Goal: Task Accomplishment & Management: Use online tool/utility

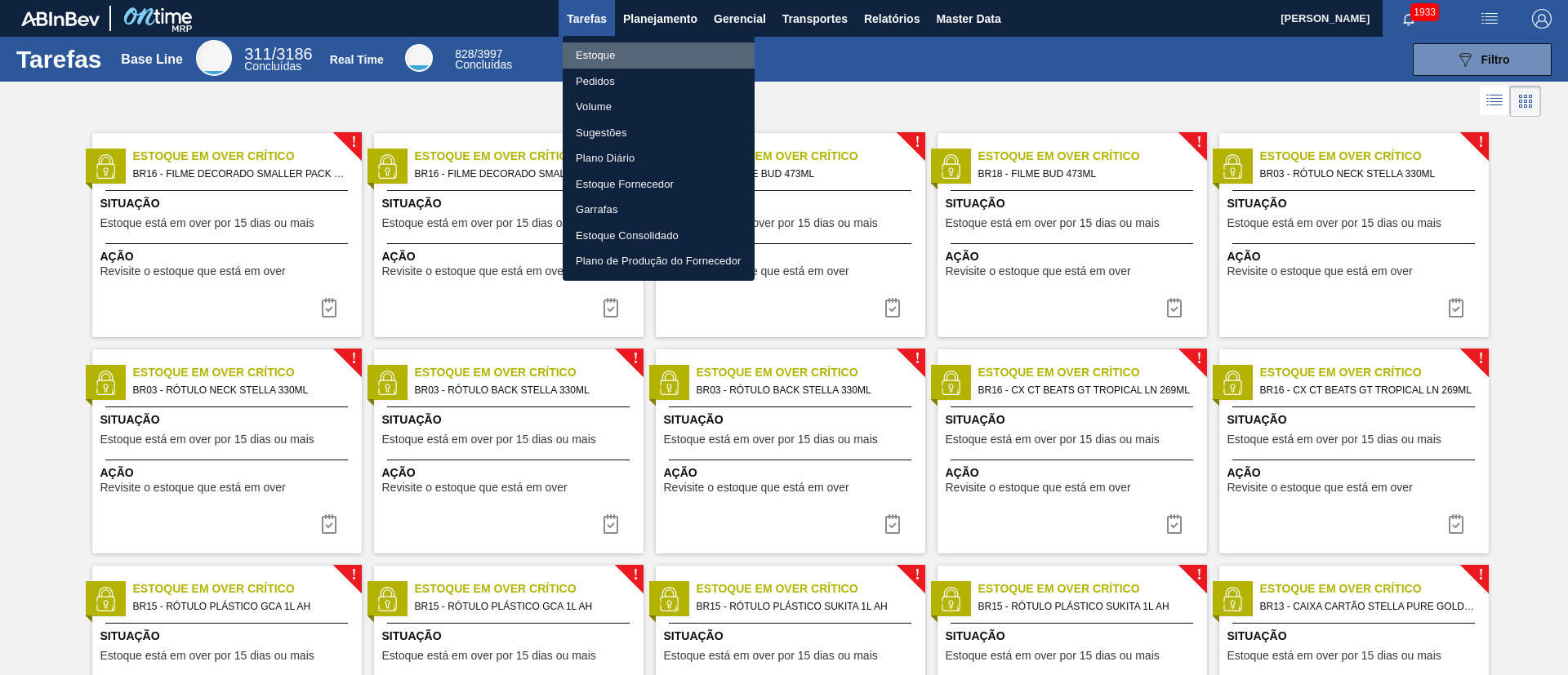
click at [601, 60] on li "Estoque" at bounding box center [658, 56] width 192 height 26
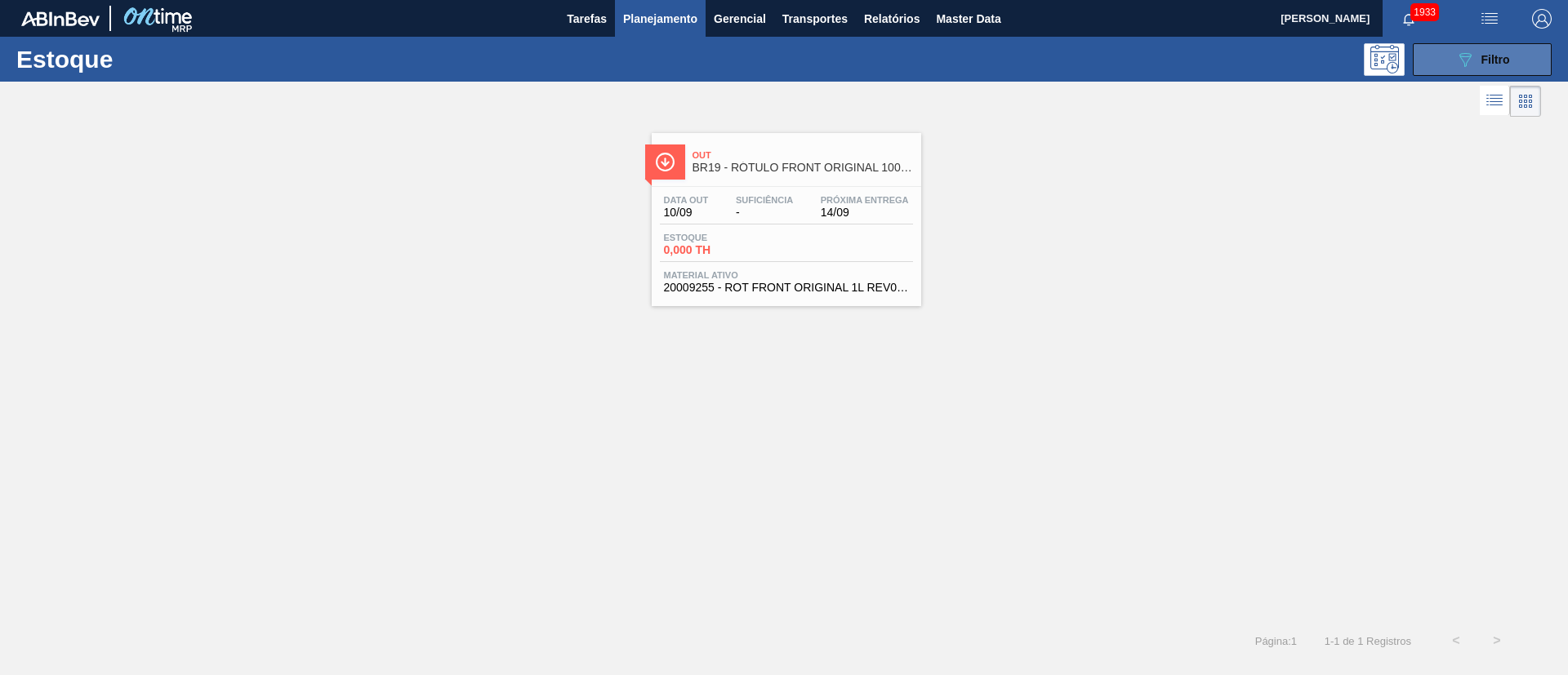
click at [1435, 55] on button "089F7B8B-B2A5-4AFE-B5C0-19BA573D28AC Filtro" at bounding box center [1481, 59] width 138 height 33
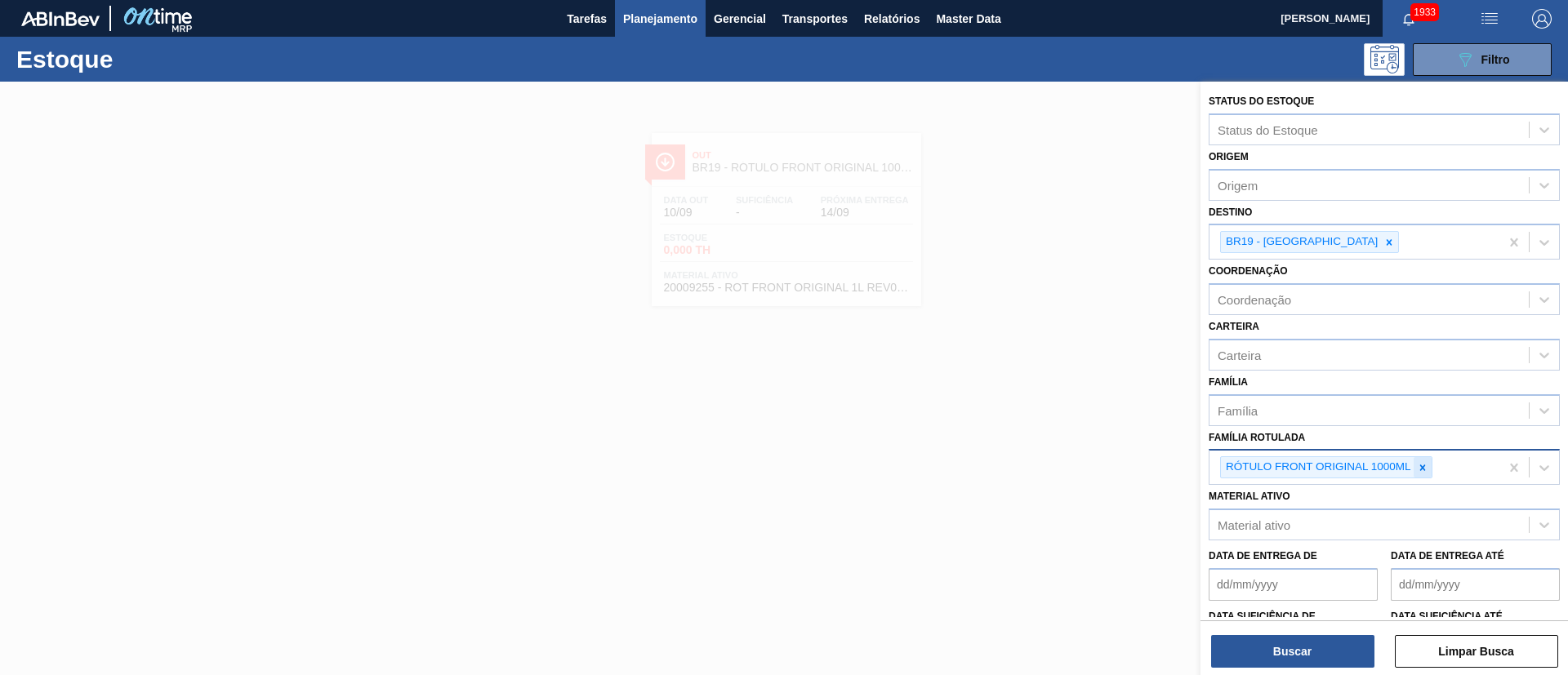
click at [1425, 468] on icon at bounding box center [1422, 467] width 11 height 11
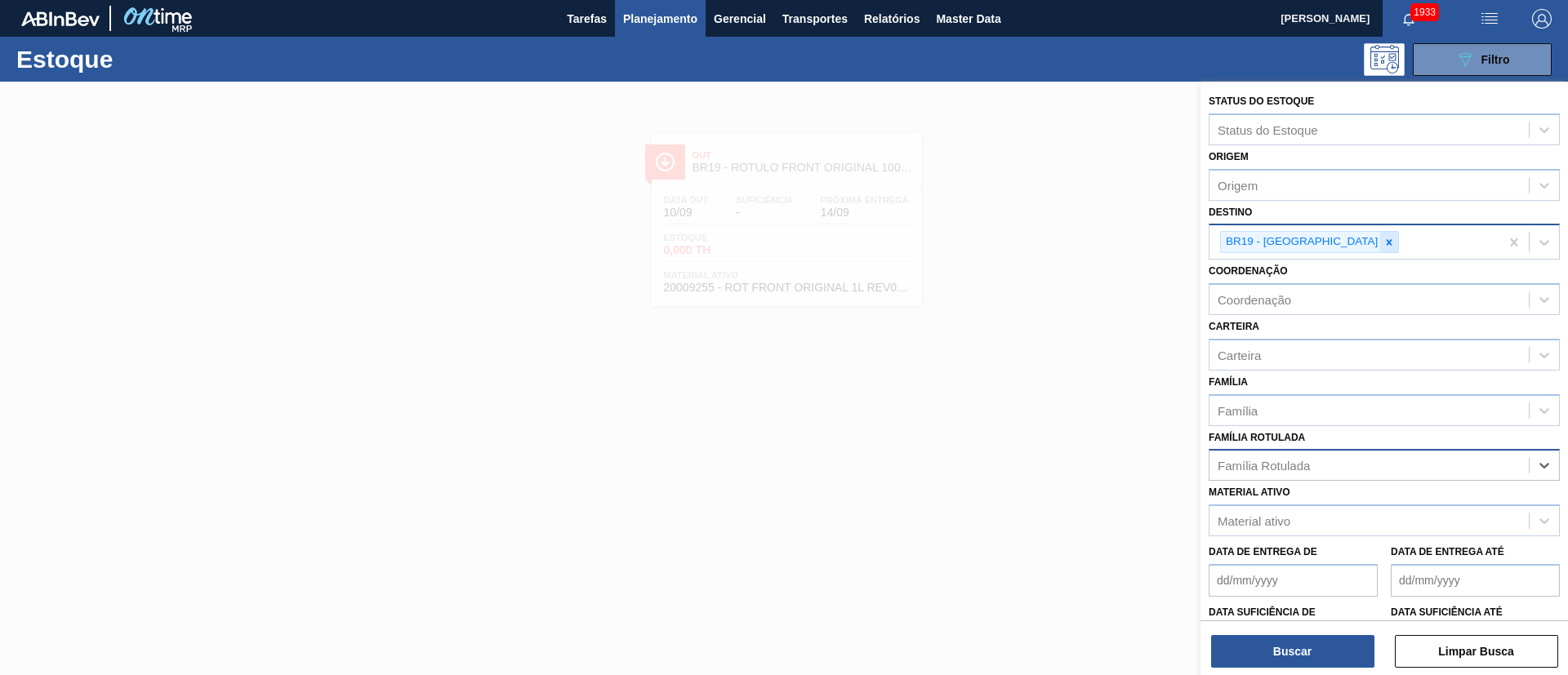
click at [1387, 240] on icon at bounding box center [1390, 242] width 6 height 6
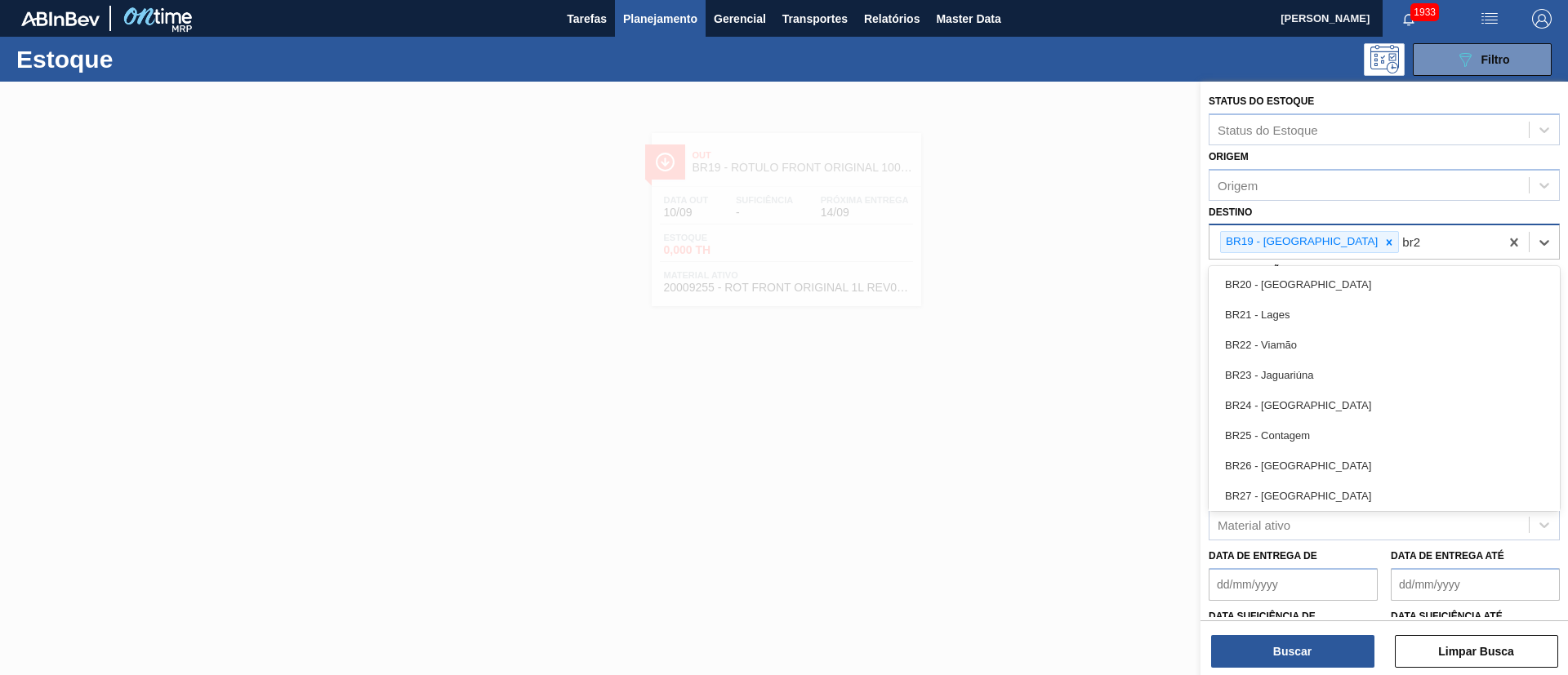
type input "br21"
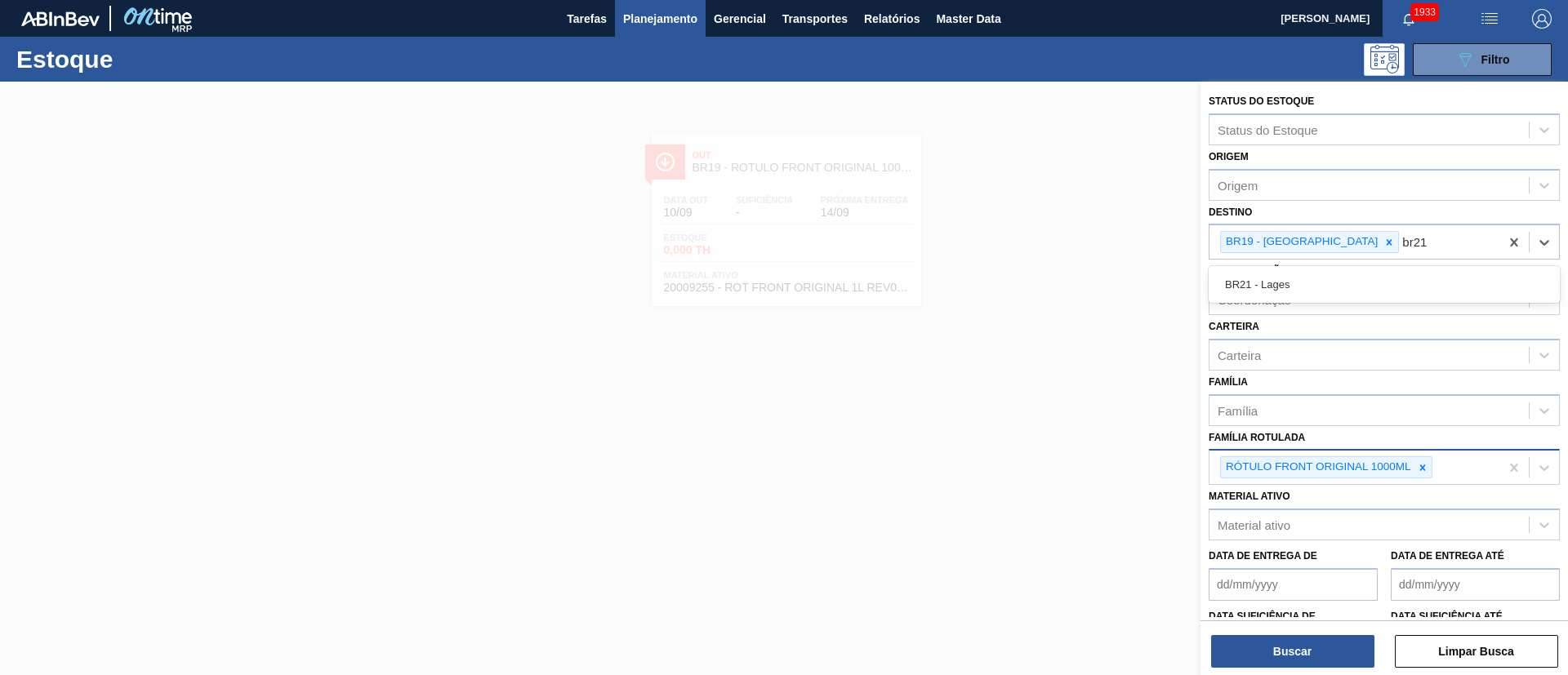
drag, startPoint x: 1279, startPoint y: 270, endPoint x: 1348, endPoint y: 381, distance: 130.7
click at [1279, 274] on div "BR21 - Lages" at bounding box center [1384, 285] width 351 height 30
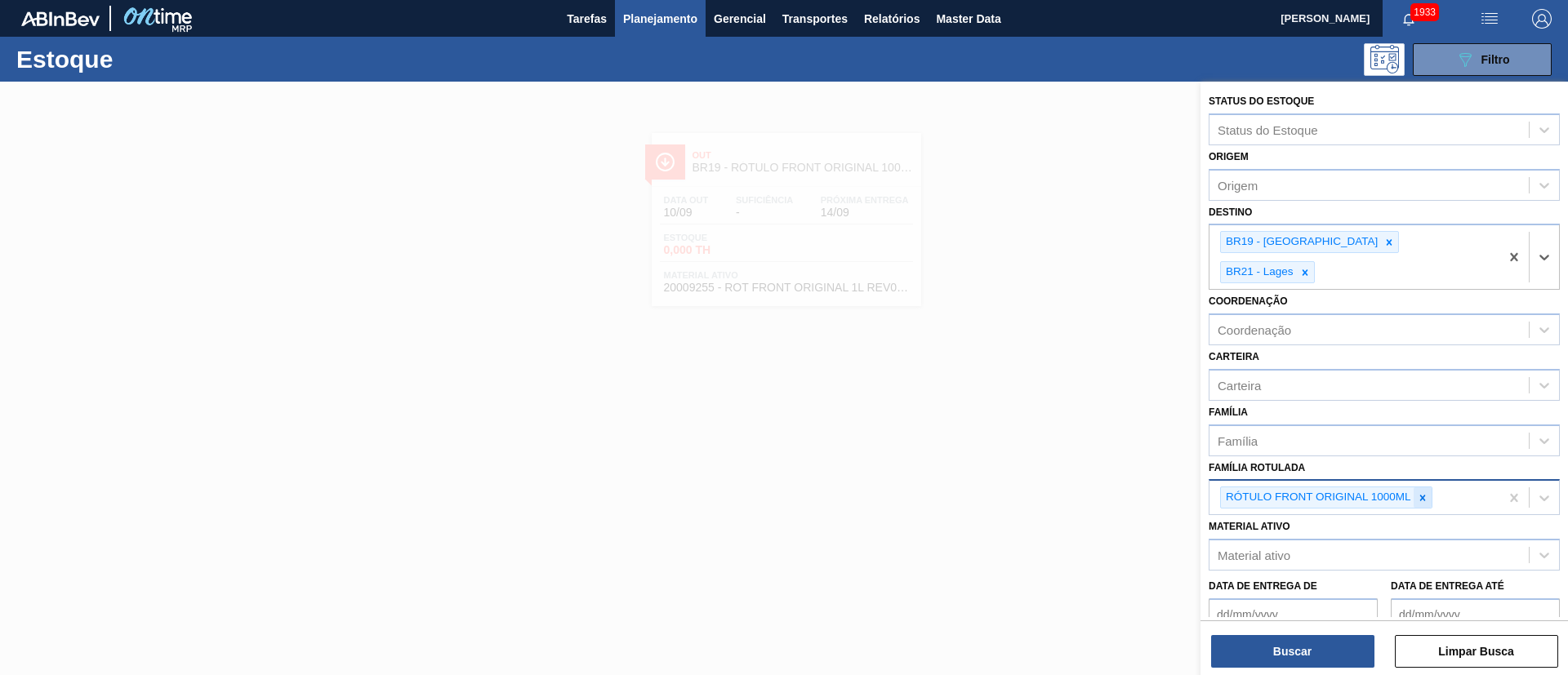
click at [1420, 488] on div at bounding box center [1423, 498] width 18 height 21
click at [1249, 378] on div "Carteira" at bounding box center [1238, 385] width 43 height 14
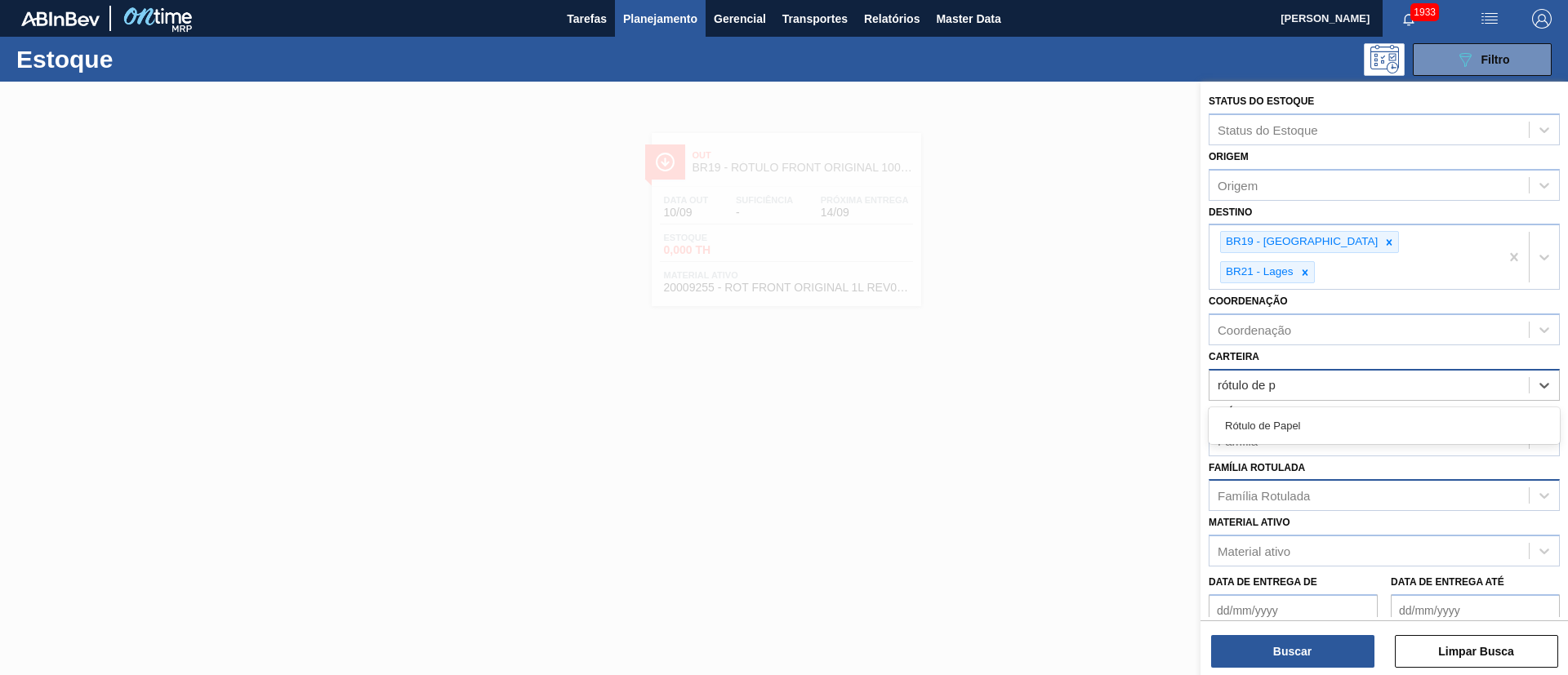
type input "rótulo de pa"
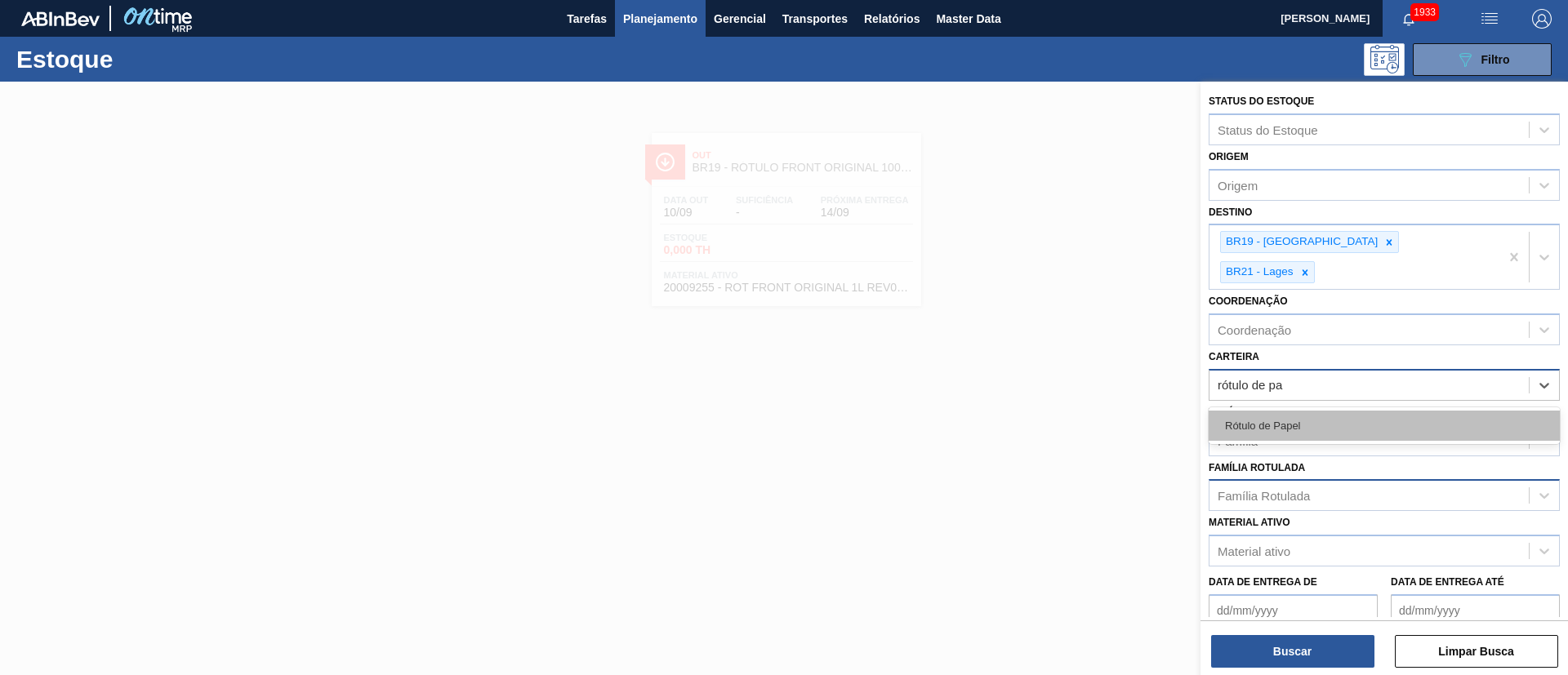
click at [1265, 411] on div "Rótulo de Papel" at bounding box center [1384, 426] width 351 height 30
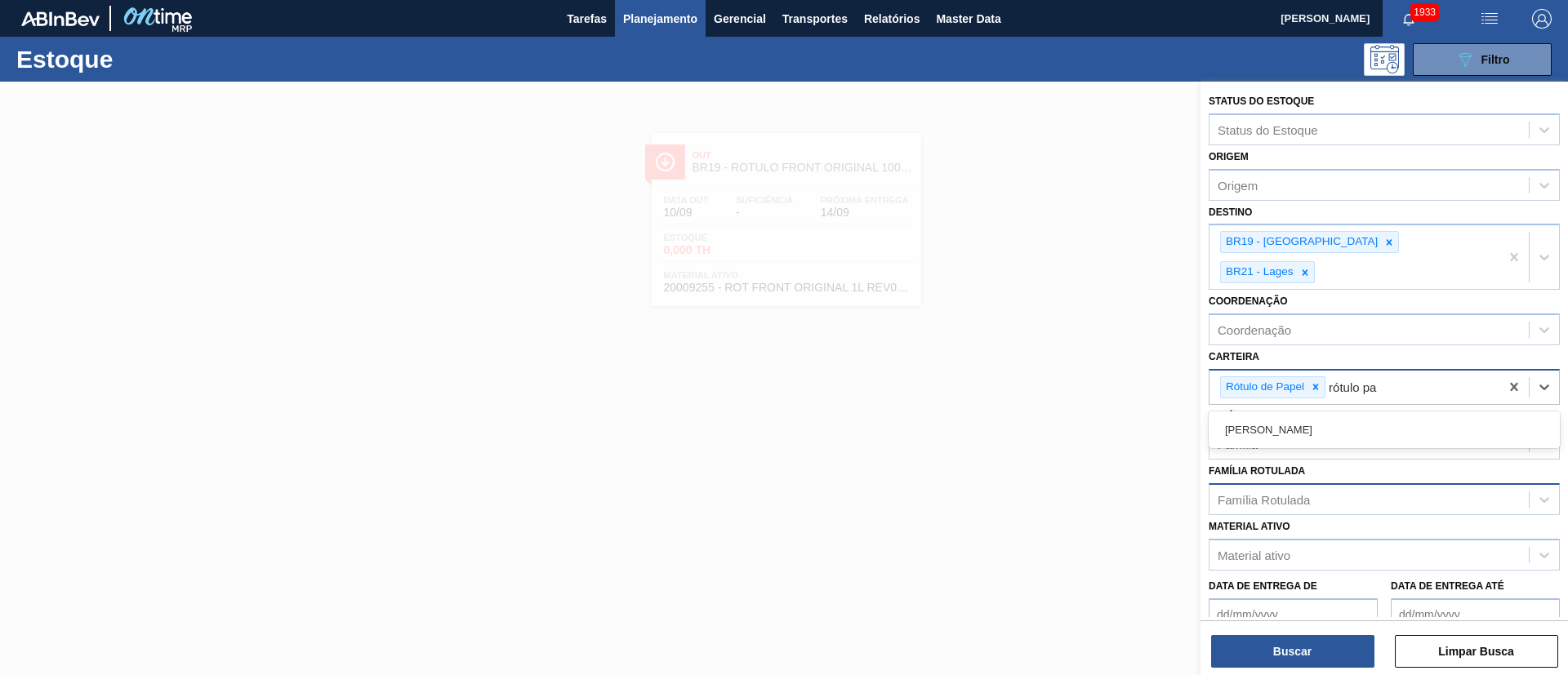
type input "rótulo pap"
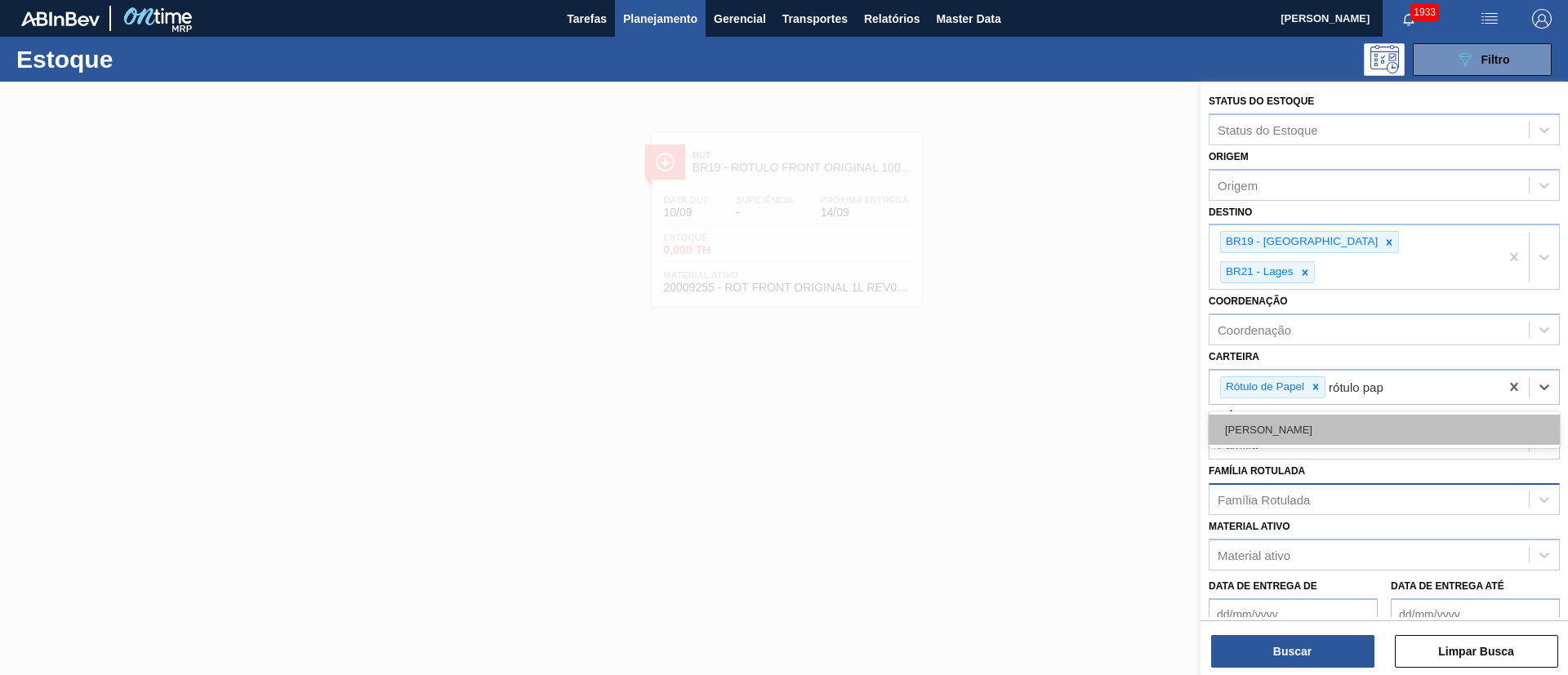
click at [1253, 415] on div "Rótulo Papel" at bounding box center [1384, 430] width 351 height 30
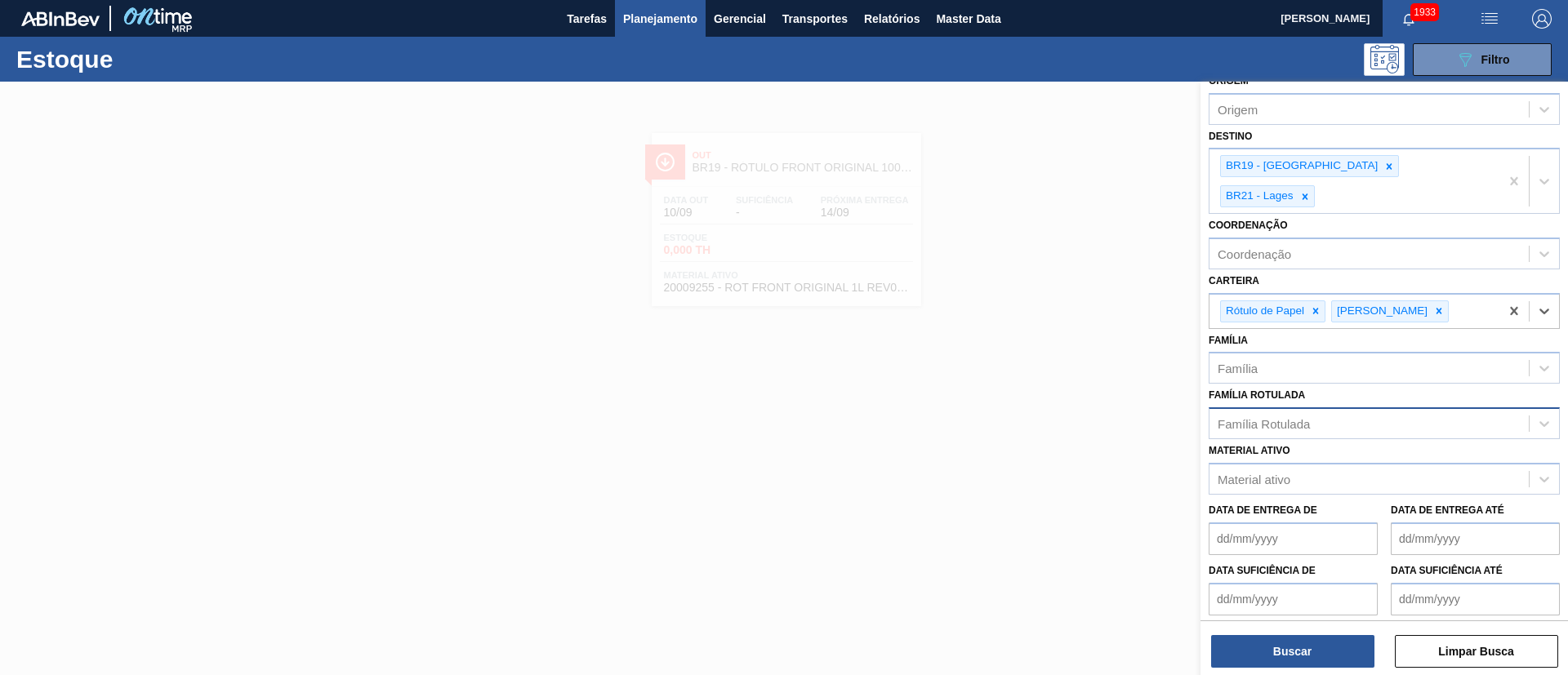
scroll to position [112, 0]
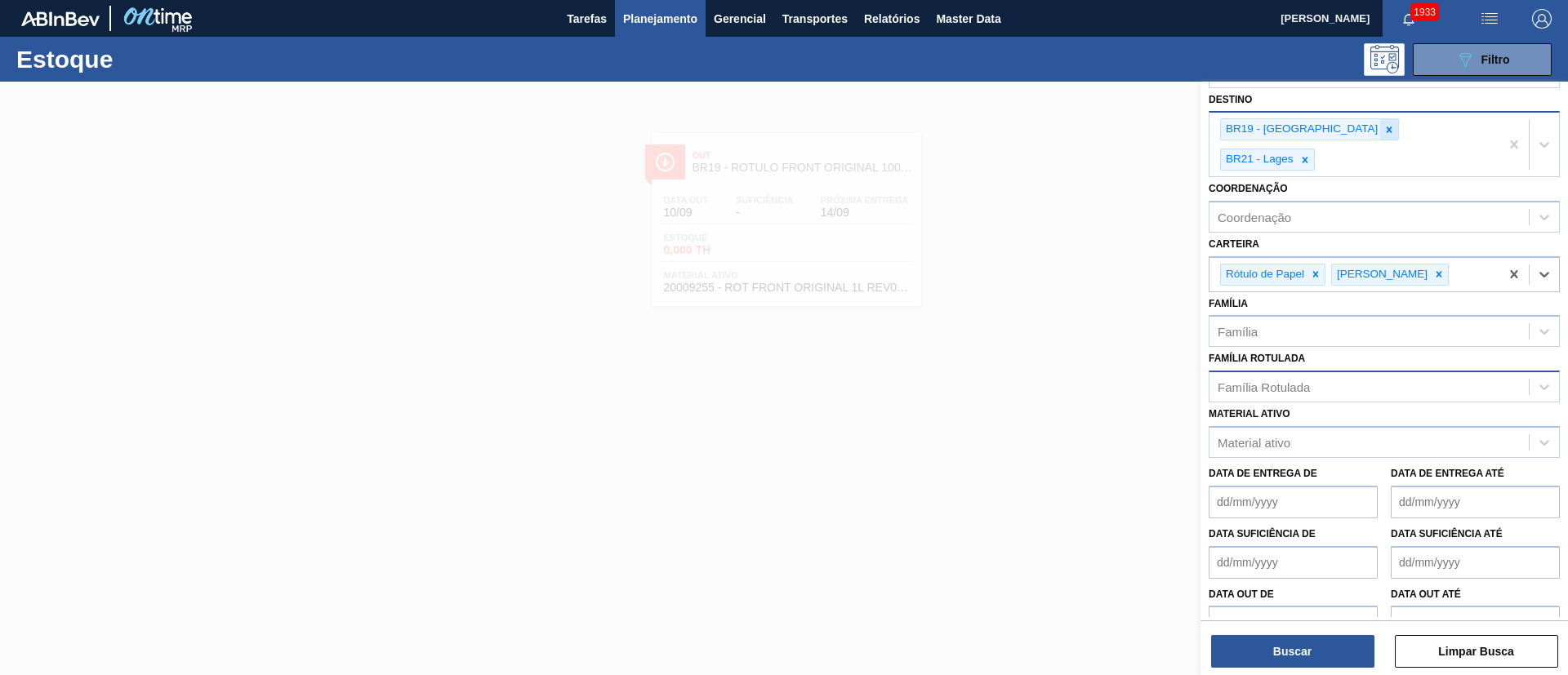
click at [1380, 127] on div at bounding box center [1389, 129] width 18 height 21
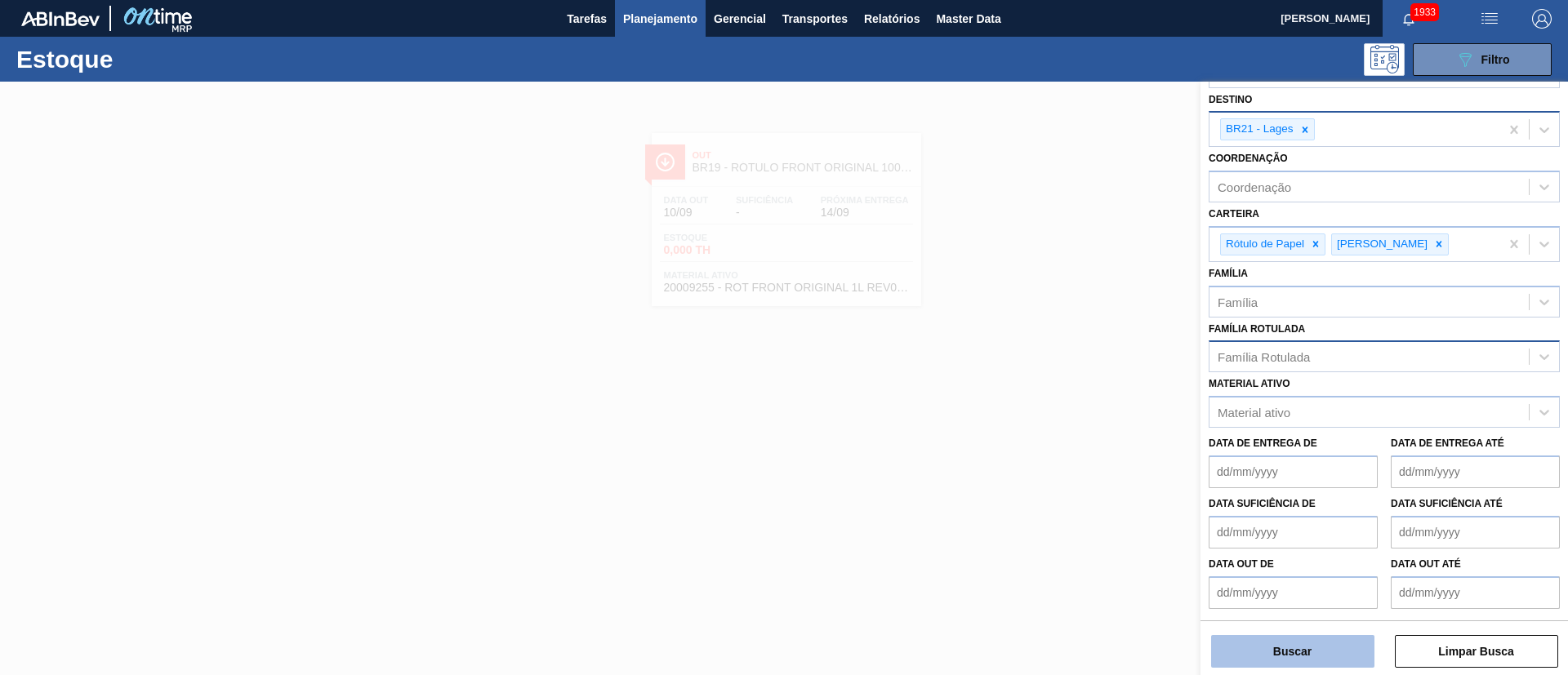
click at [1282, 652] on button "Buscar" at bounding box center [1292, 651] width 163 height 33
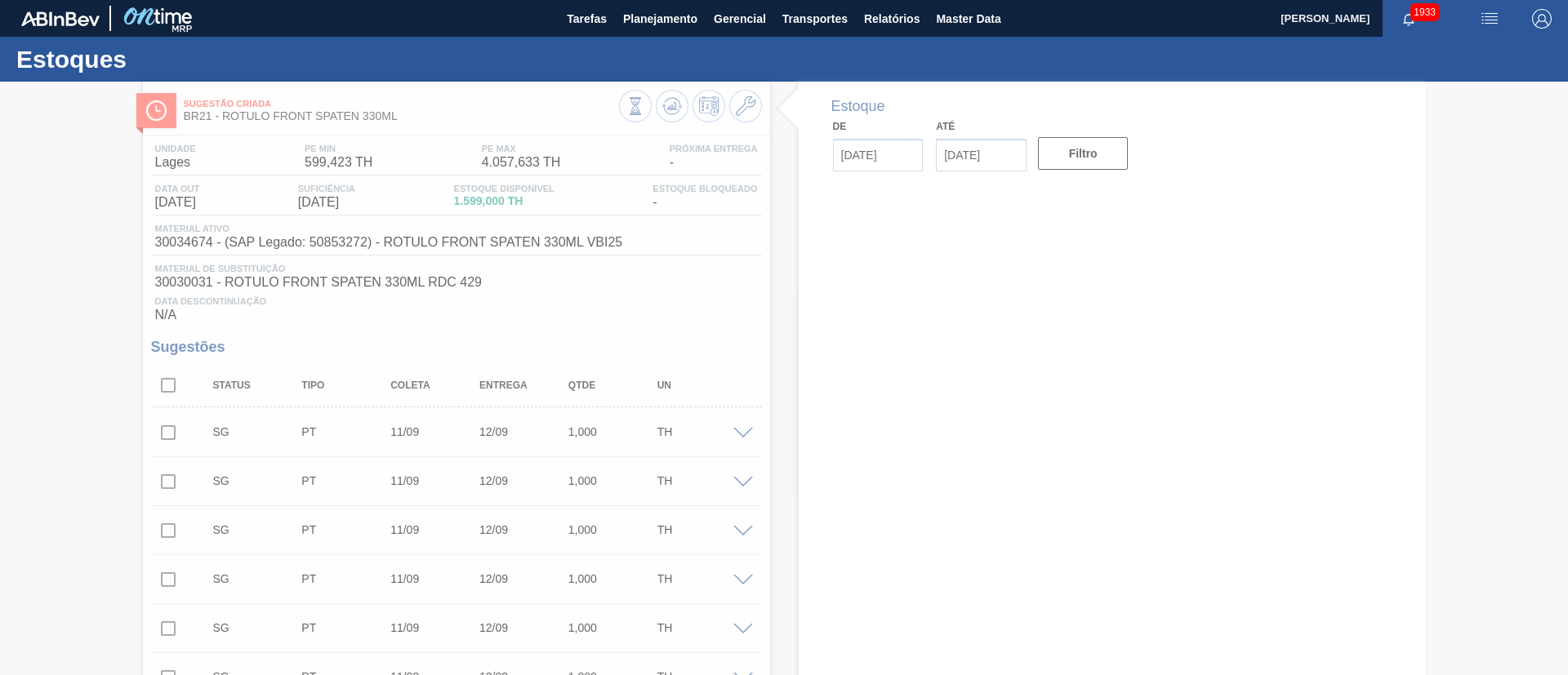
type input "[DATE]"
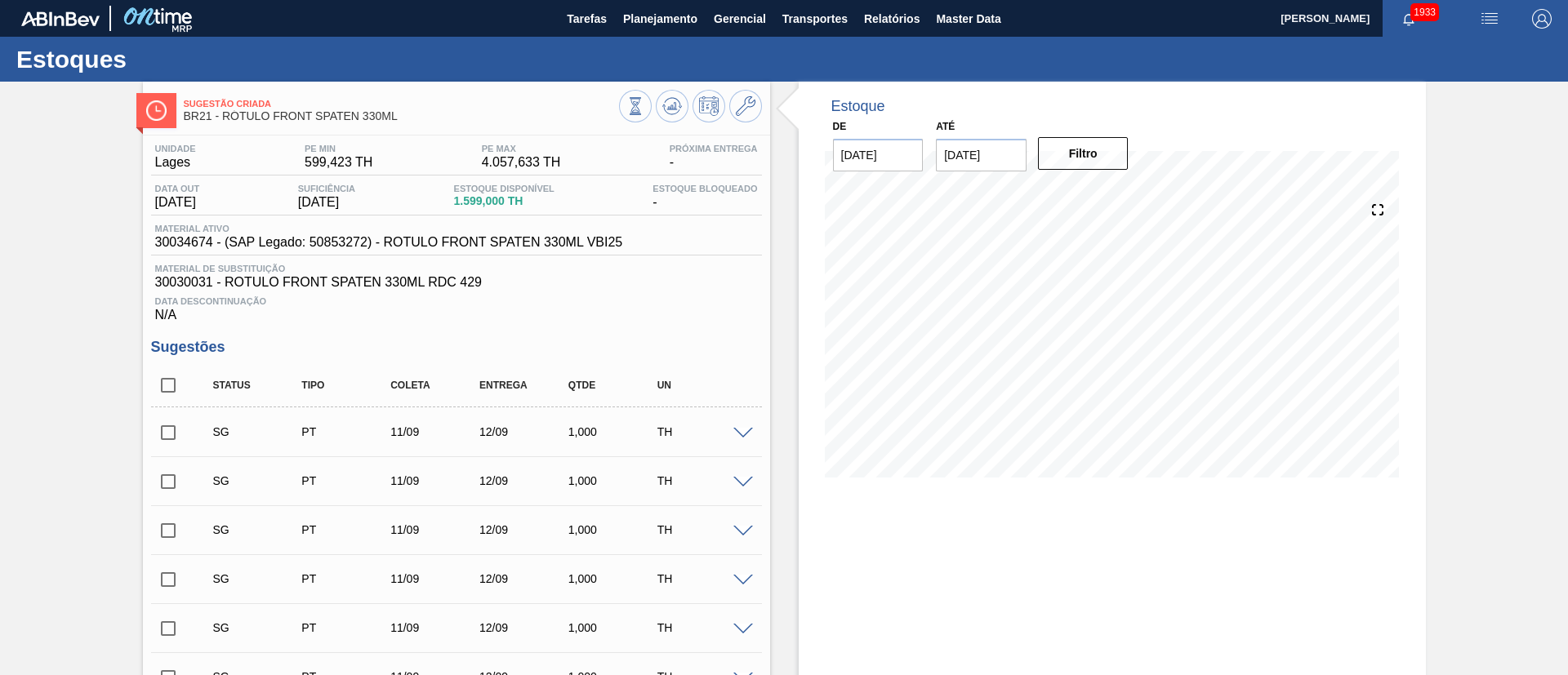
click at [169, 245] on span "30034674 - (SAP Legado: 50853272) - ROTULO FRONT SPATEN 330ML VBI25" at bounding box center [389, 242] width 468 height 15
copy span "30034674"
click at [750, 101] on icon at bounding box center [746, 107] width 20 height 20
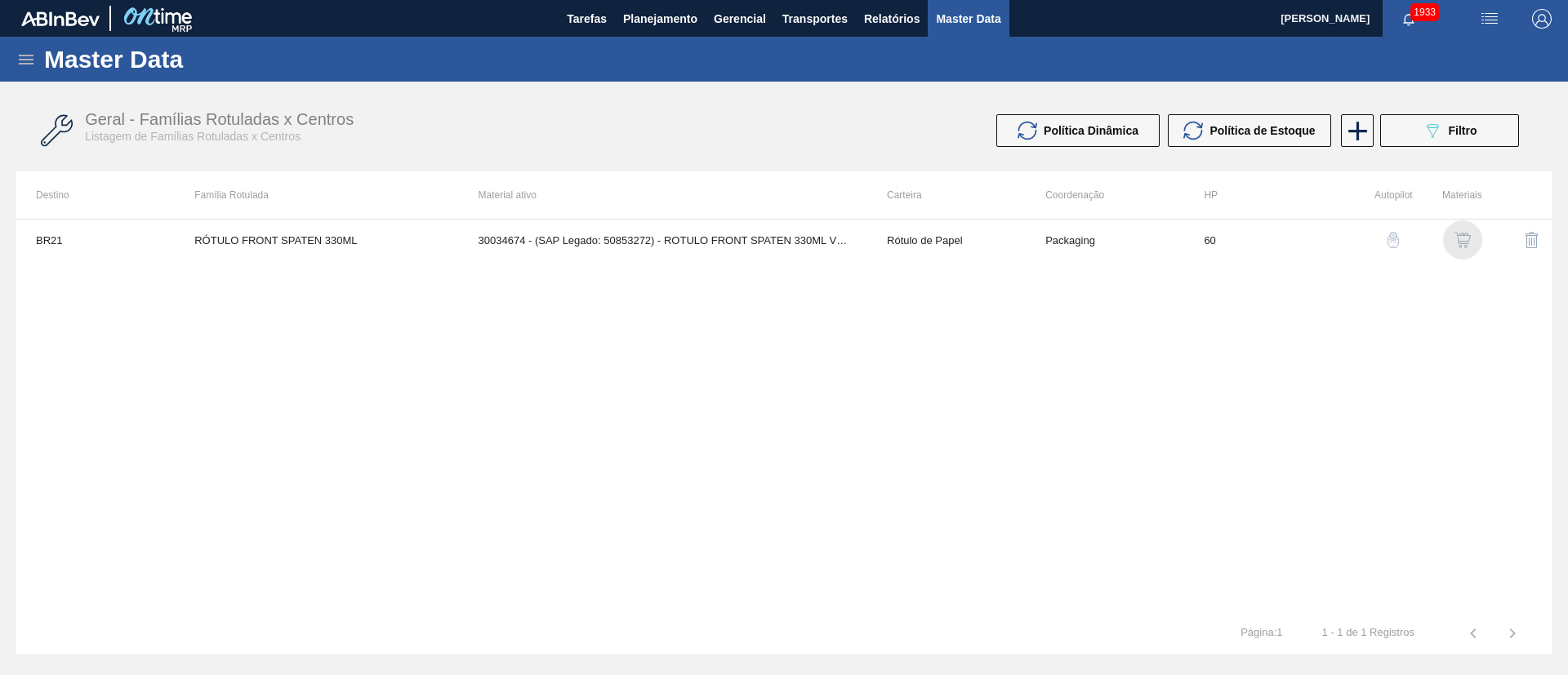
click at [1456, 243] on img "button" at bounding box center [1462, 240] width 16 height 16
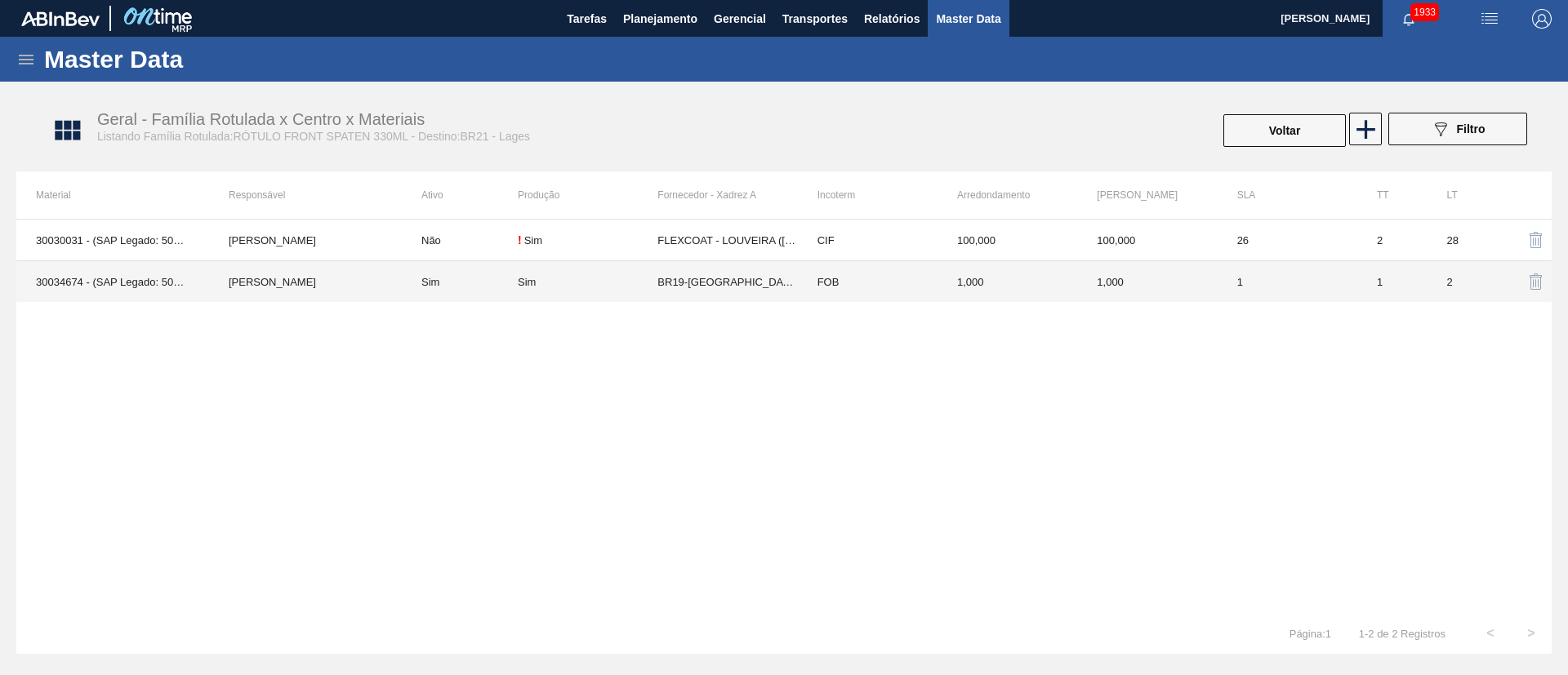
click at [623, 291] on td "Sim" at bounding box center [587, 282] width 139 height 42
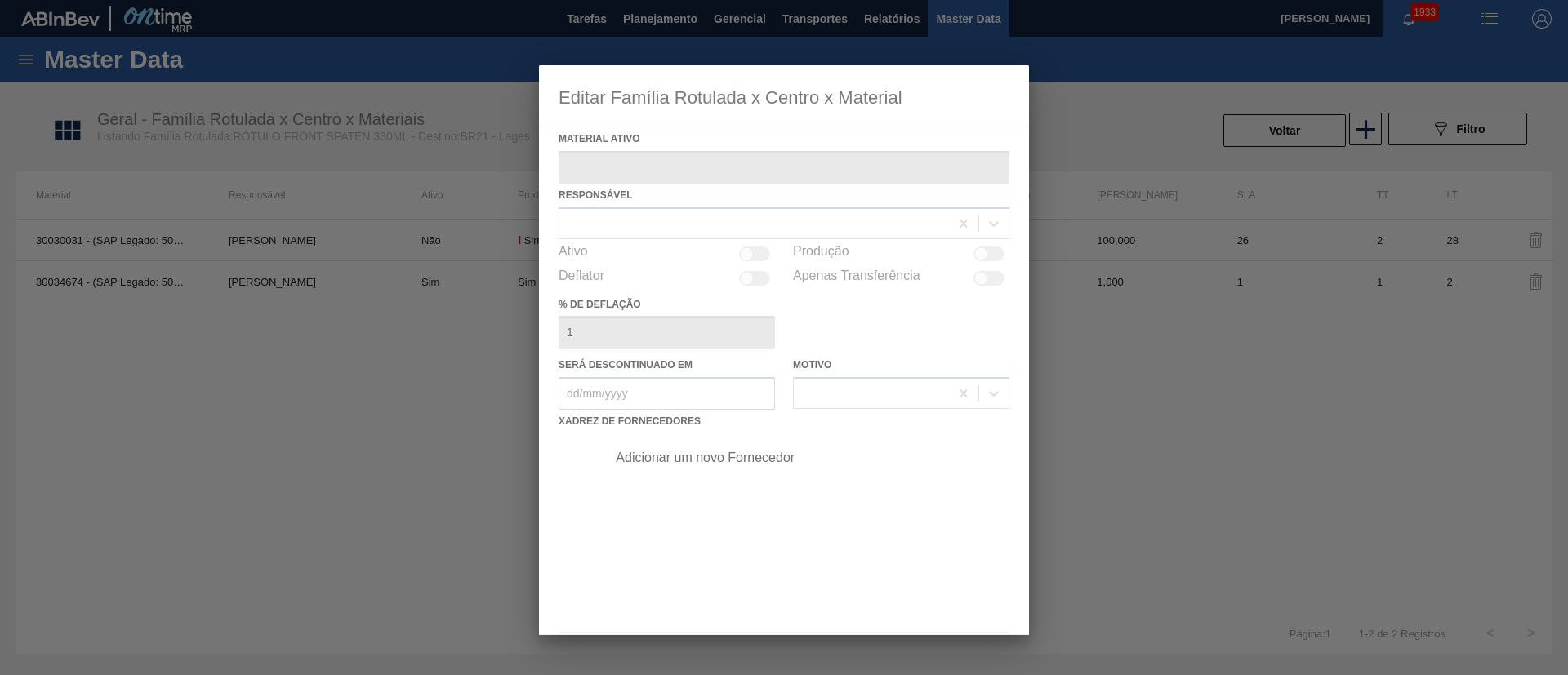
type ativo "30034674 - (SAP Legado: 50853272) - ROTULO FRONT SPATEN 330ML VBI25"
checkbox input "true"
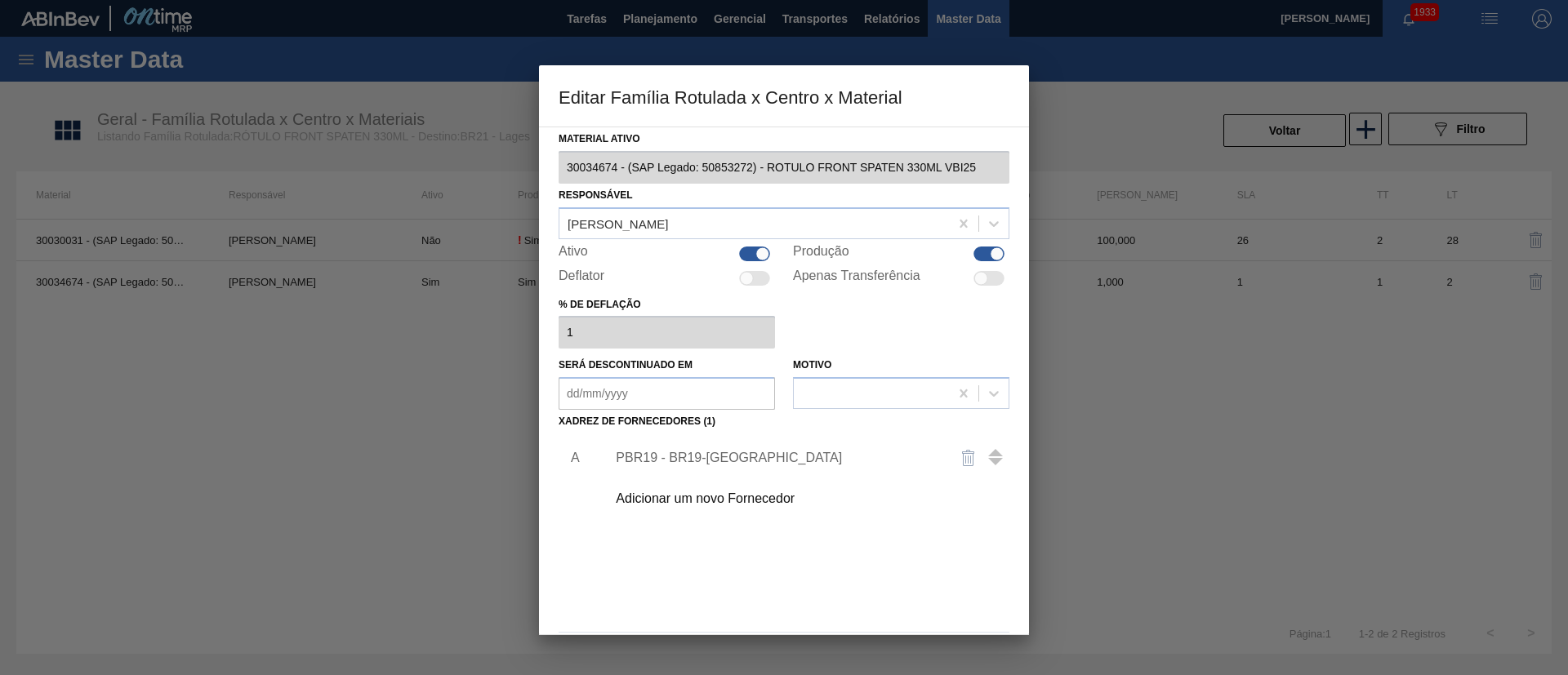
click at [724, 495] on div "Adicionar um novo Fornecedor" at bounding box center [776, 499] width 321 height 15
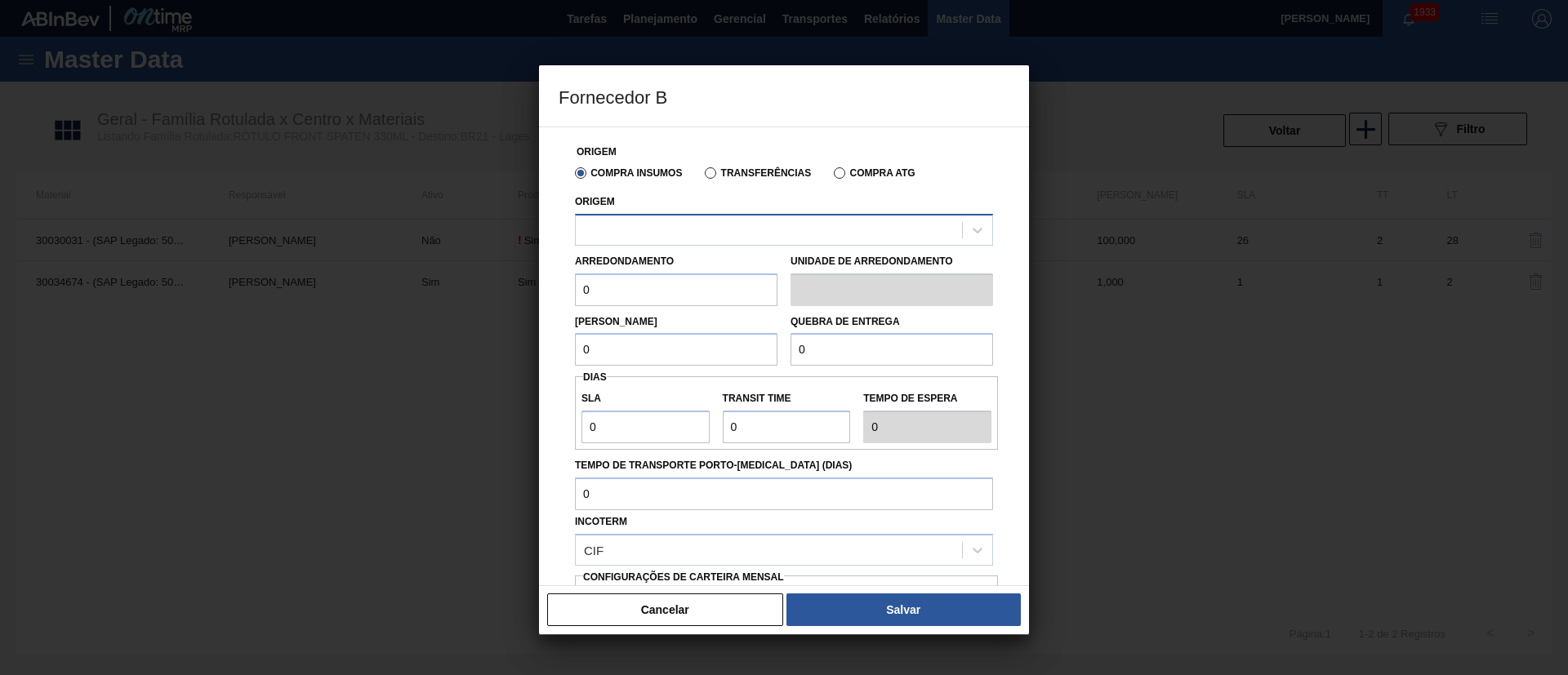
click at [695, 234] on div at bounding box center [769, 230] width 386 height 24
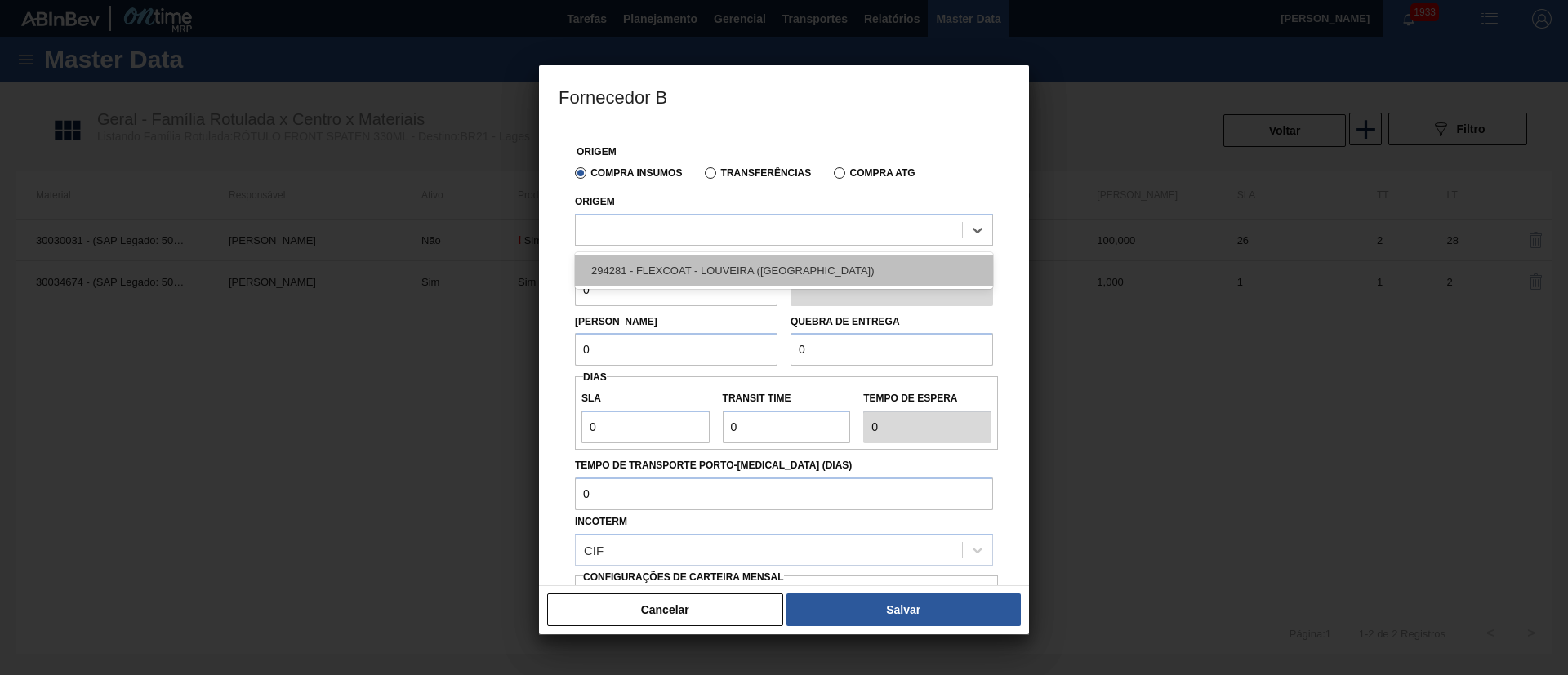
click at [688, 270] on div "294281 - FLEXCOAT - LOUVEIRA ([GEOGRAPHIC_DATA])" at bounding box center [784, 271] width 418 height 30
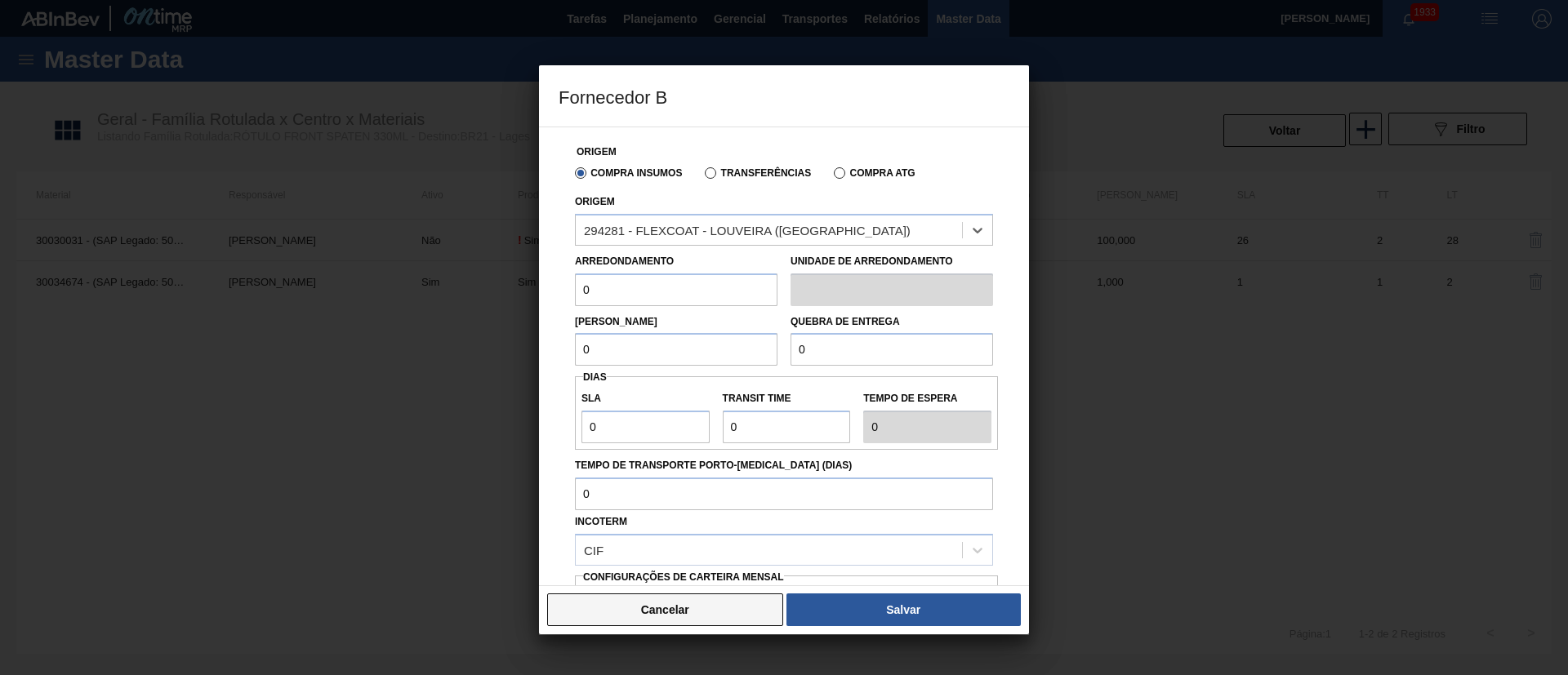
click at [668, 605] on button "Cancelar" at bounding box center [665, 609] width 236 height 33
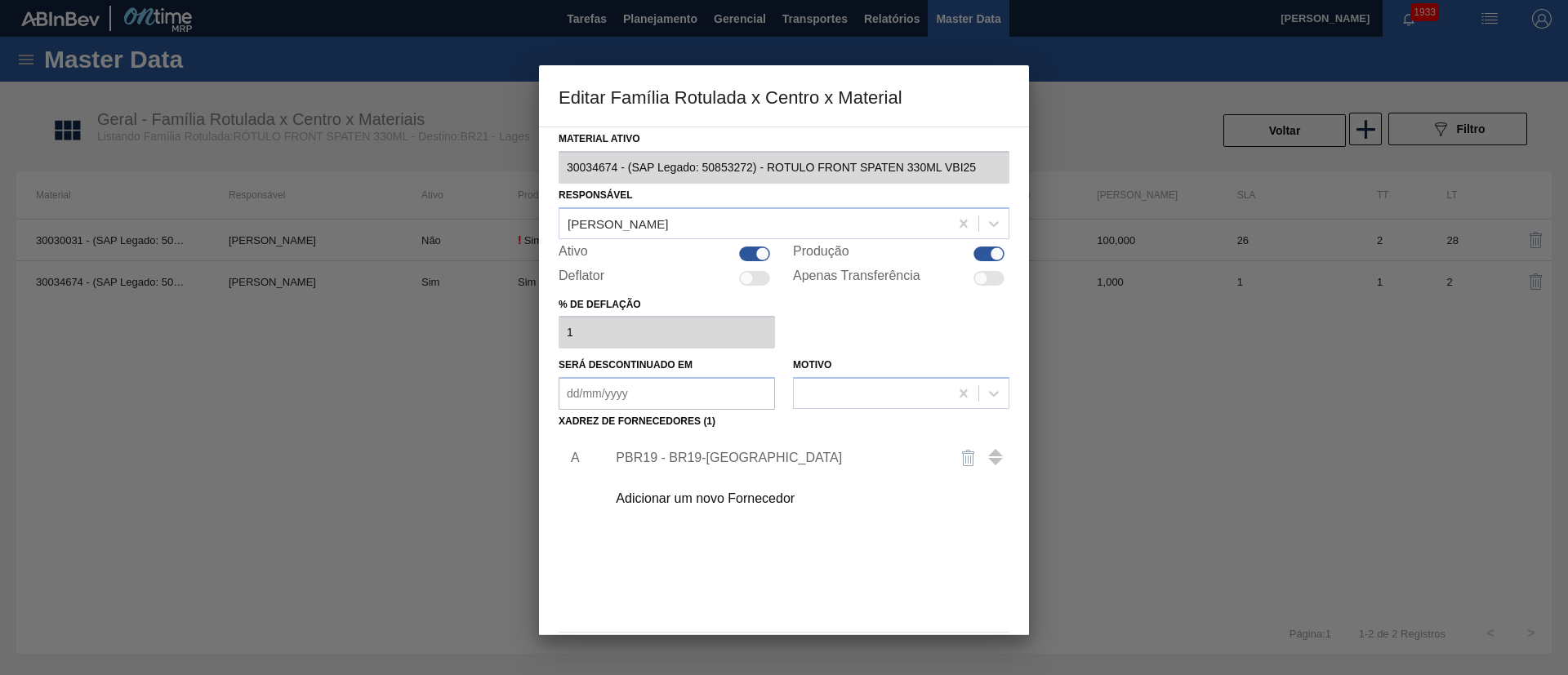
click at [688, 493] on div "Adicionar um novo Fornecedor" at bounding box center [776, 499] width 321 height 15
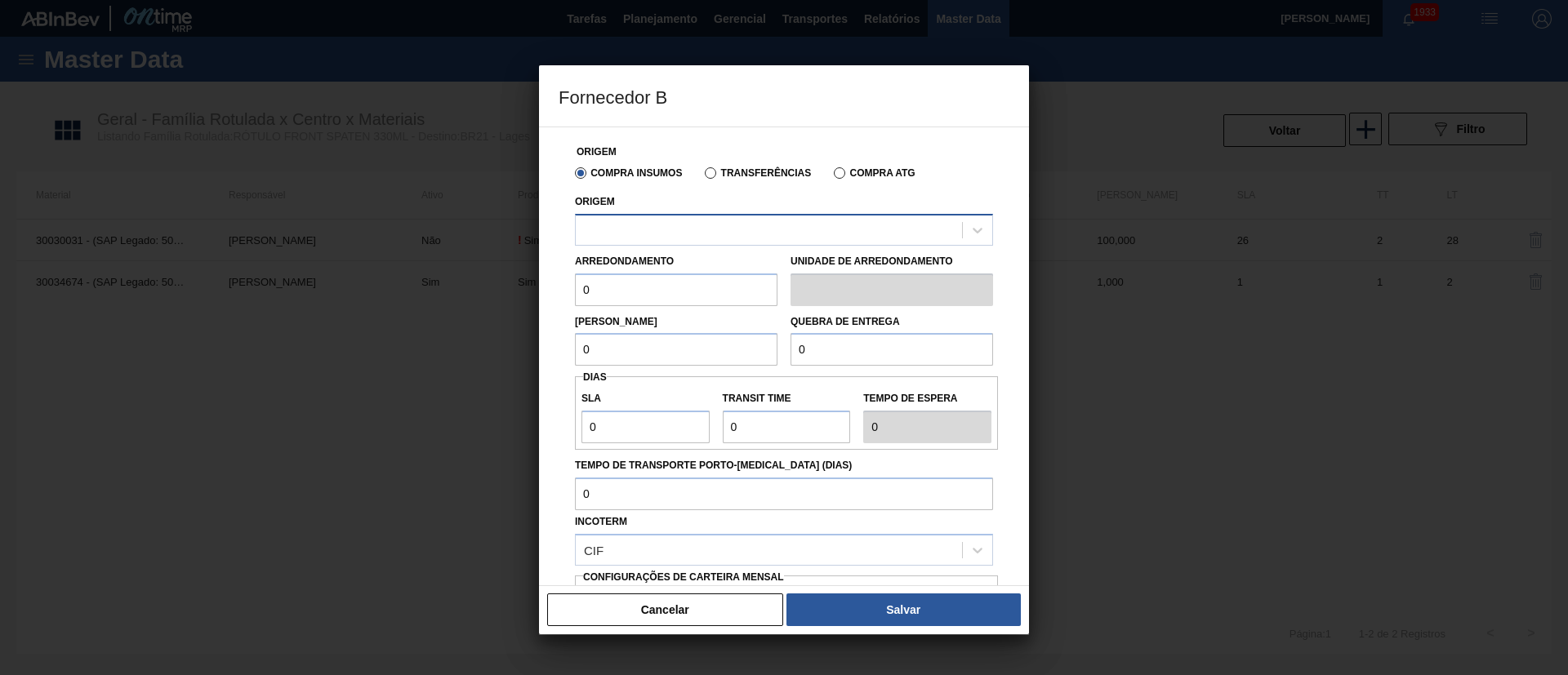
click at [672, 228] on div at bounding box center [769, 230] width 386 height 24
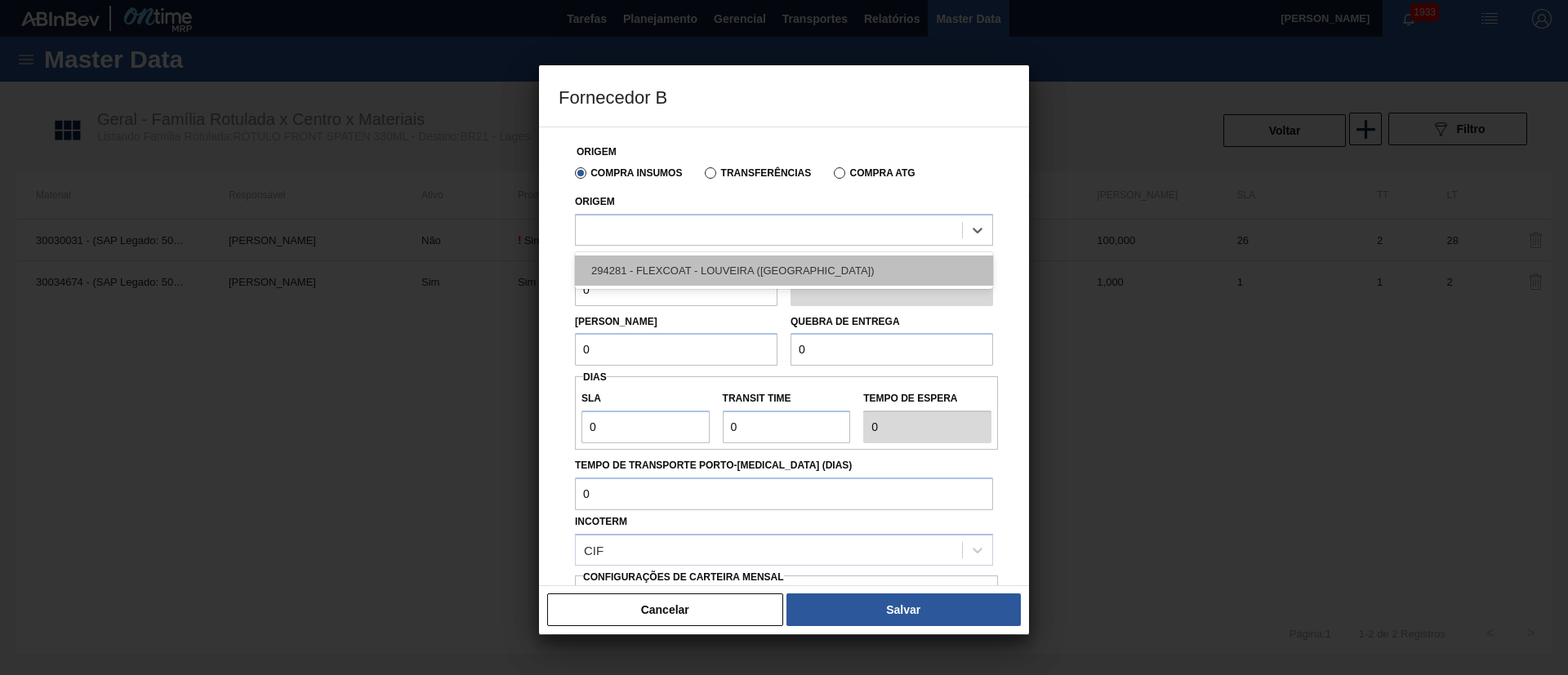
click at [670, 276] on div "294281 - FLEXCOAT - LOUVEIRA ([GEOGRAPHIC_DATA])" at bounding box center [784, 271] width 418 height 30
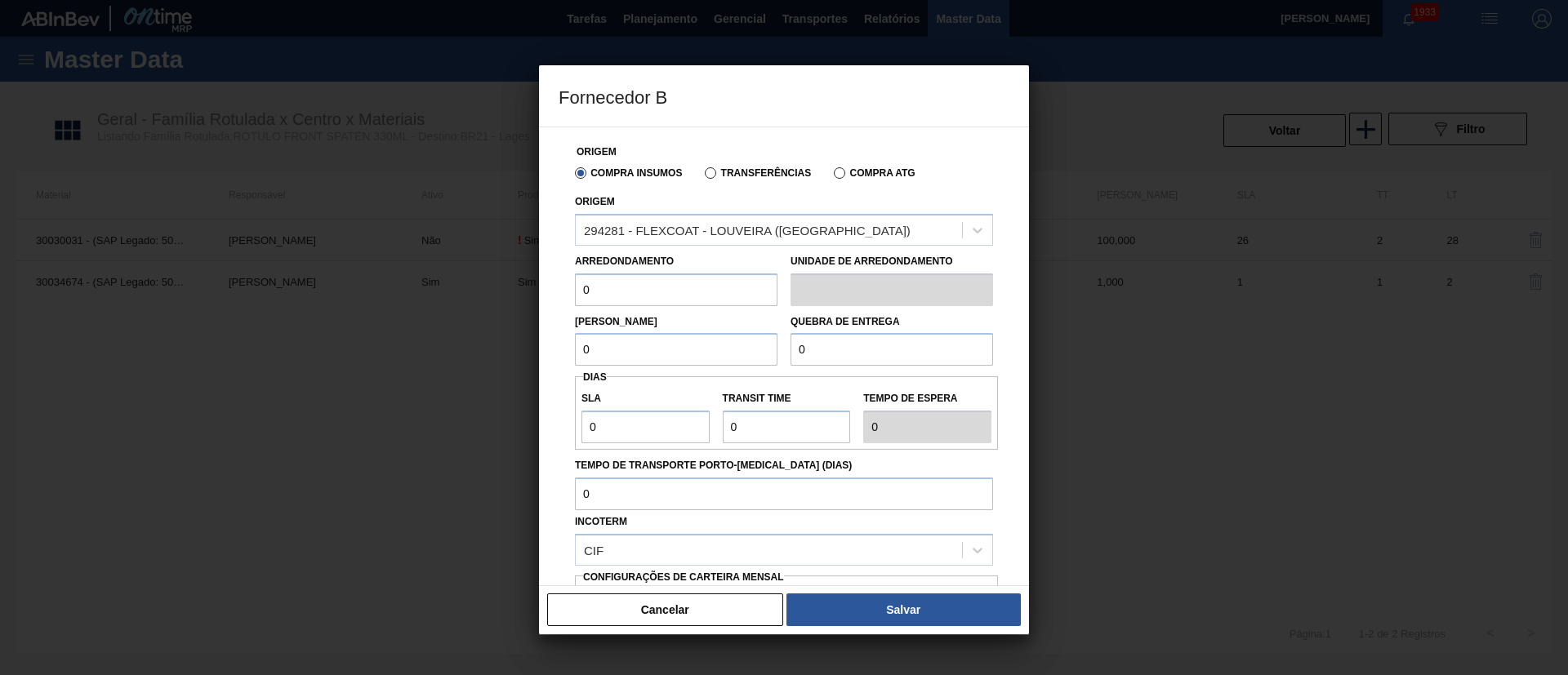
drag, startPoint x: 561, startPoint y: 295, endPoint x: 509, endPoint y: 296, distance: 52.0
click at [509, 296] on div "Fornecedor B Origem Compra Insumos Transferências Compra ATG Origem 294281 - FL…" at bounding box center [784, 338] width 1568 height 675
type input "600"
drag, startPoint x: 601, startPoint y: 355, endPoint x: 525, endPoint y: 360, distance: 76.2
click at [525, 360] on div "Fornecedor B Origem Compra Insumos Transferências Compra ATG Origem 294281 - FL…" at bounding box center [784, 338] width 1568 height 675
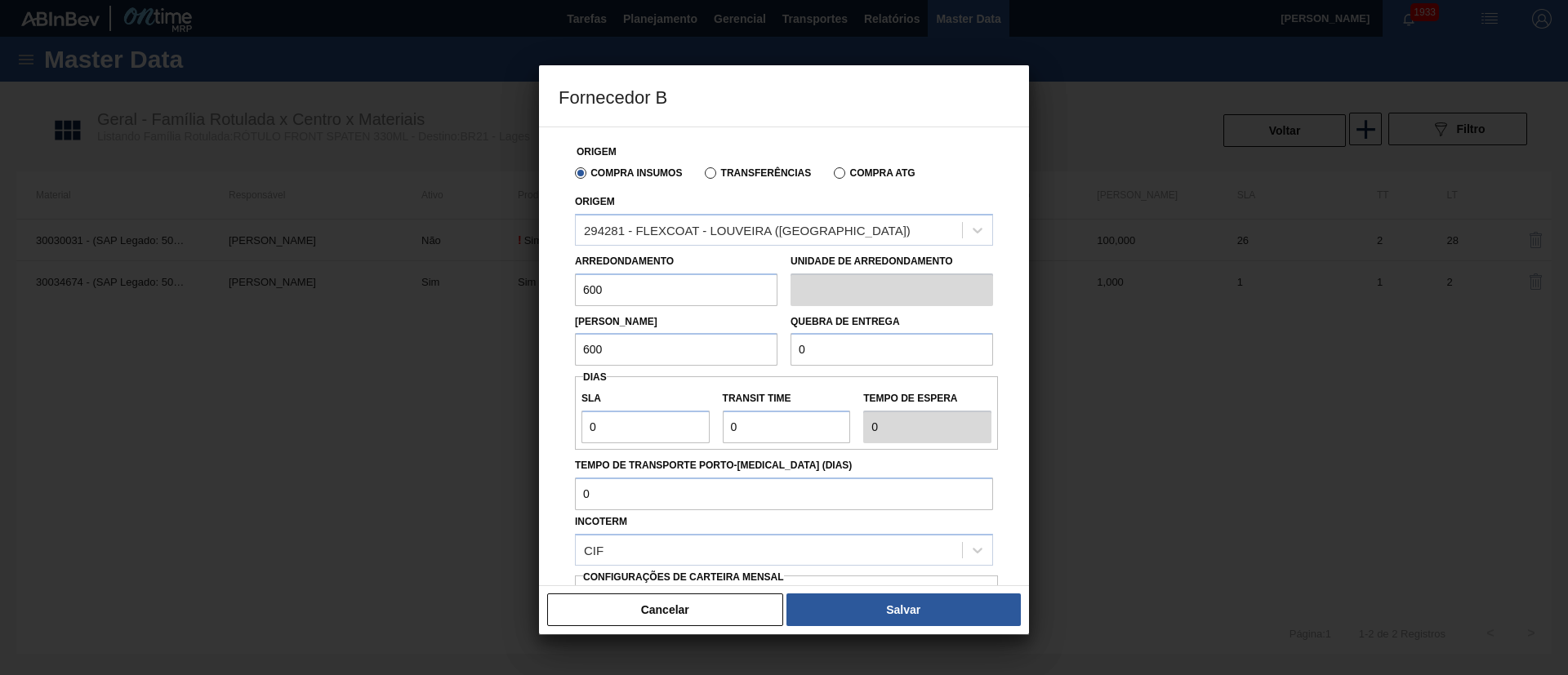
type input "600"
drag, startPoint x: 823, startPoint y: 349, endPoint x: 753, endPoint y: 357, distance: 70.5
click at [753, 357] on div "Lote Mínimo 600 Quebra de entrega 0" at bounding box center [784, 337] width 431 height 61
type input "2.000"
drag, startPoint x: 615, startPoint y: 434, endPoint x: 557, endPoint y: 433, distance: 58.0
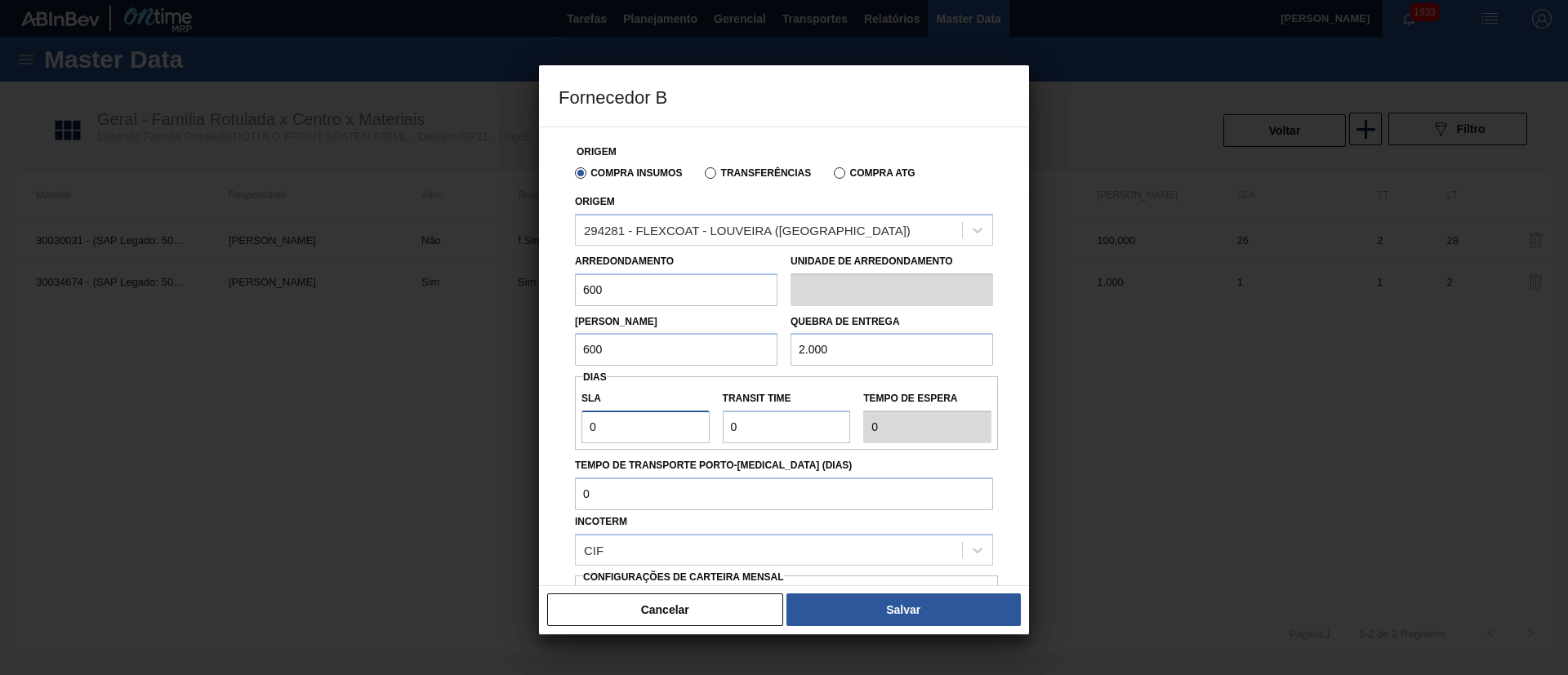
click at [557, 433] on div "Origem Compra Insumos Transferências Compra ATG Origem 294281 - FLEXCOAT - LOUV…" at bounding box center [784, 356] width 490 height 460
type input "3"
drag, startPoint x: 768, startPoint y: 430, endPoint x: 687, endPoint y: 434, distance: 81.1
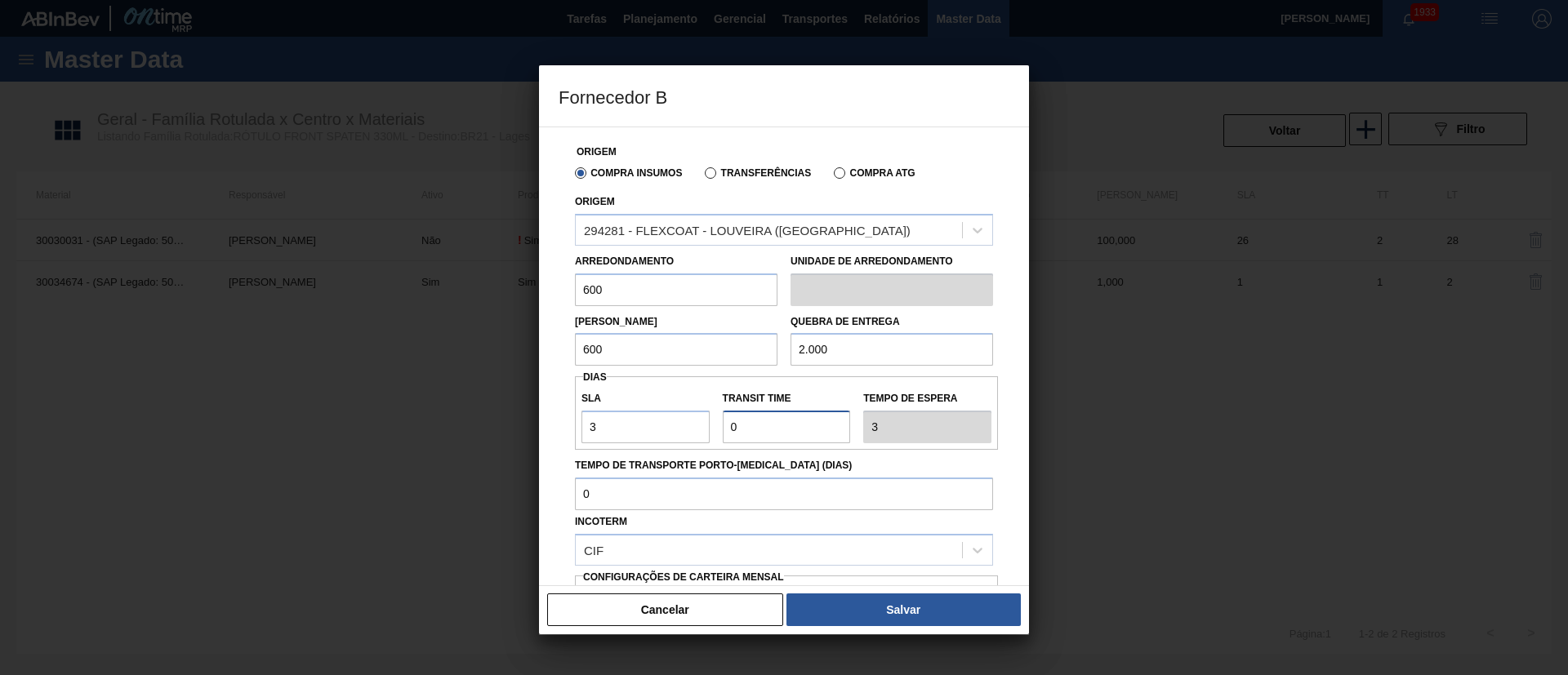
click at [687, 434] on div "SLA 3 Transit Time Tempo de espera 3" at bounding box center [785, 413] width 423 height 61
type input "3"
type input "6"
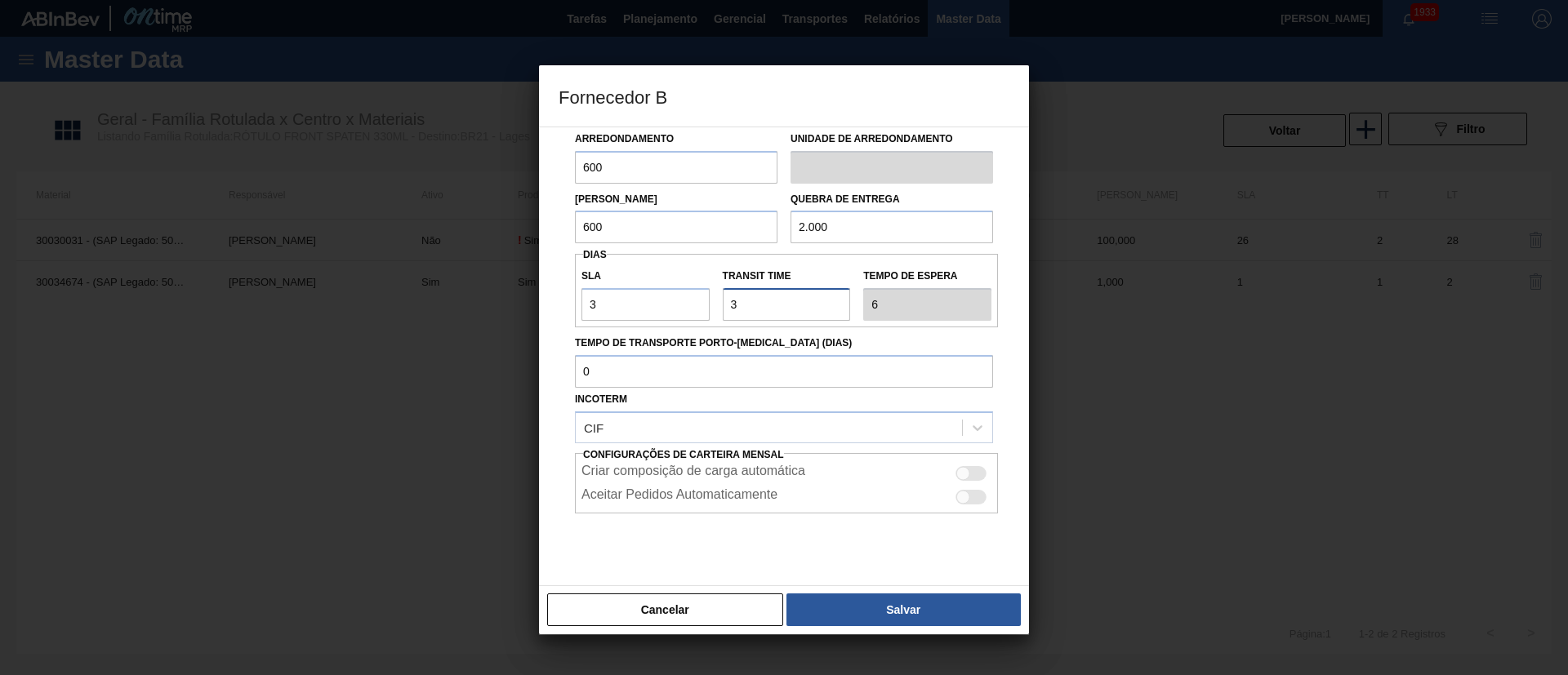
type input "3"
click at [977, 492] on div at bounding box center [971, 497] width 31 height 15
checkbox input "true"
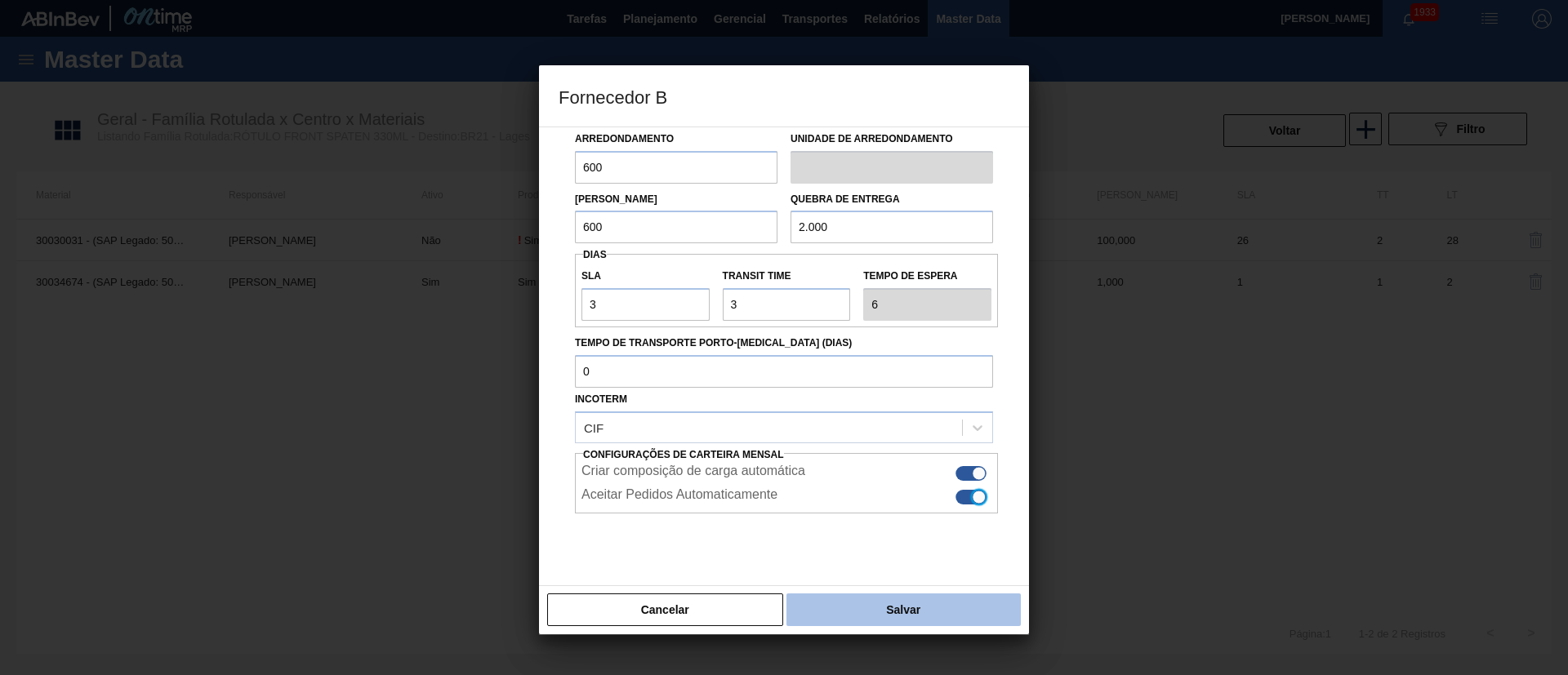
click at [917, 614] on button "Salvar" at bounding box center [903, 609] width 234 height 33
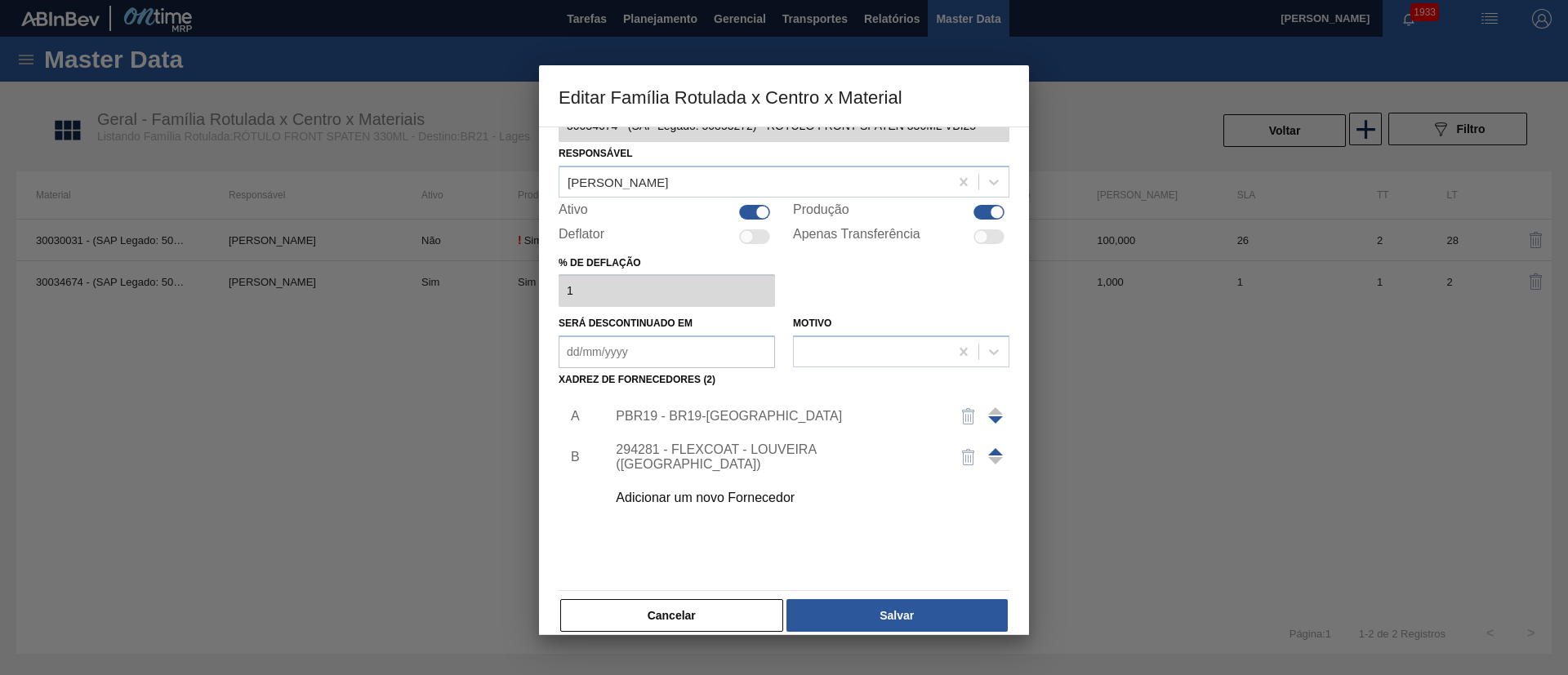
scroll to position [61, 0]
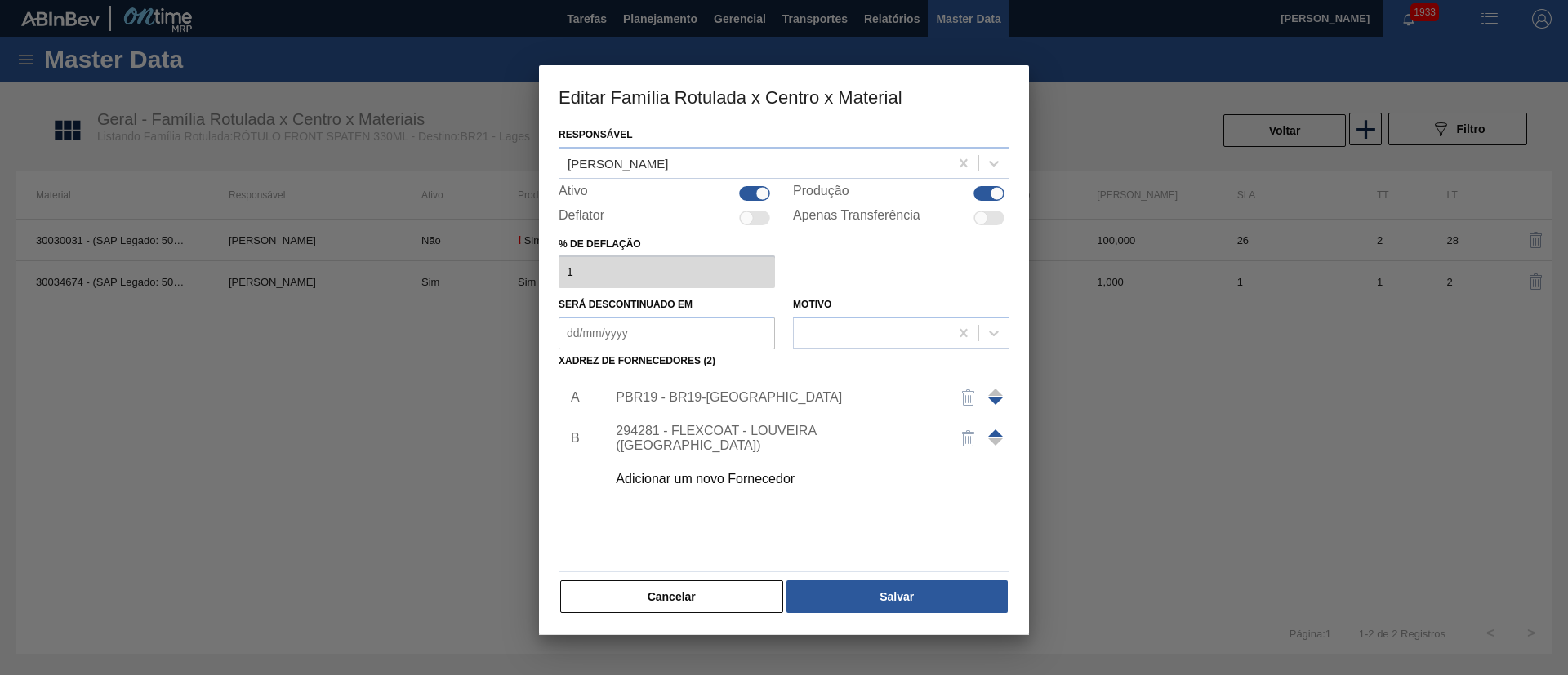
click at [995, 431] on span at bounding box center [995, 432] width 15 height 7
click at [962, 443] on img "button" at bounding box center [969, 439] width 20 height 20
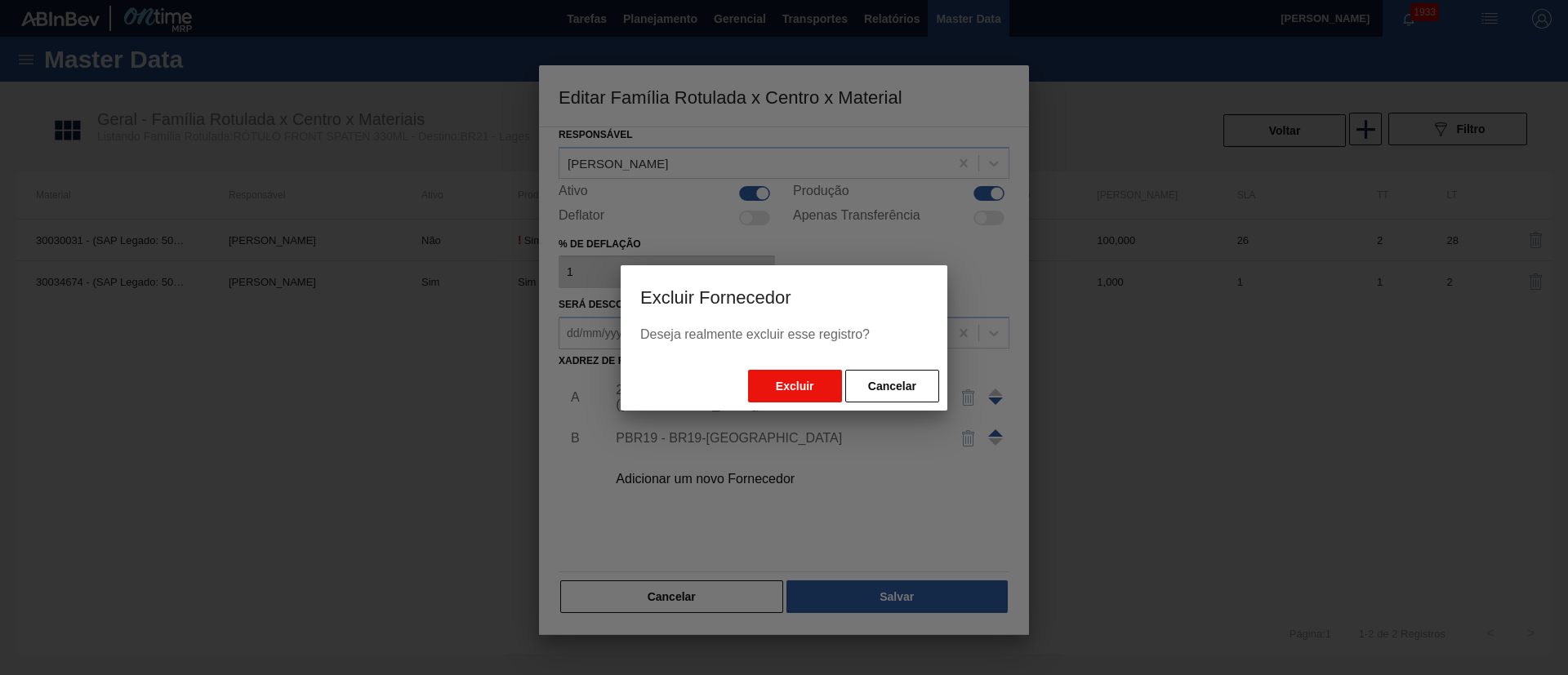
click at [818, 384] on button "Excluir" at bounding box center [794, 386] width 94 height 33
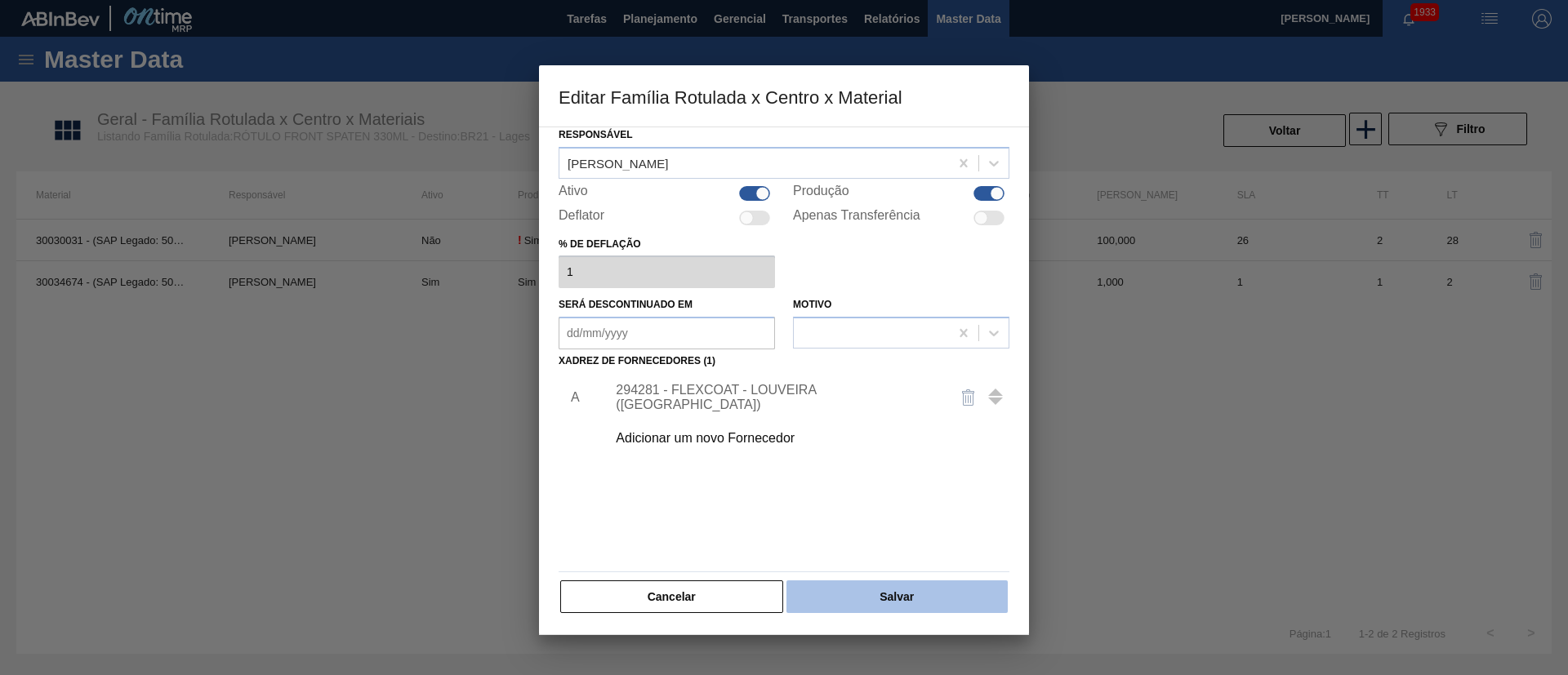
click at [889, 591] on button "Salvar" at bounding box center [897, 596] width 221 height 33
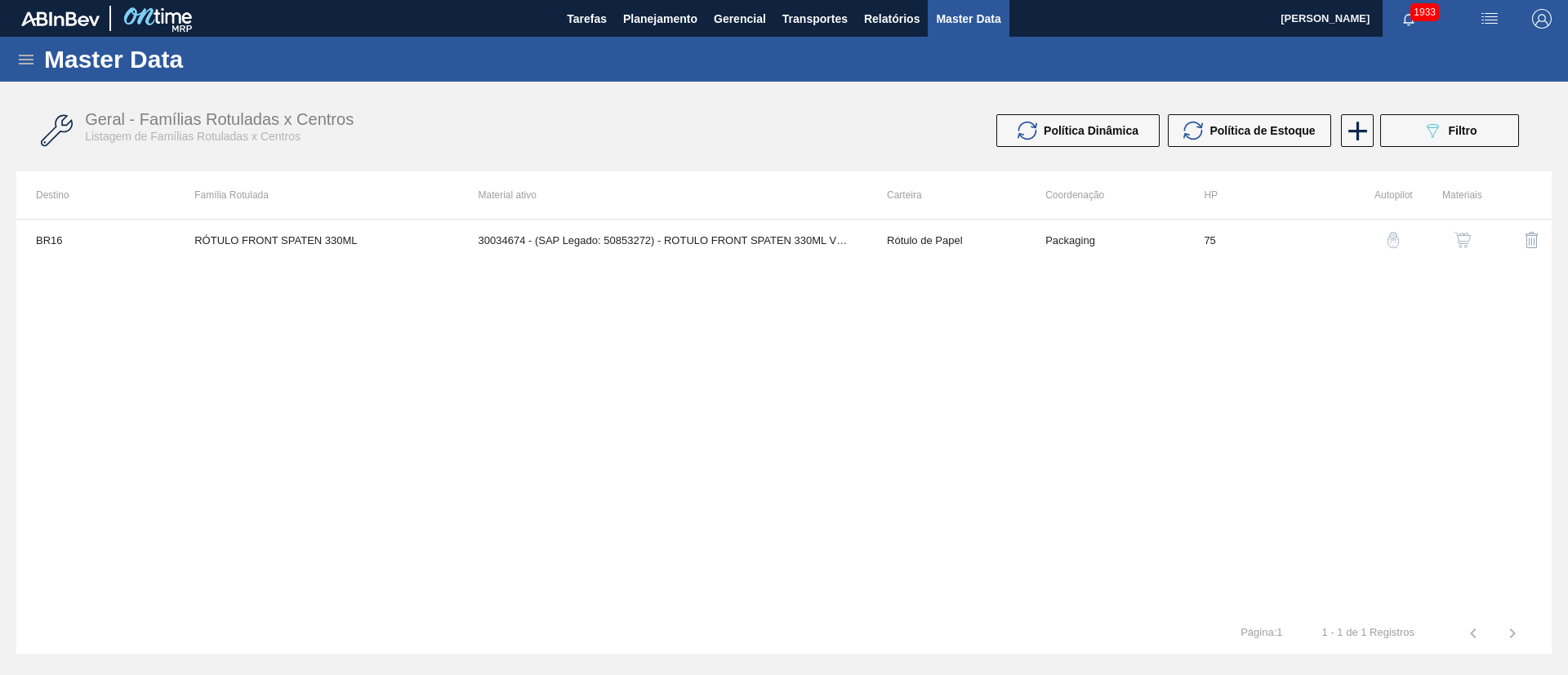
click at [23, 56] on icon at bounding box center [26, 60] width 15 height 10
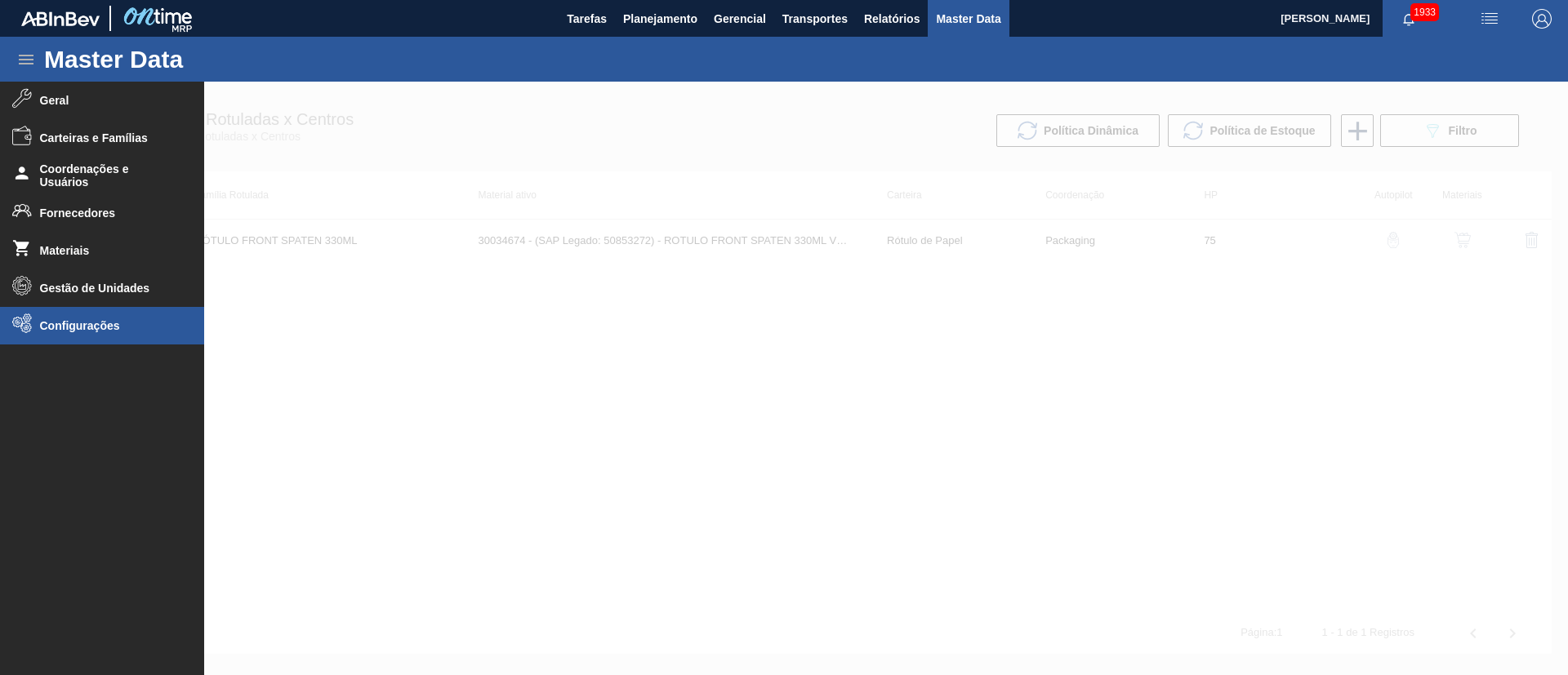
click at [65, 337] on li "Configurações" at bounding box center [102, 326] width 204 height 38
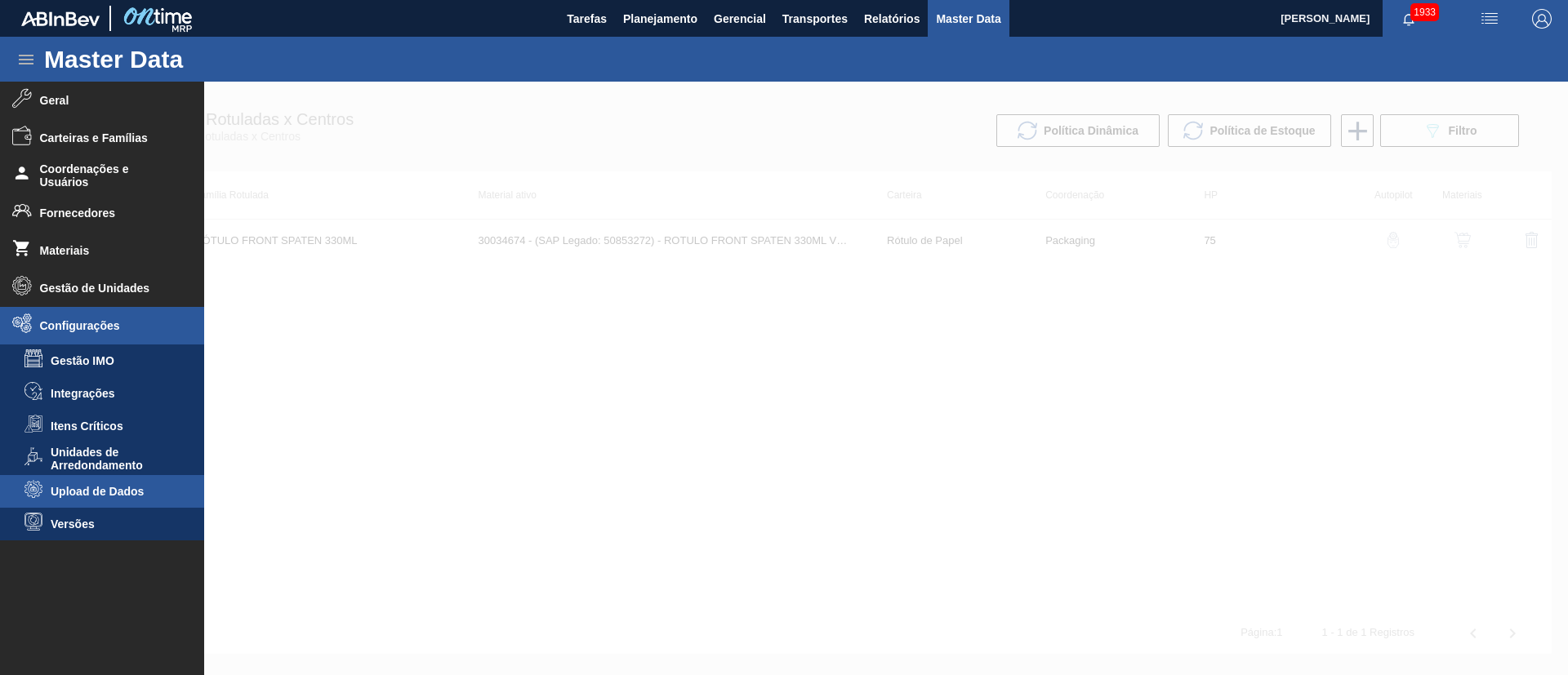
click at [120, 493] on span "Upload de Dados" at bounding box center [113, 491] width 125 height 13
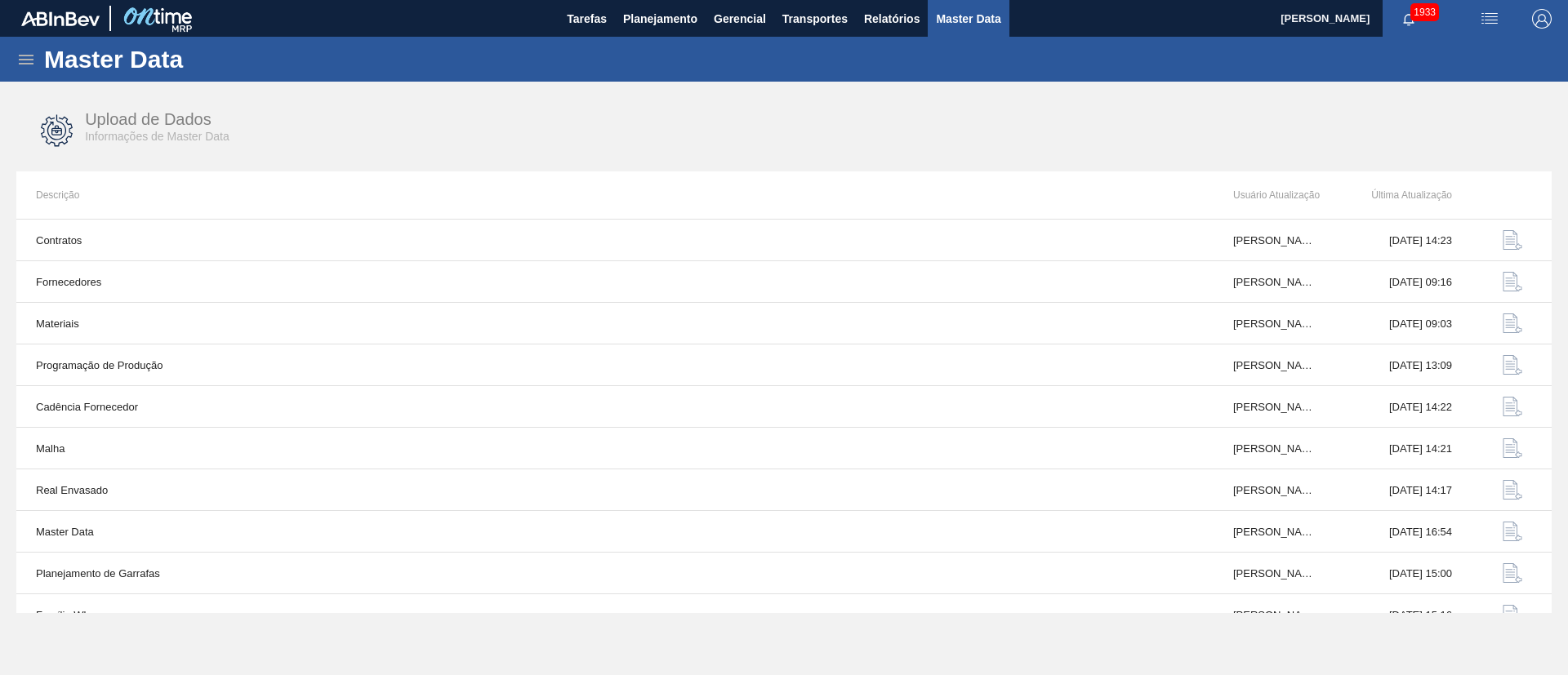
click at [26, 62] on icon at bounding box center [26, 60] width 15 height 10
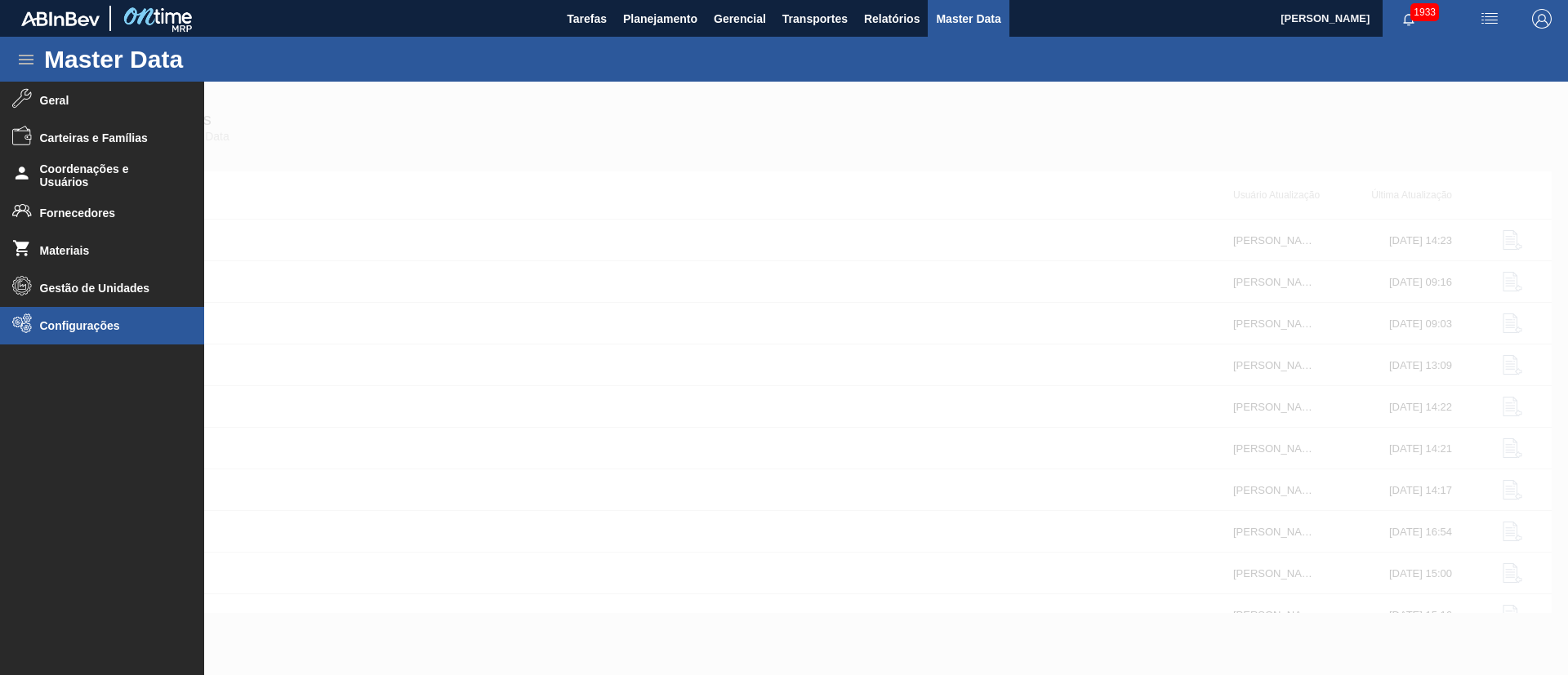
click at [112, 326] on span "Configurações" at bounding box center [107, 326] width 134 height 13
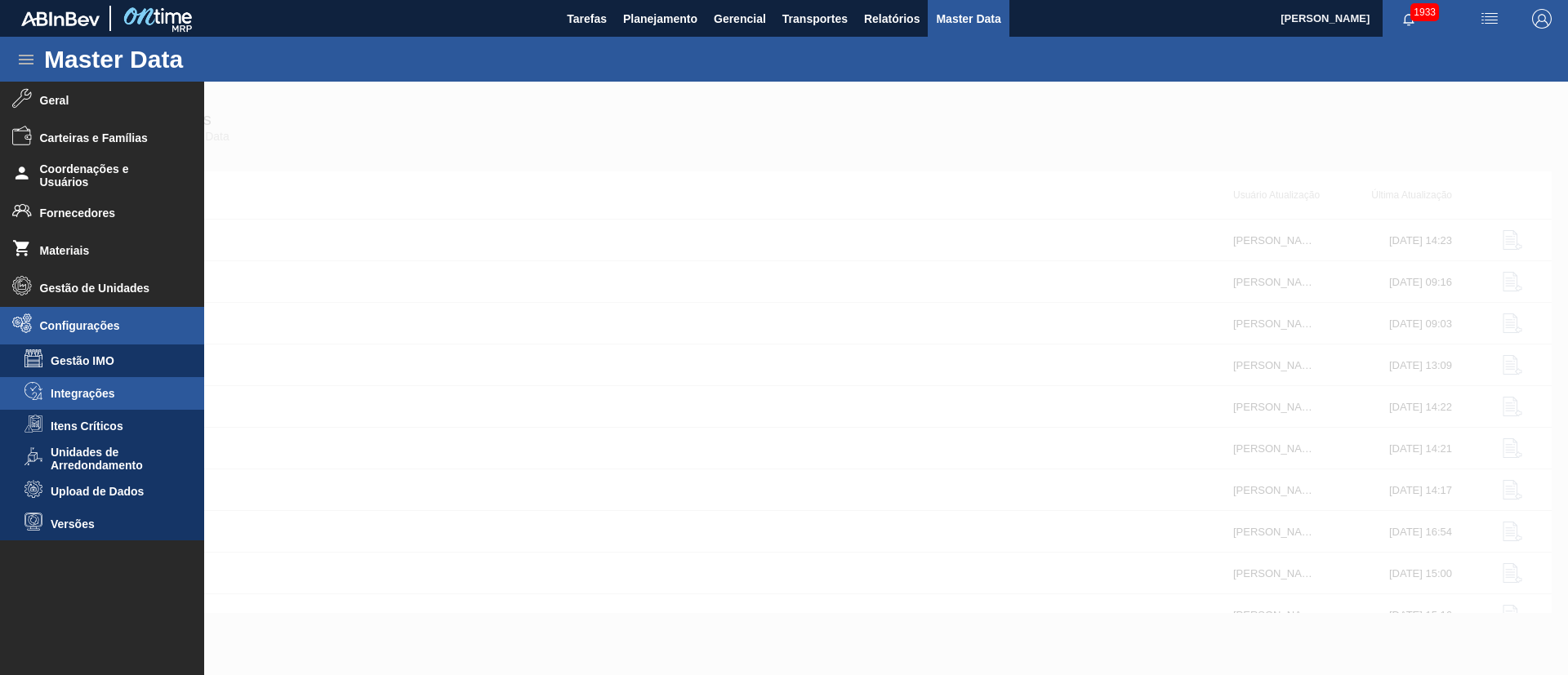
click at [109, 388] on span "Integrações" at bounding box center [113, 393] width 125 height 13
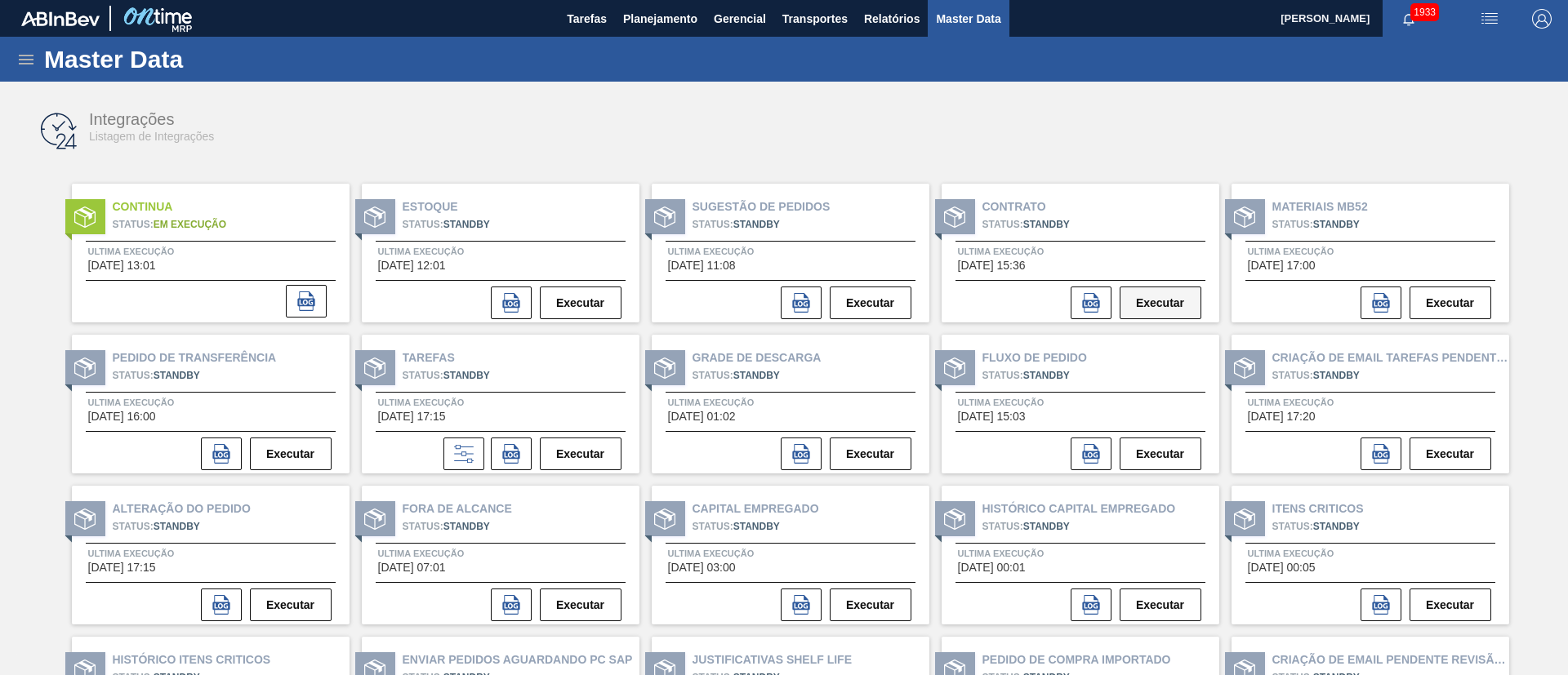
click at [1158, 296] on button "Executar" at bounding box center [1161, 303] width 82 height 33
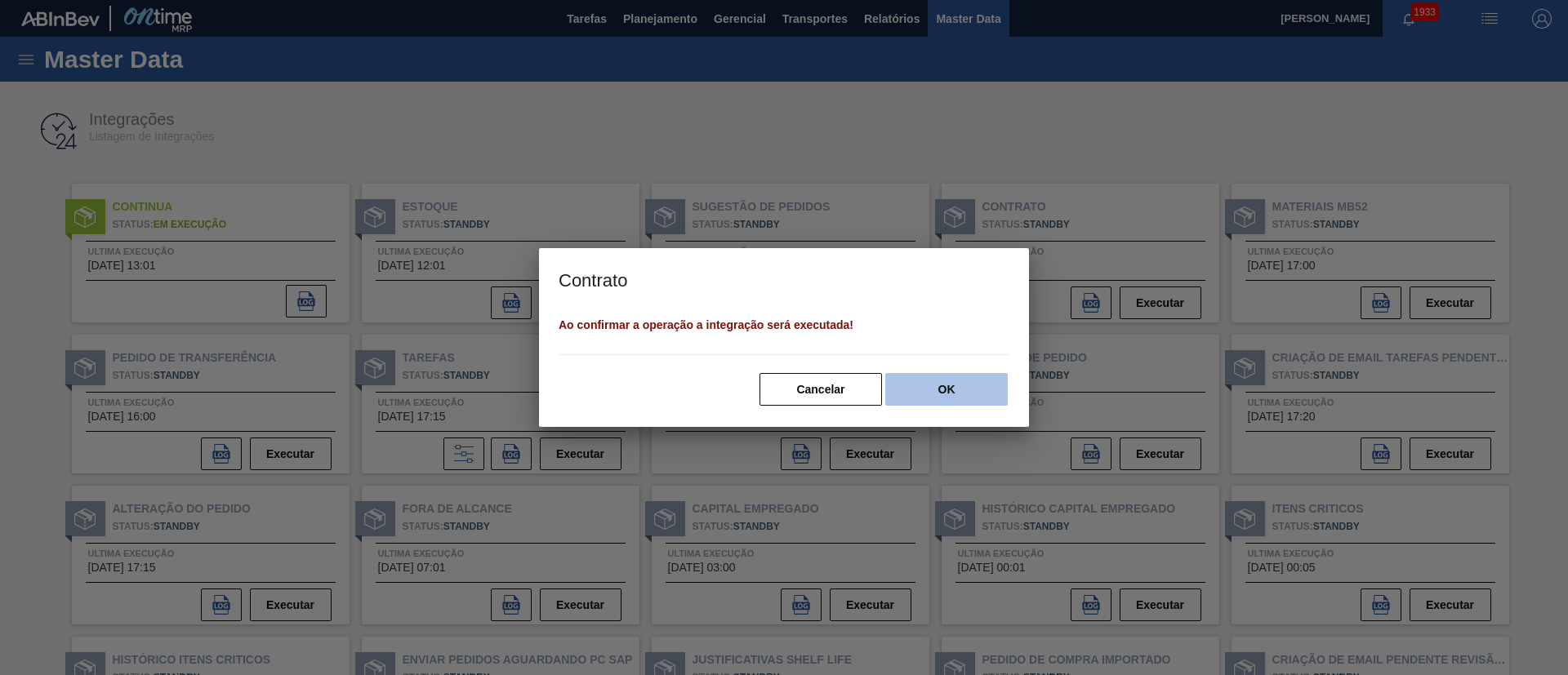
click at [969, 379] on button "OK" at bounding box center [946, 389] width 122 height 33
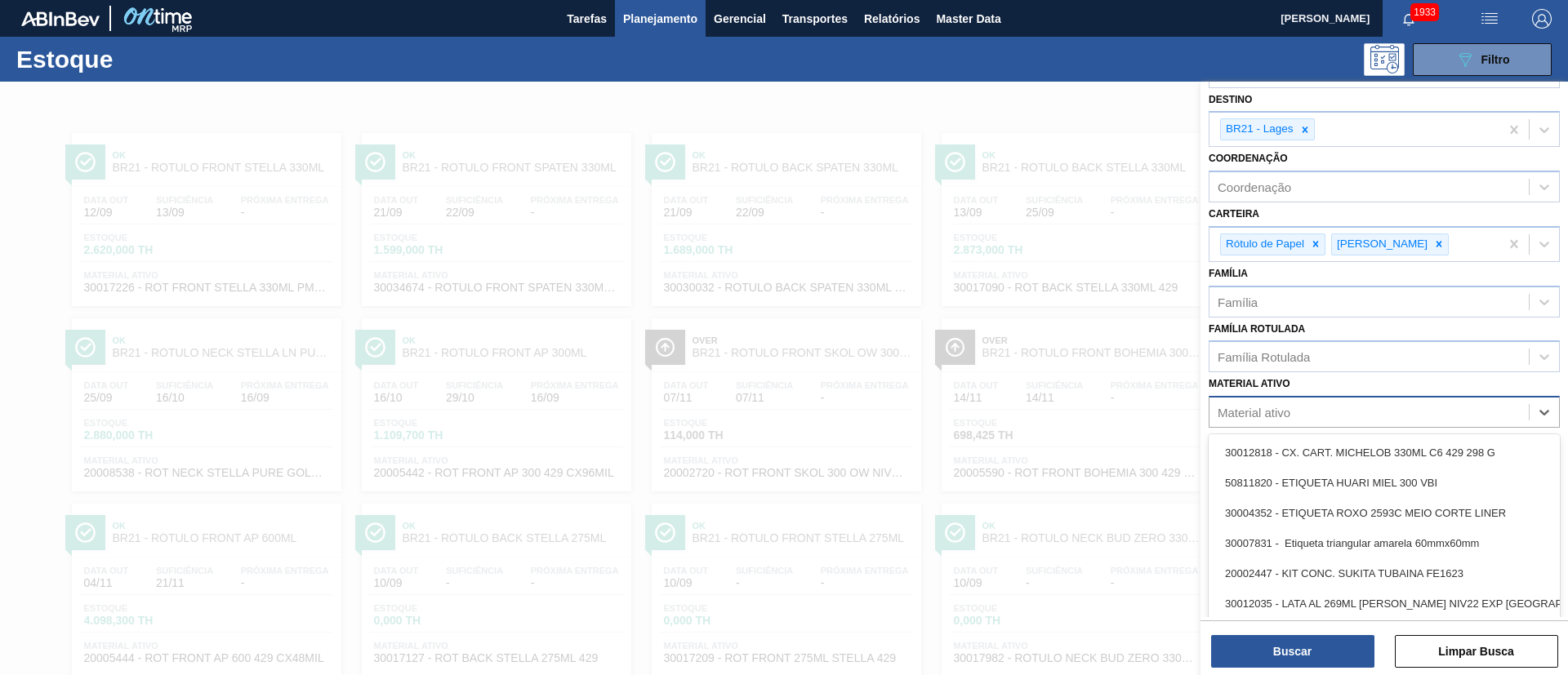
scroll to position [11, 0]
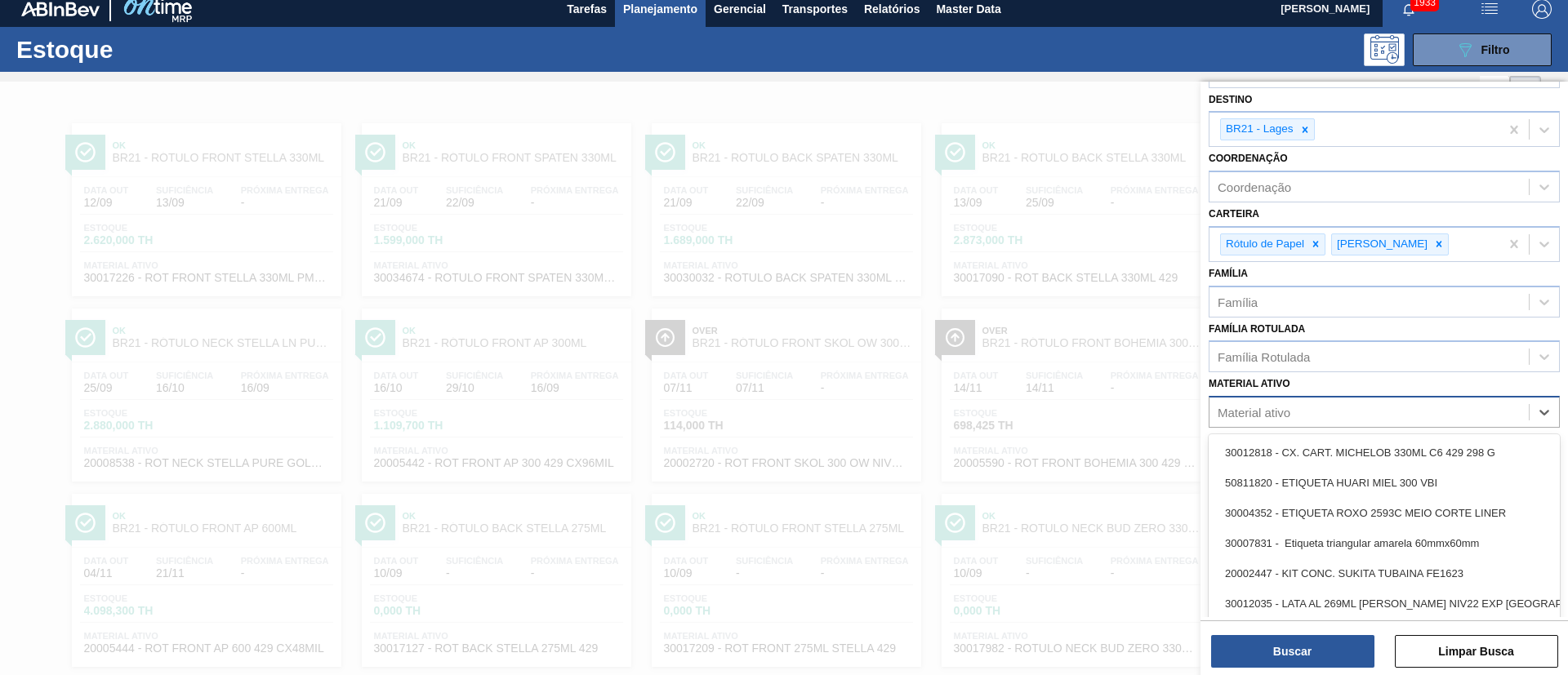
click at [1264, 414] on div "Material ativo" at bounding box center [1253, 413] width 73 height 14
paste ativo "30034674"
type ativo "30034674"
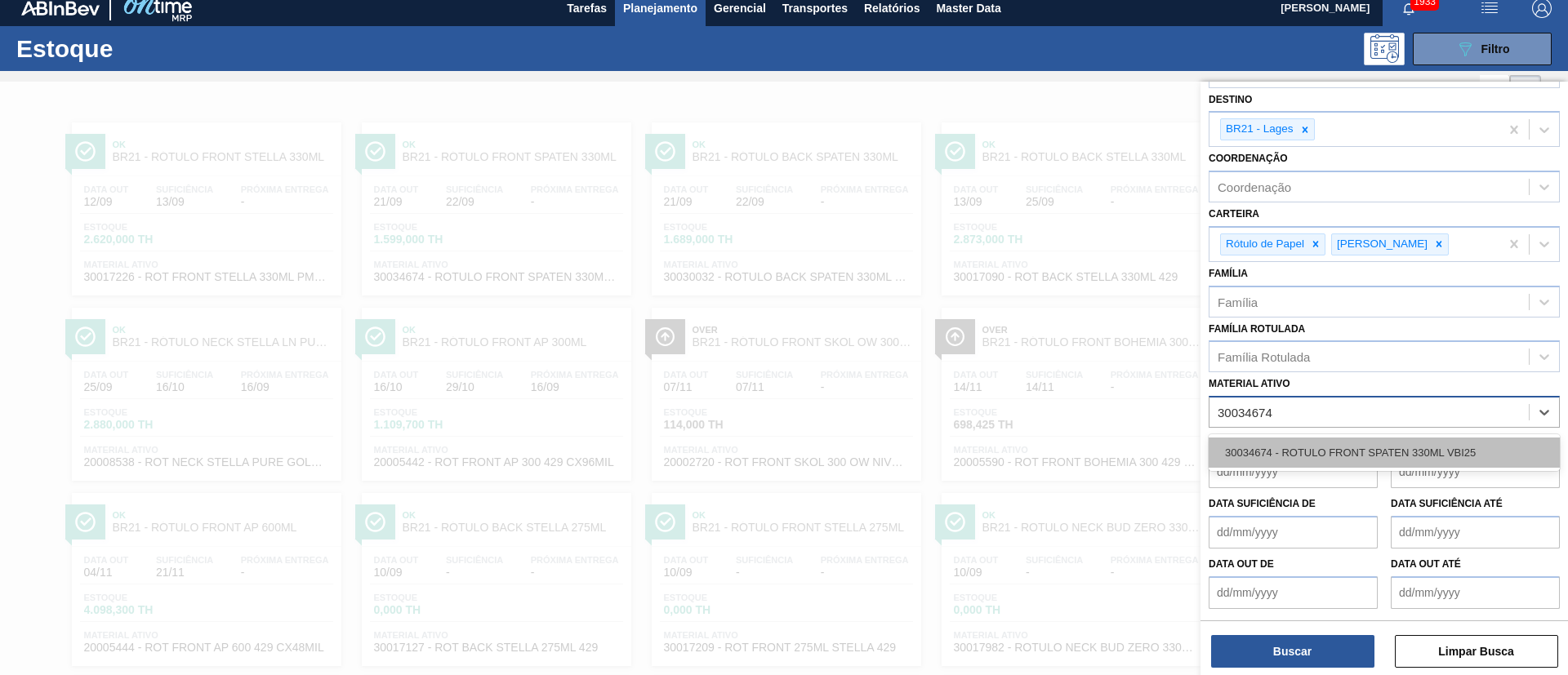
click at [1313, 452] on div "30034674 - ROTULO FRONT SPATEN 330ML VBI25" at bounding box center [1384, 453] width 351 height 30
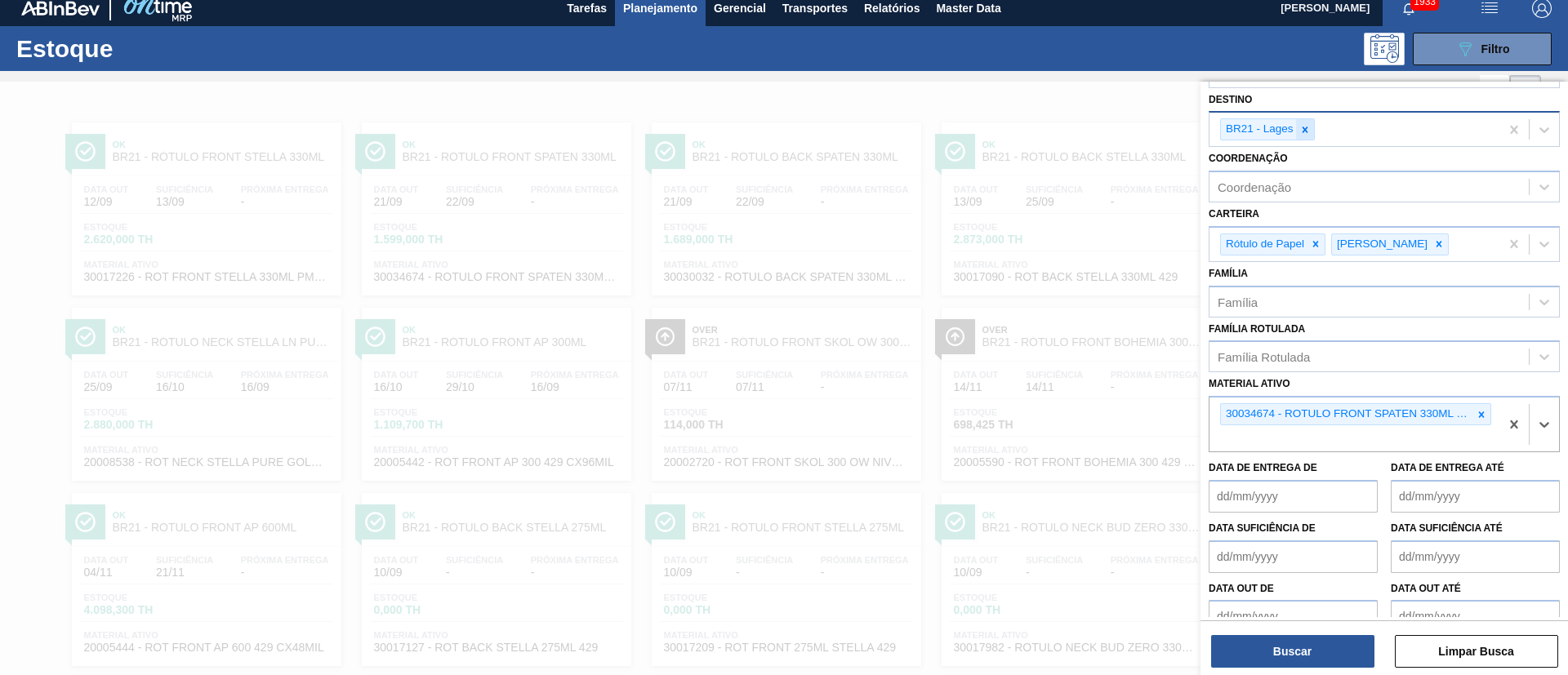
click at [1303, 121] on div at bounding box center [1305, 129] width 18 height 21
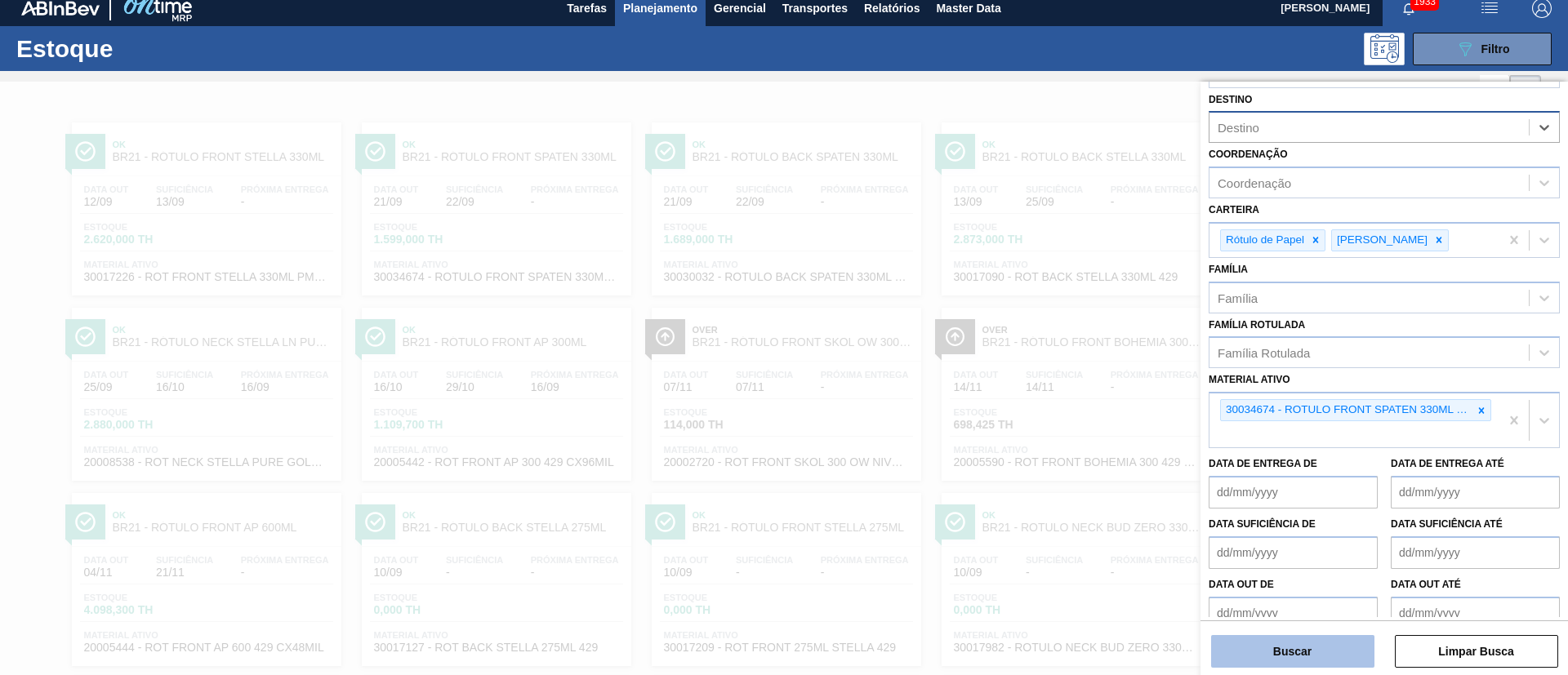
click at [1291, 637] on button "Buscar" at bounding box center [1292, 651] width 163 height 33
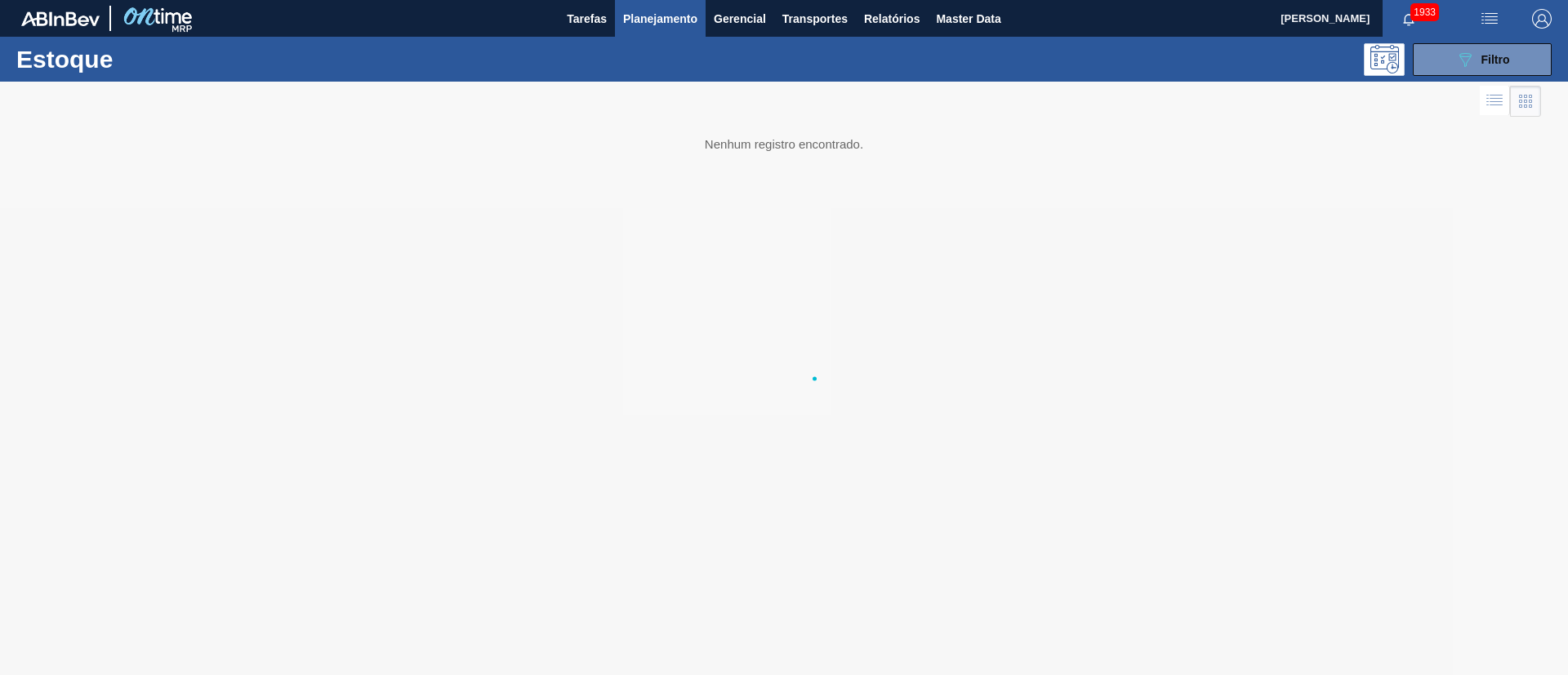
scroll to position [0, 0]
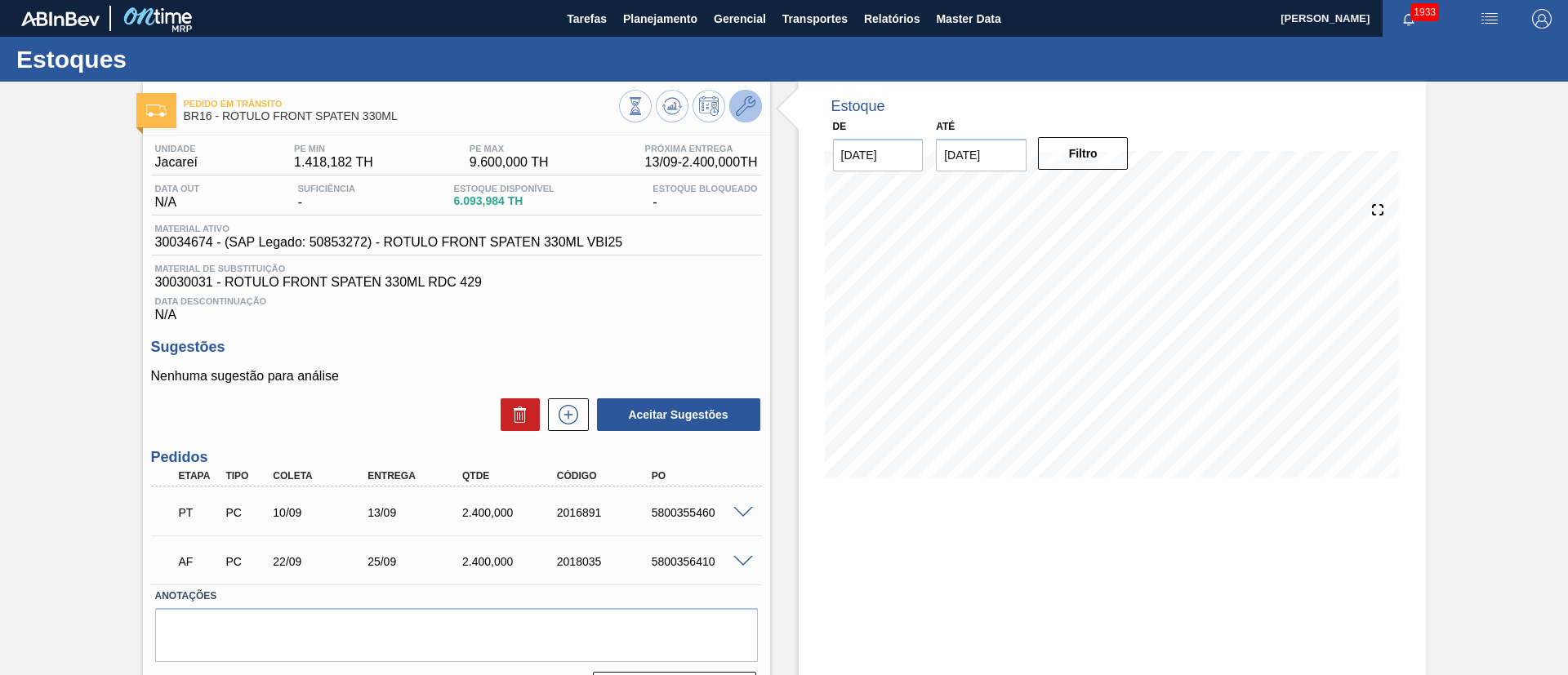
click at [734, 113] on button at bounding box center [745, 106] width 33 height 33
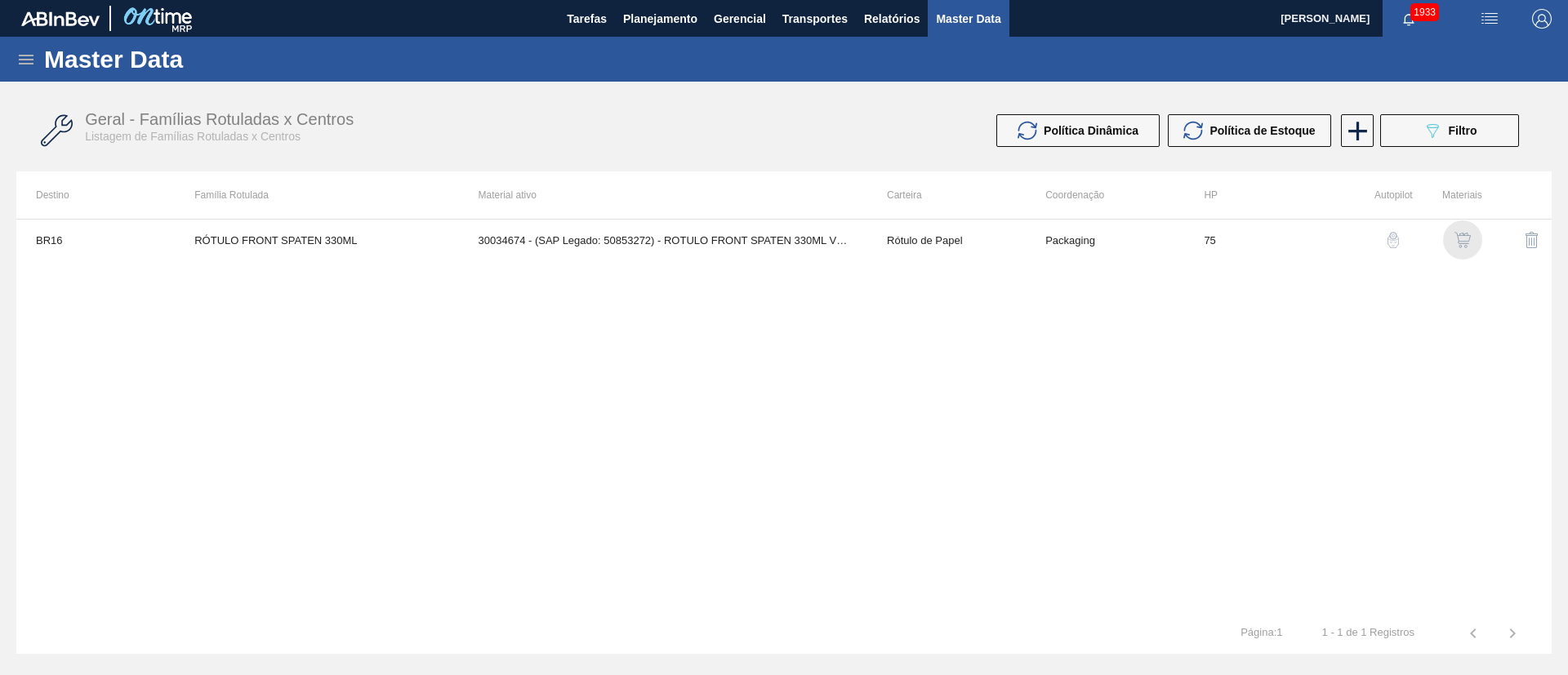
click at [1464, 243] on img "button" at bounding box center [1462, 240] width 16 height 16
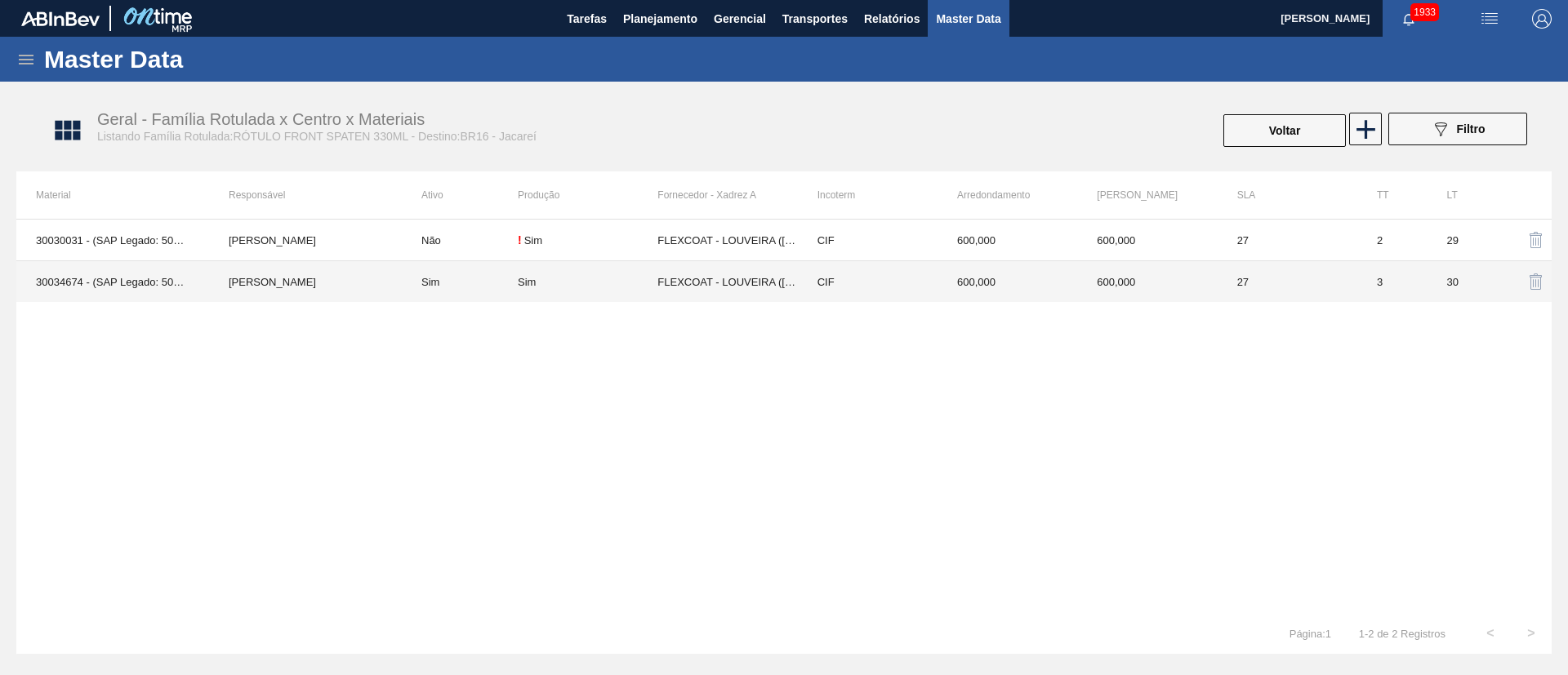
click at [581, 280] on div "Sim" at bounding box center [587, 282] width 139 height 12
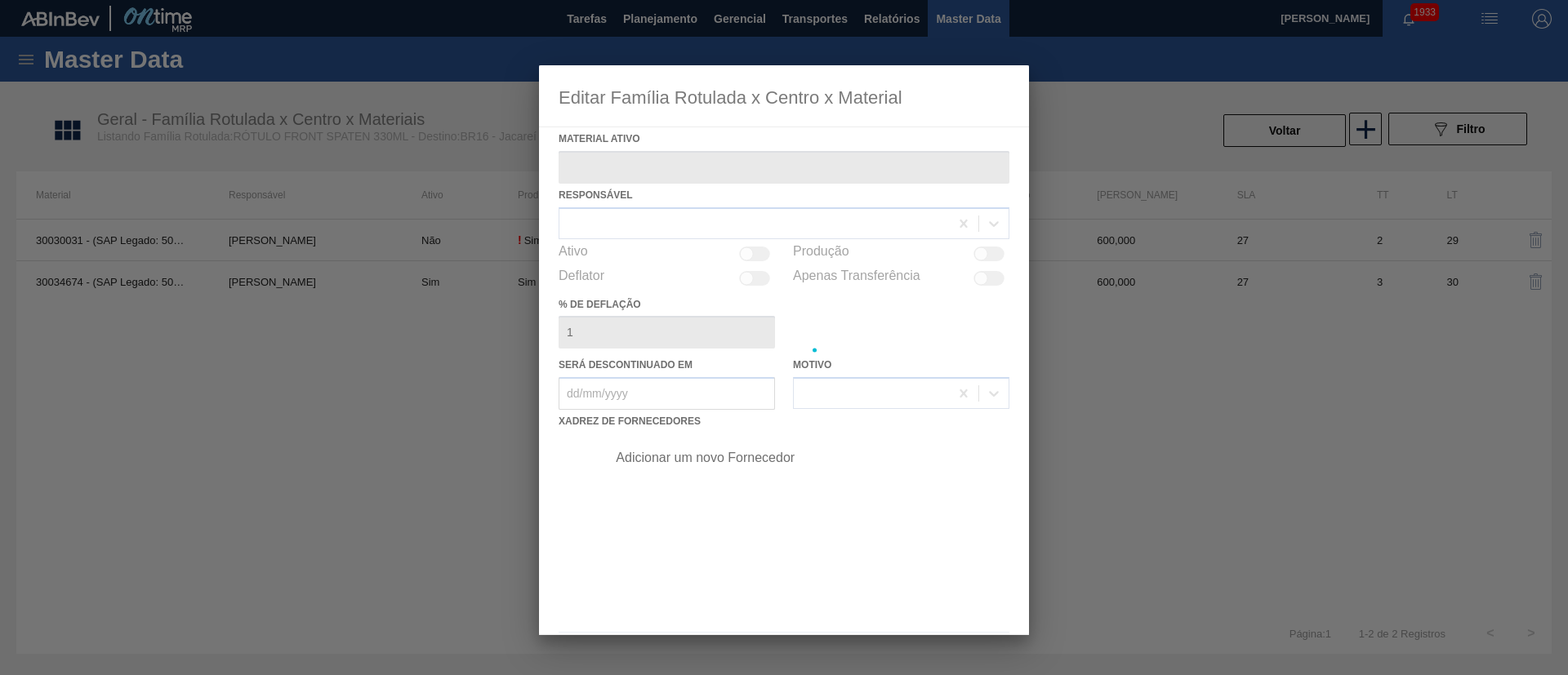
type ativo "30034674 - (SAP Legado: 50853272) - ROTULO FRONT SPATEN 330ML VBI25"
checkbox input "true"
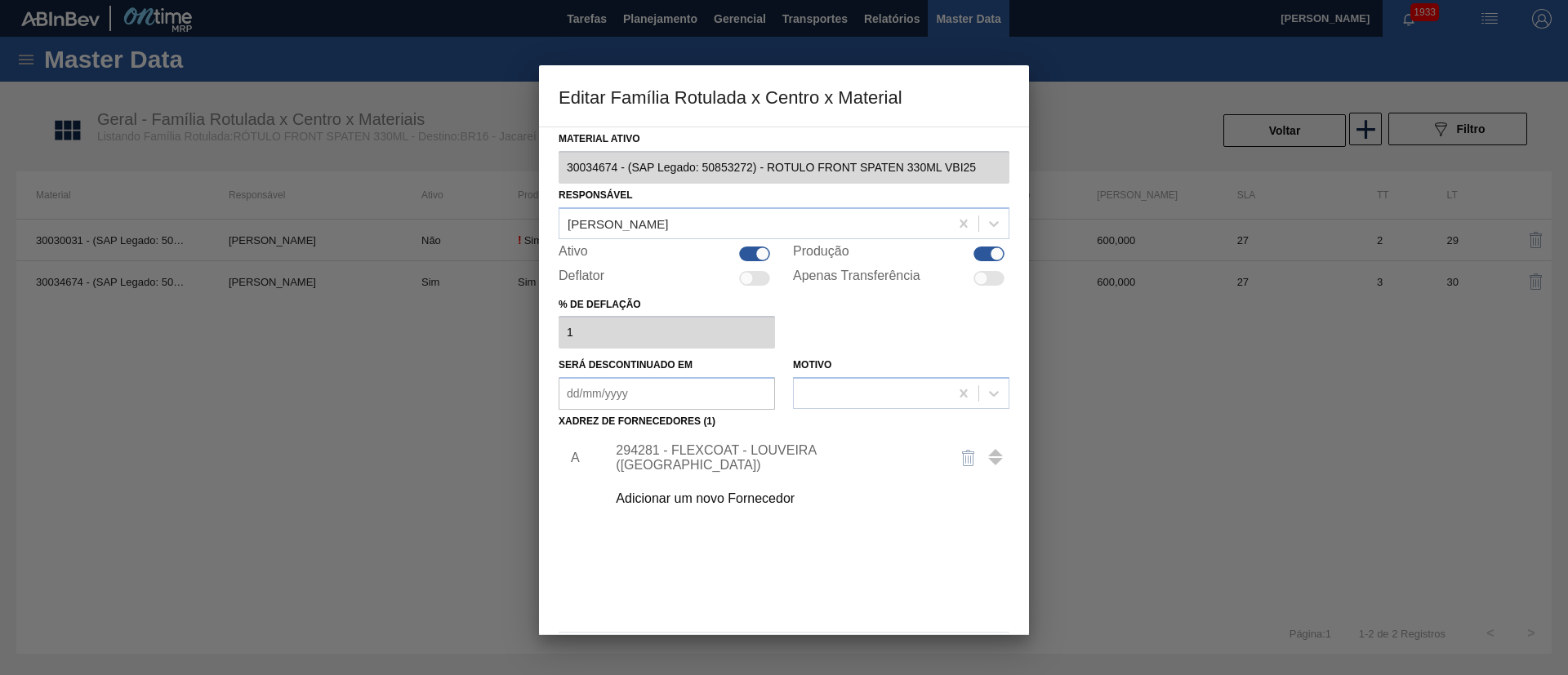
click at [684, 456] on div "294281 - FLEXCOAT - LOUVEIRA ([GEOGRAPHIC_DATA])" at bounding box center [776, 458] width 321 height 30
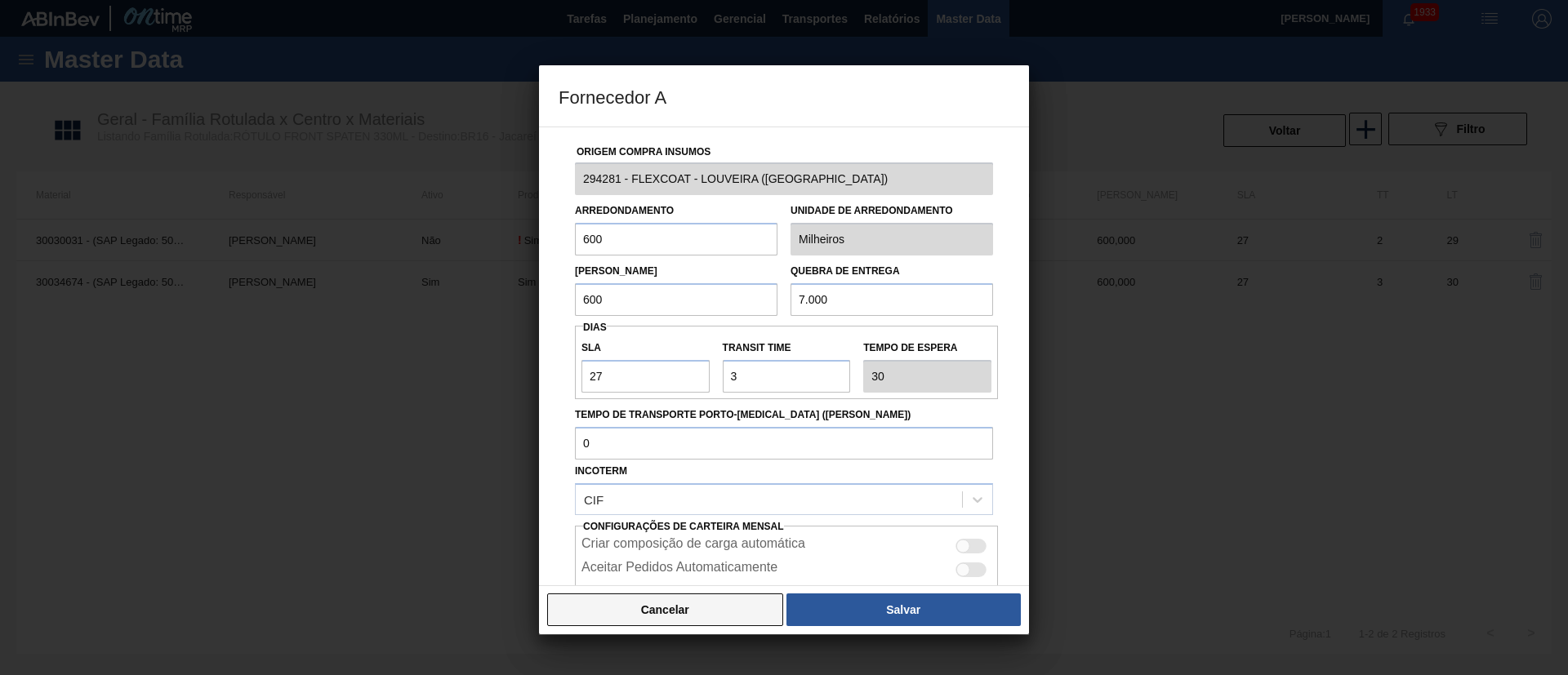
click at [651, 618] on button "Cancelar" at bounding box center [665, 609] width 236 height 33
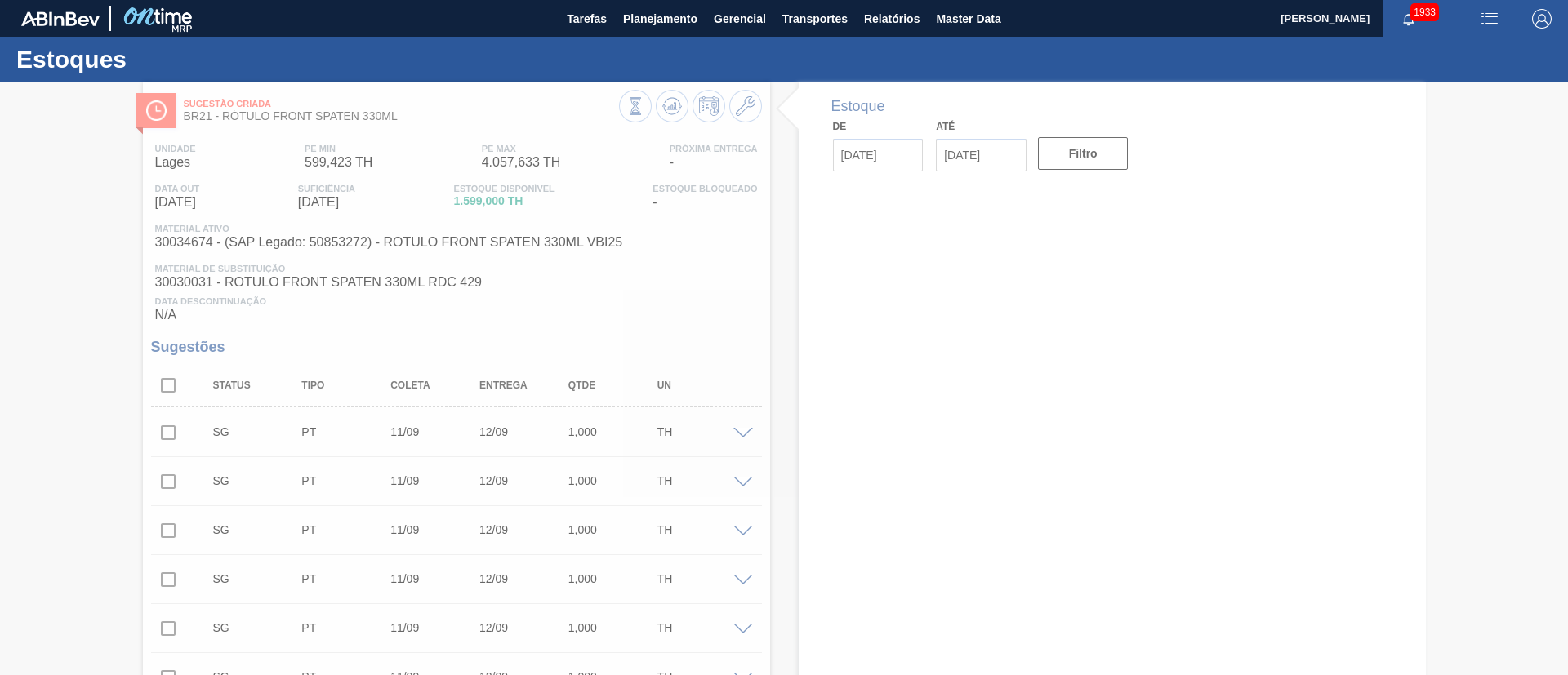
type input "[DATE]"
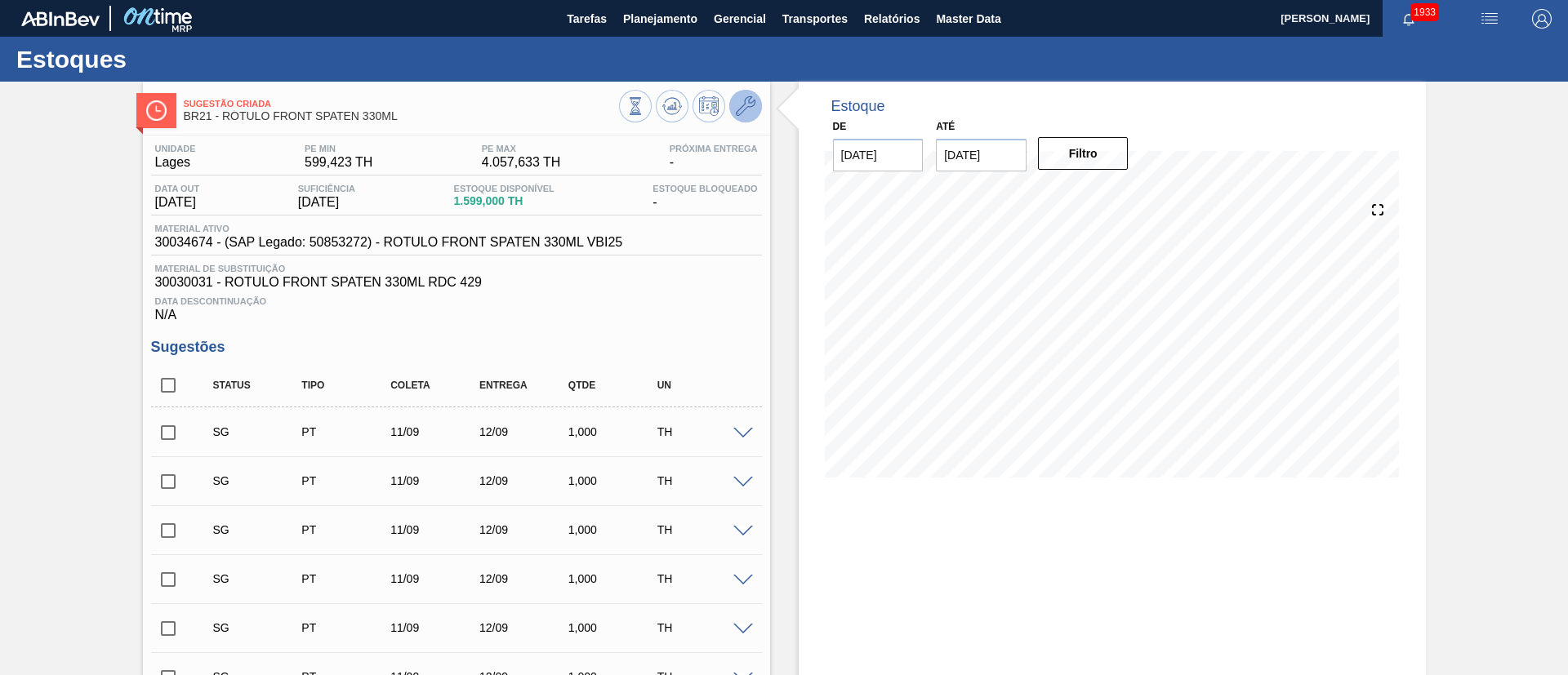
click at [736, 100] on icon at bounding box center [746, 107] width 20 height 20
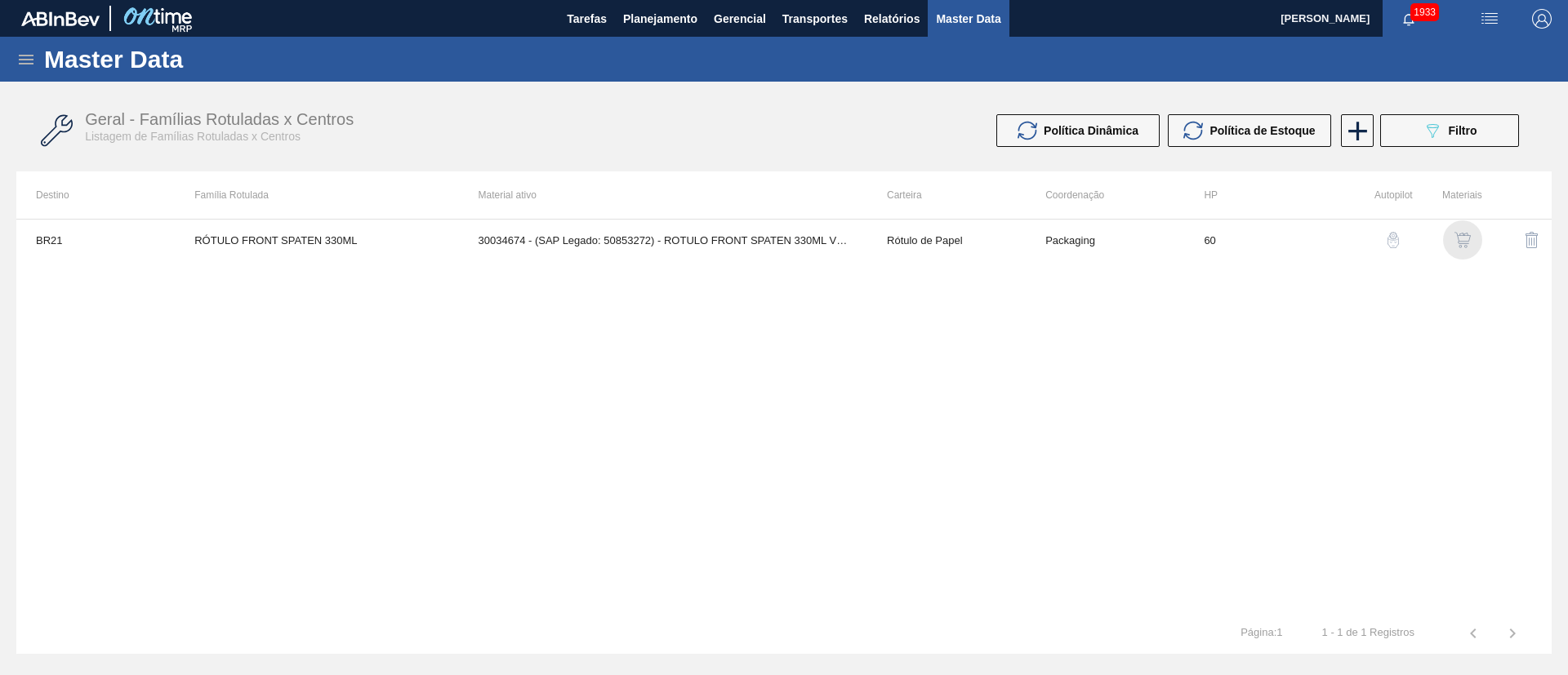
click at [1457, 237] on img "button" at bounding box center [1462, 240] width 16 height 16
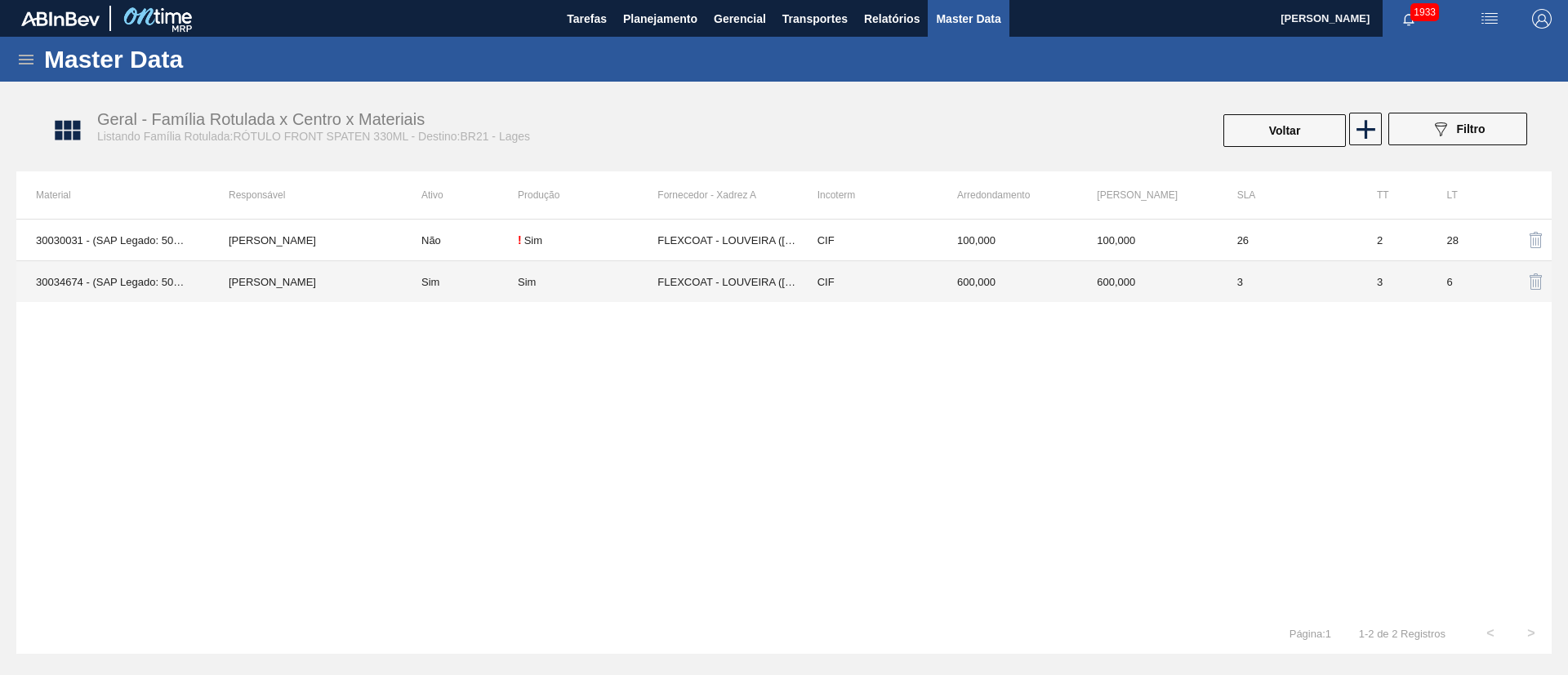
click at [593, 285] on div "Sim" at bounding box center [587, 282] width 139 height 12
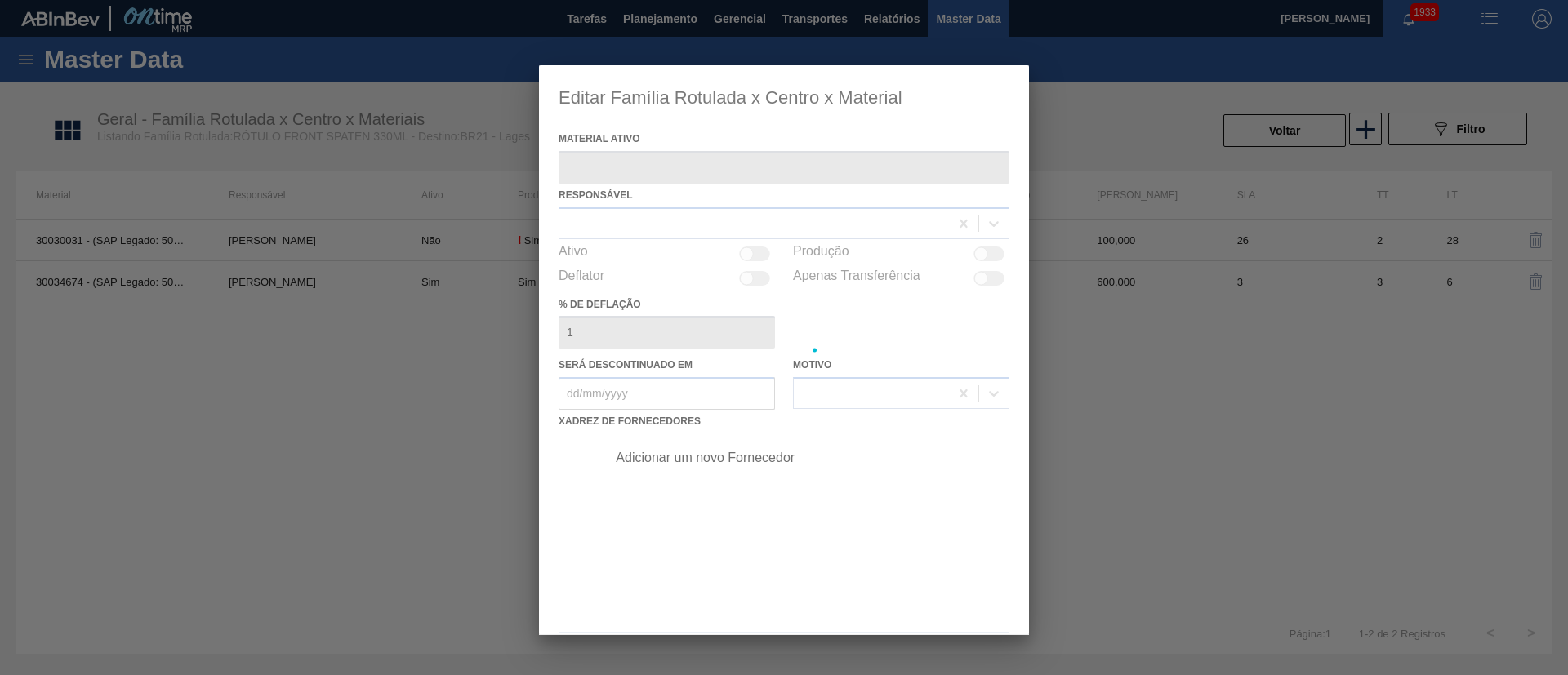
type ativo "30034674 - (SAP Legado: 50853272) - ROTULO FRONT SPATEN 330ML VBI25"
checkbox input "true"
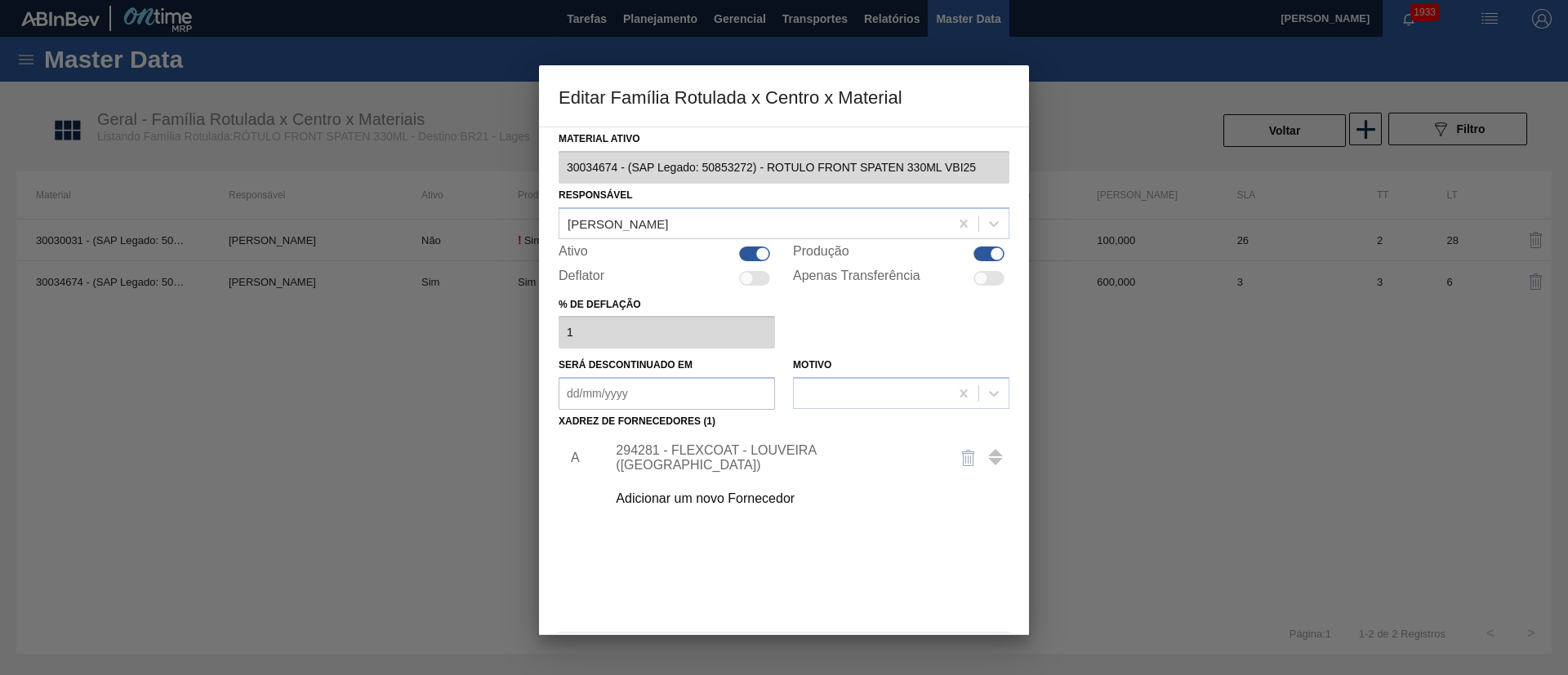
click at [778, 451] on div "294281 - FLEXCOAT - LOUVEIRA ([GEOGRAPHIC_DATA])" at bounding box center [776, 458] width 321 height 30
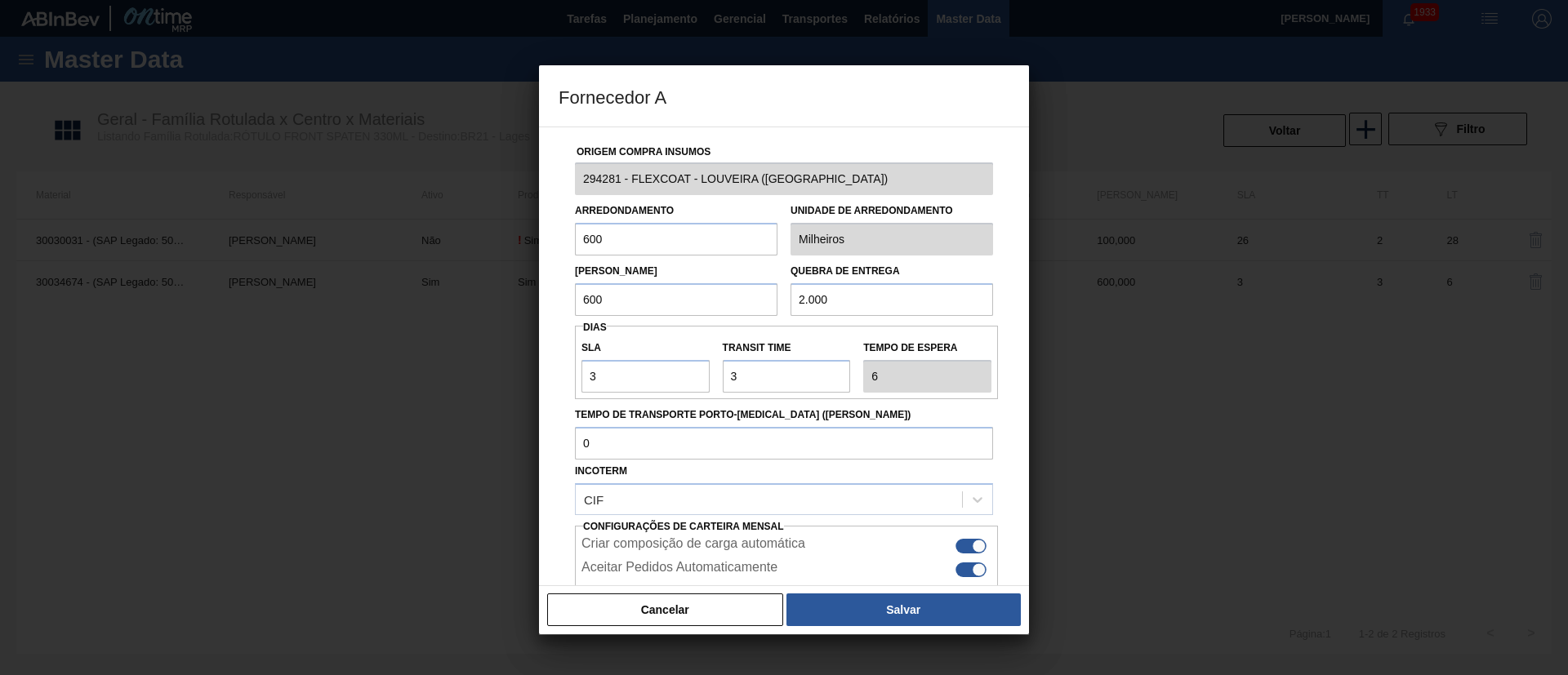
click at [959, 569] on div at bounding box center [971, 569] width 31 height 15
checkbox input "false"
click at [960, 535] on div "Criar composição de carga automática" at bounding box center [785, 545] width 423 height 24
click at [962, 548] on div at bounding box center [971, 546] width 31 height 15
checkbox input "false"
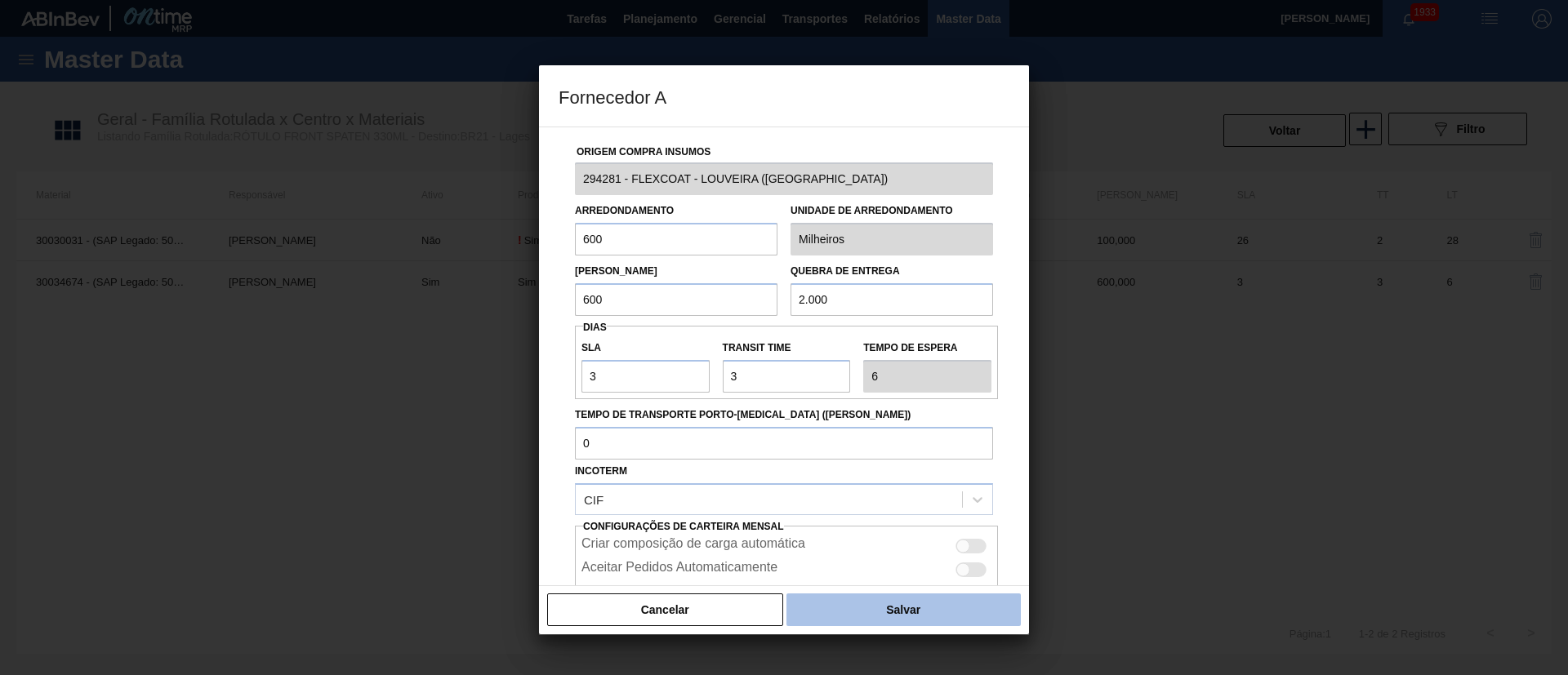
click at [908, 607] on button "Salvar" at bounding box center [903, 609] width 234 height 33
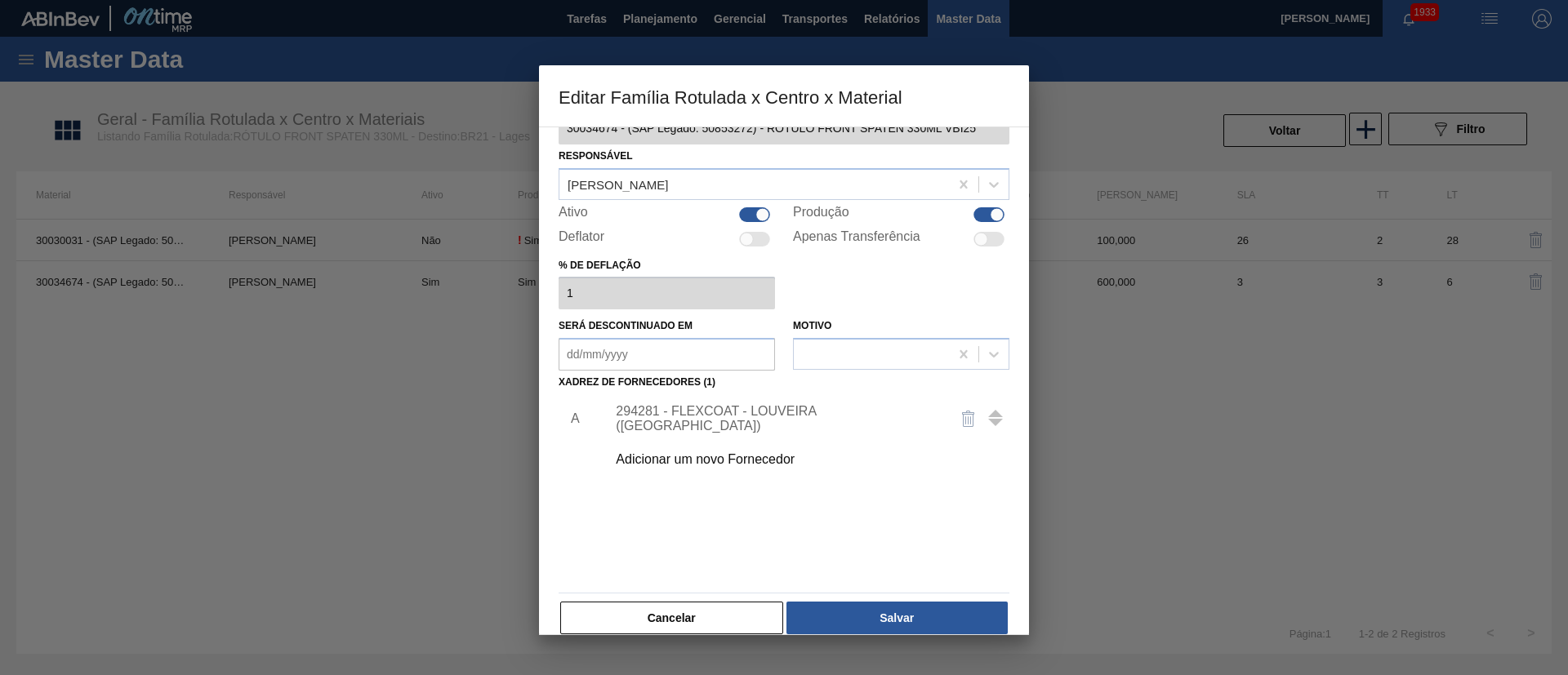
scroll to position [61, 0]
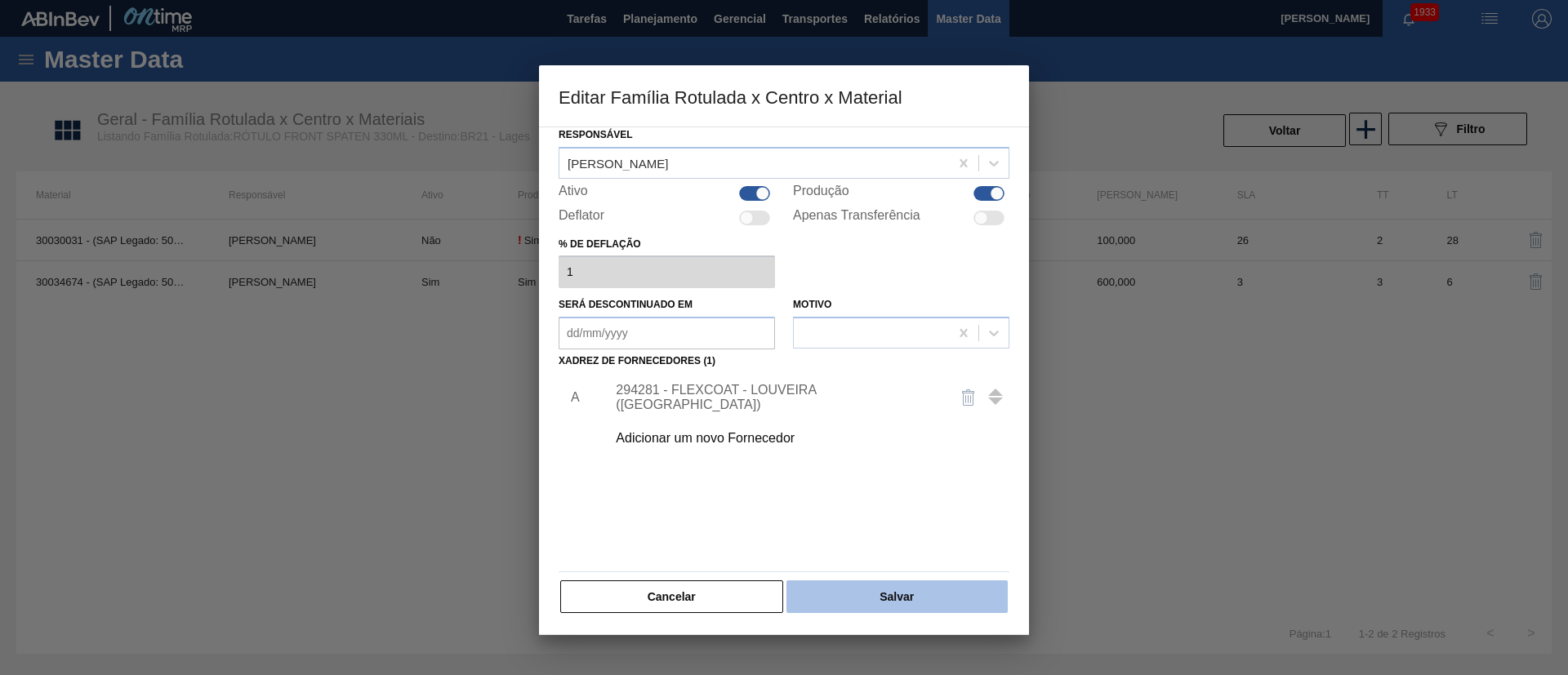
click at [956, 591] on button "Salvar" at bounding box center [897, 596] width 221 height 33
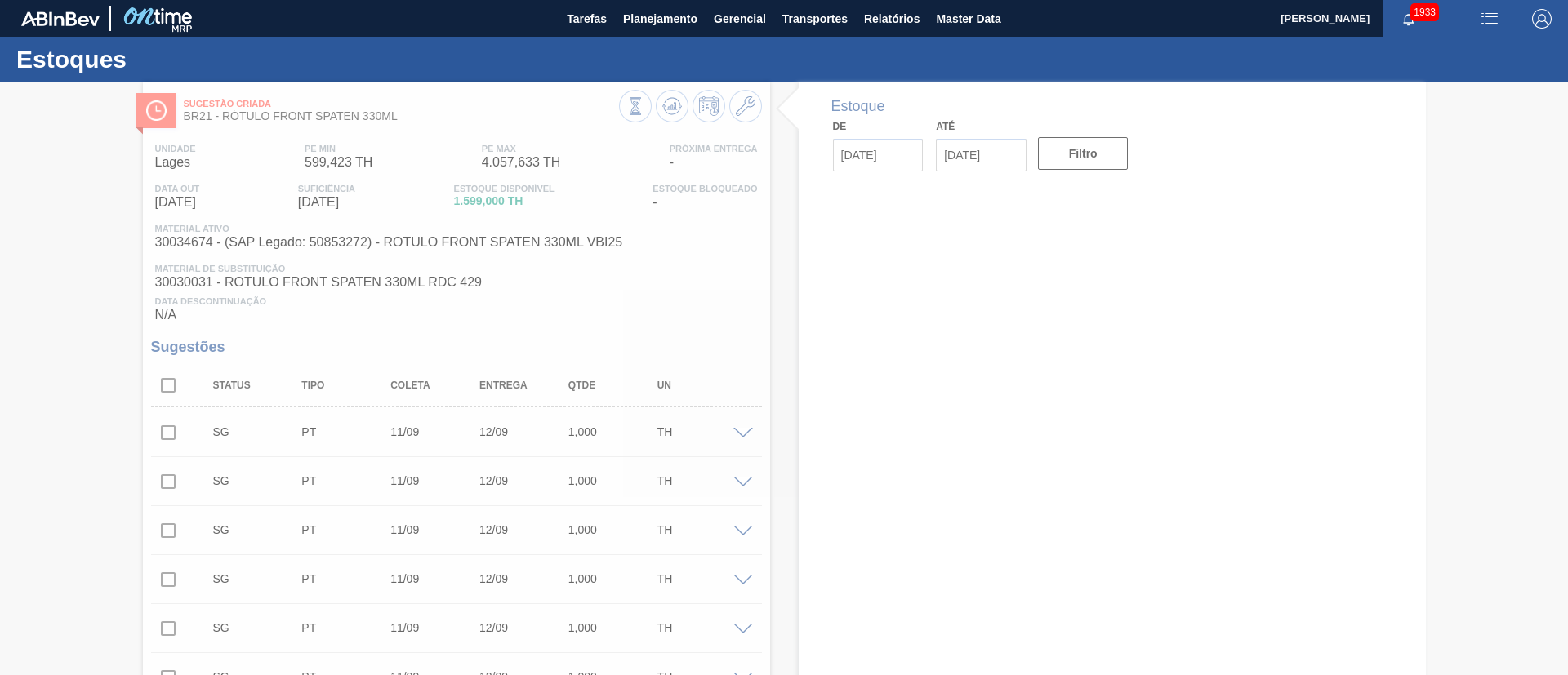
type input "[DATE]"
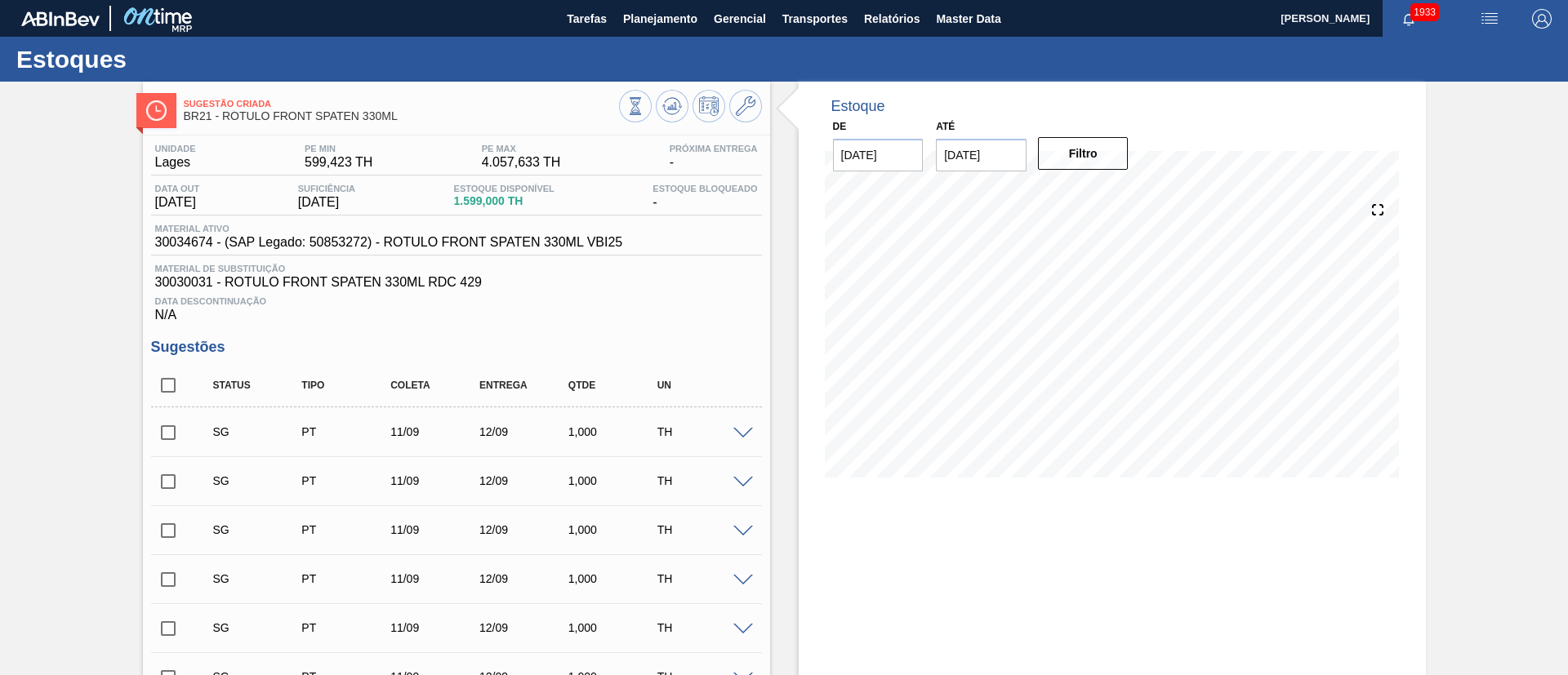
click at [172, 379] on input "checkbox" at bounding box center [168, 385] width 34 height 34
checkbox input "true"
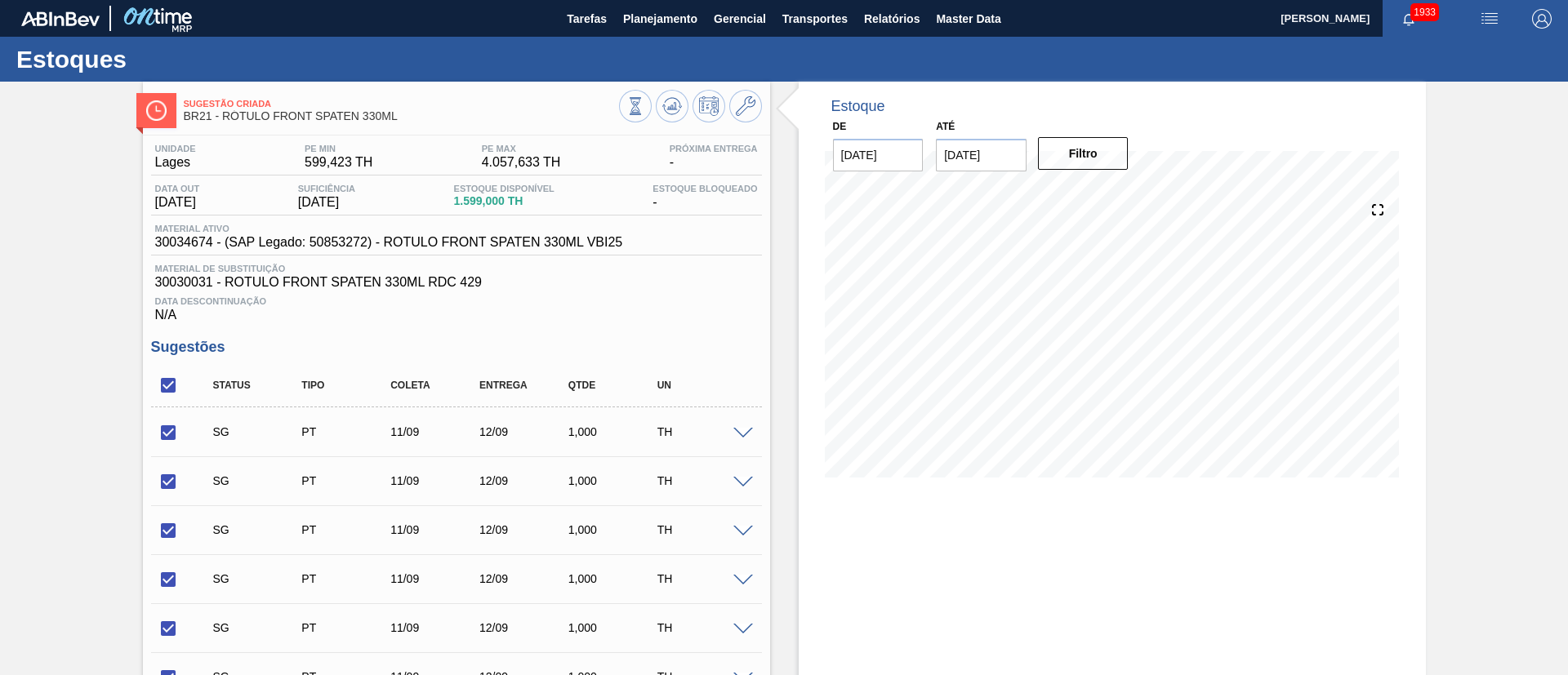
checkbox input "true"
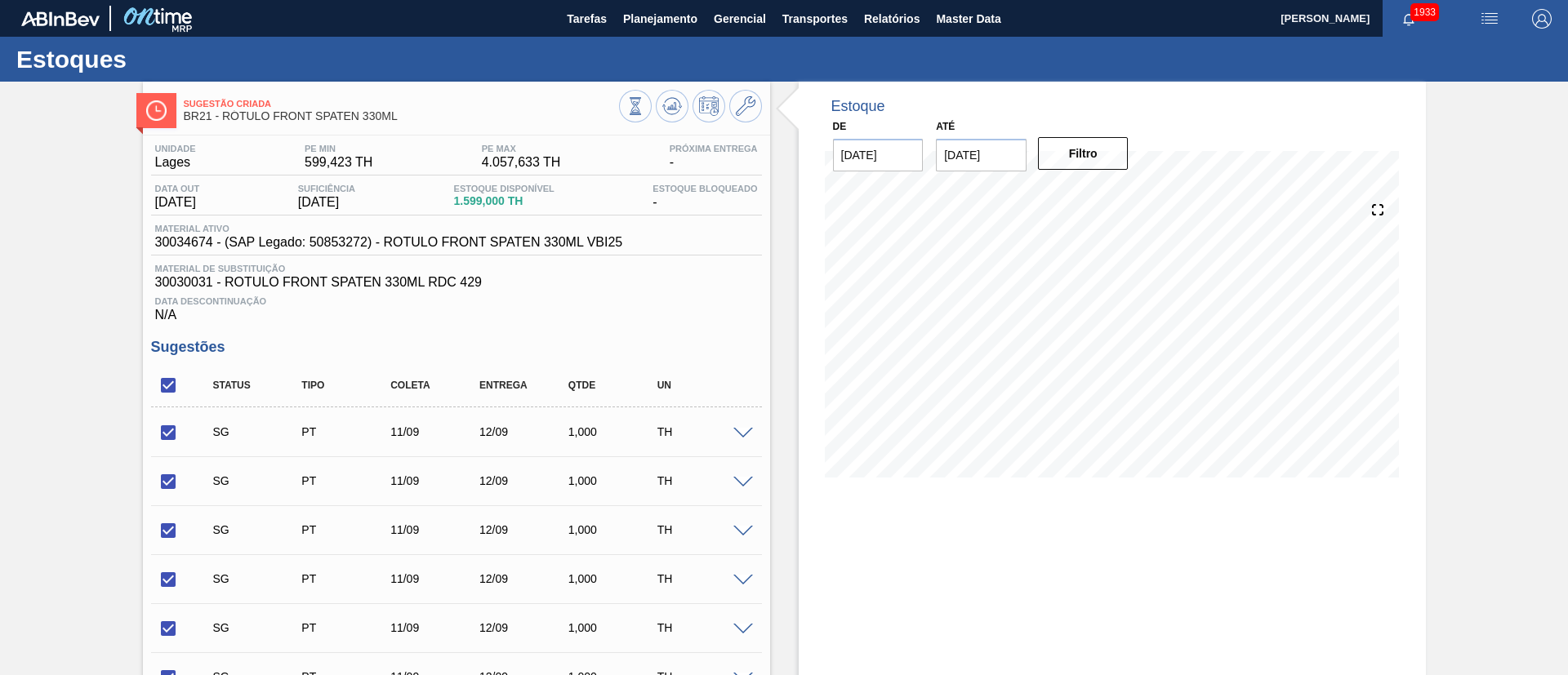
checkbox input "true"
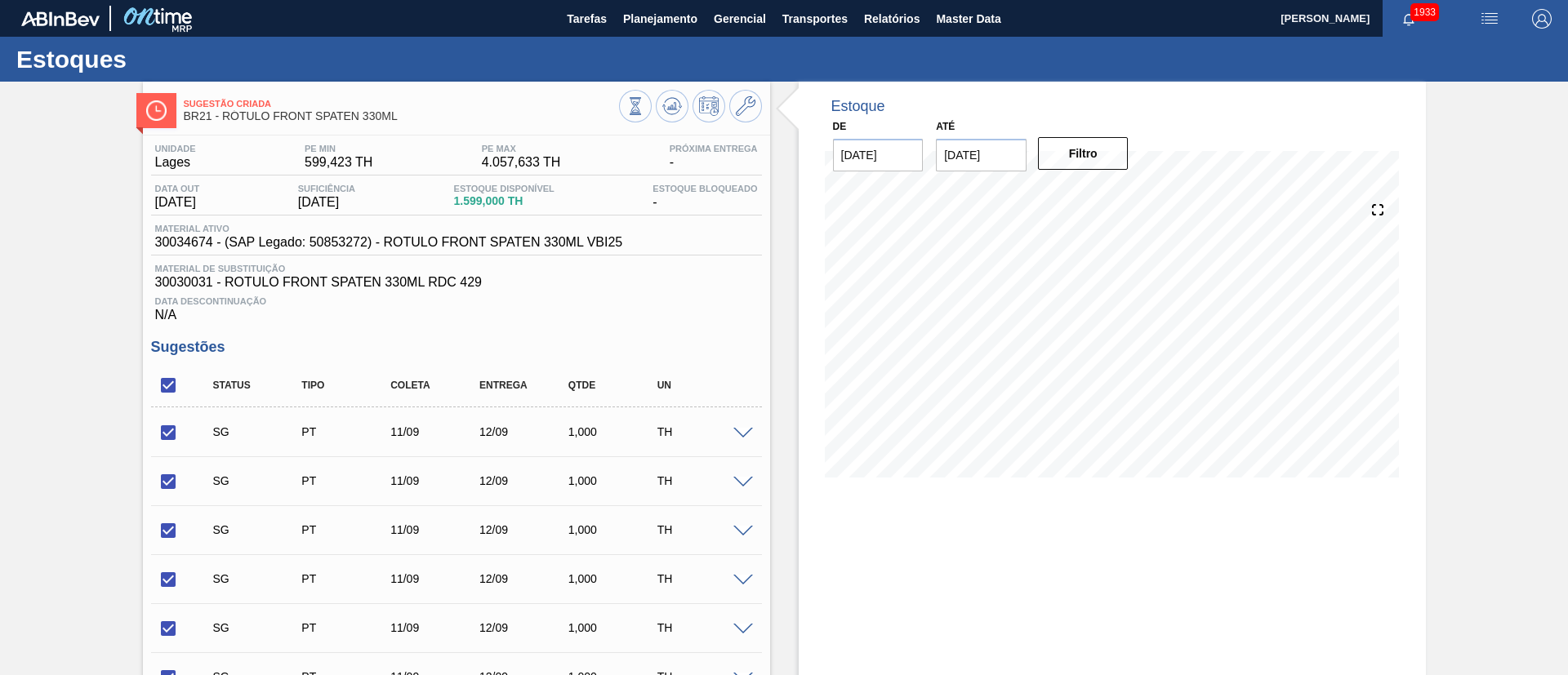
checkbox input "true"
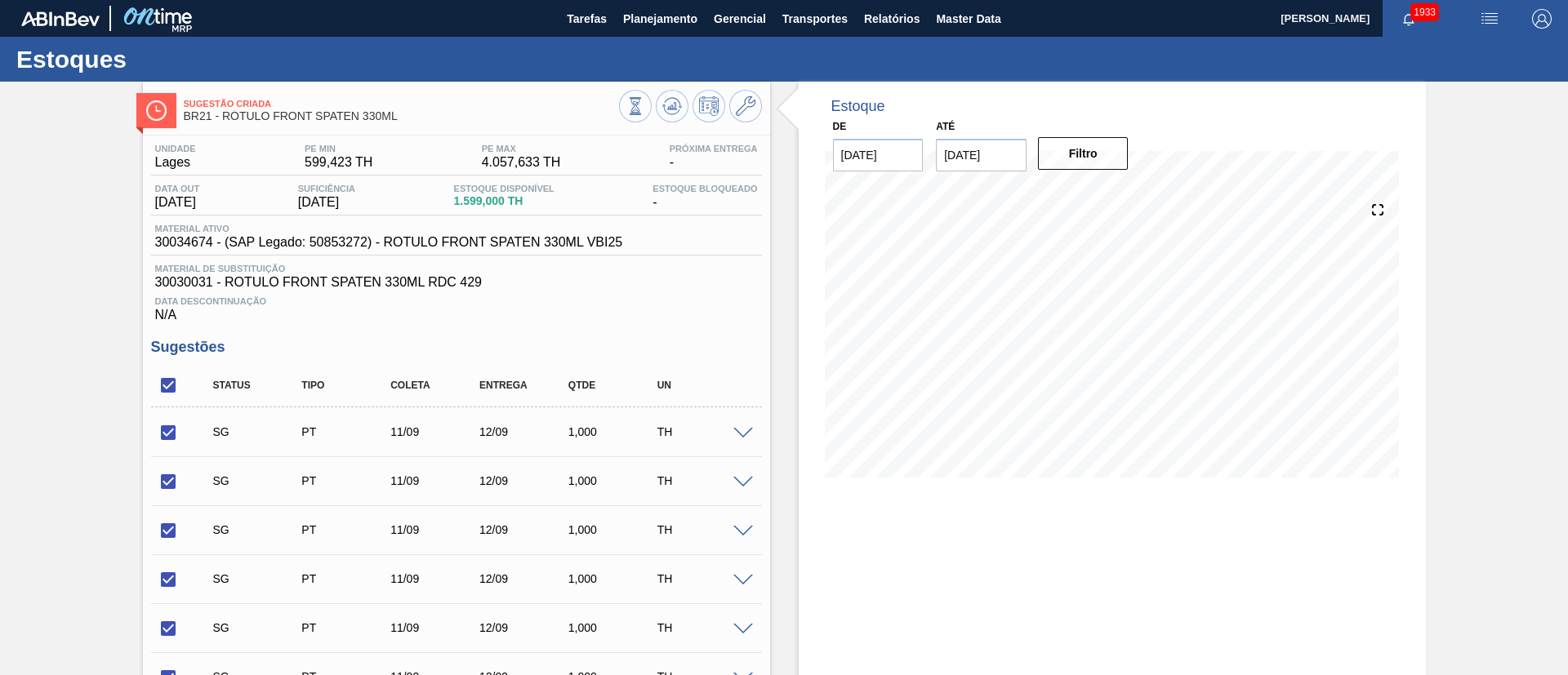
checkbox input "true"
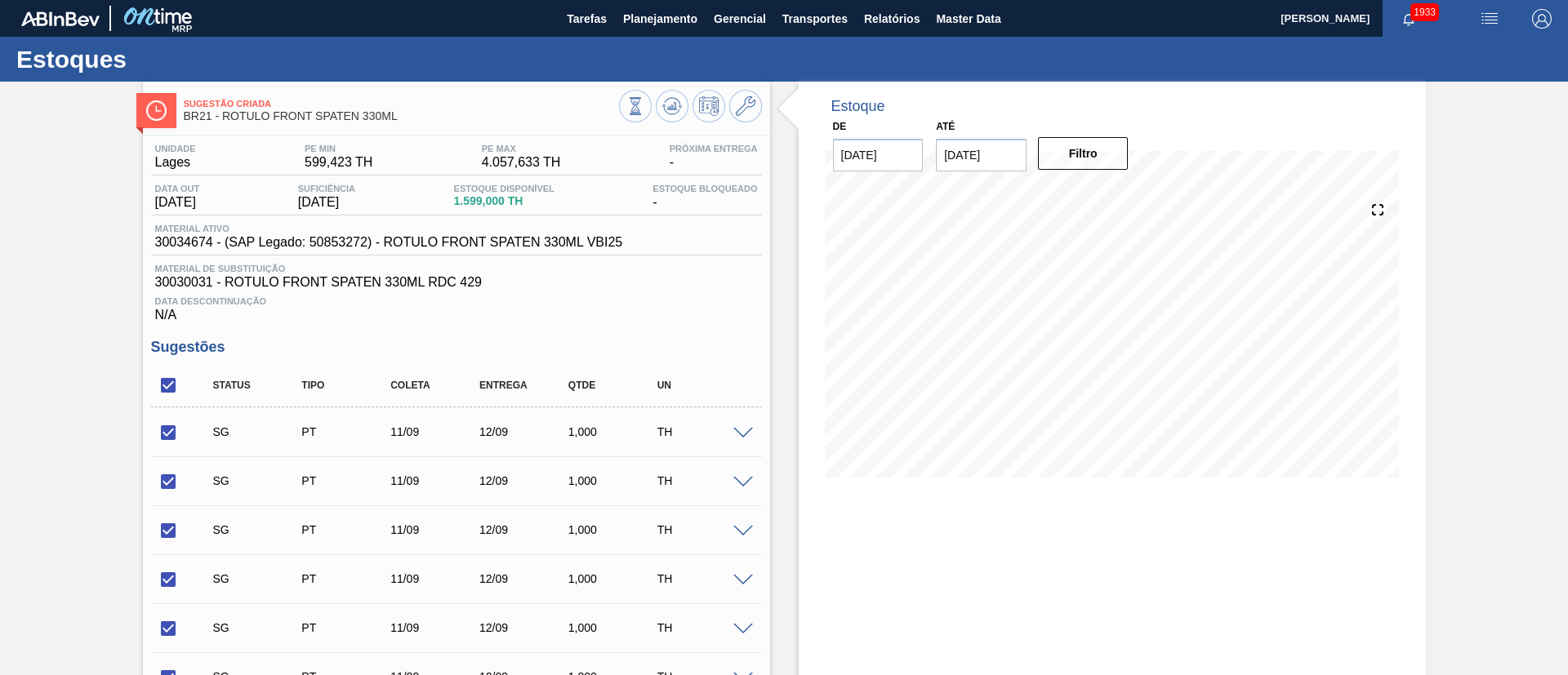
checkbox input "true"
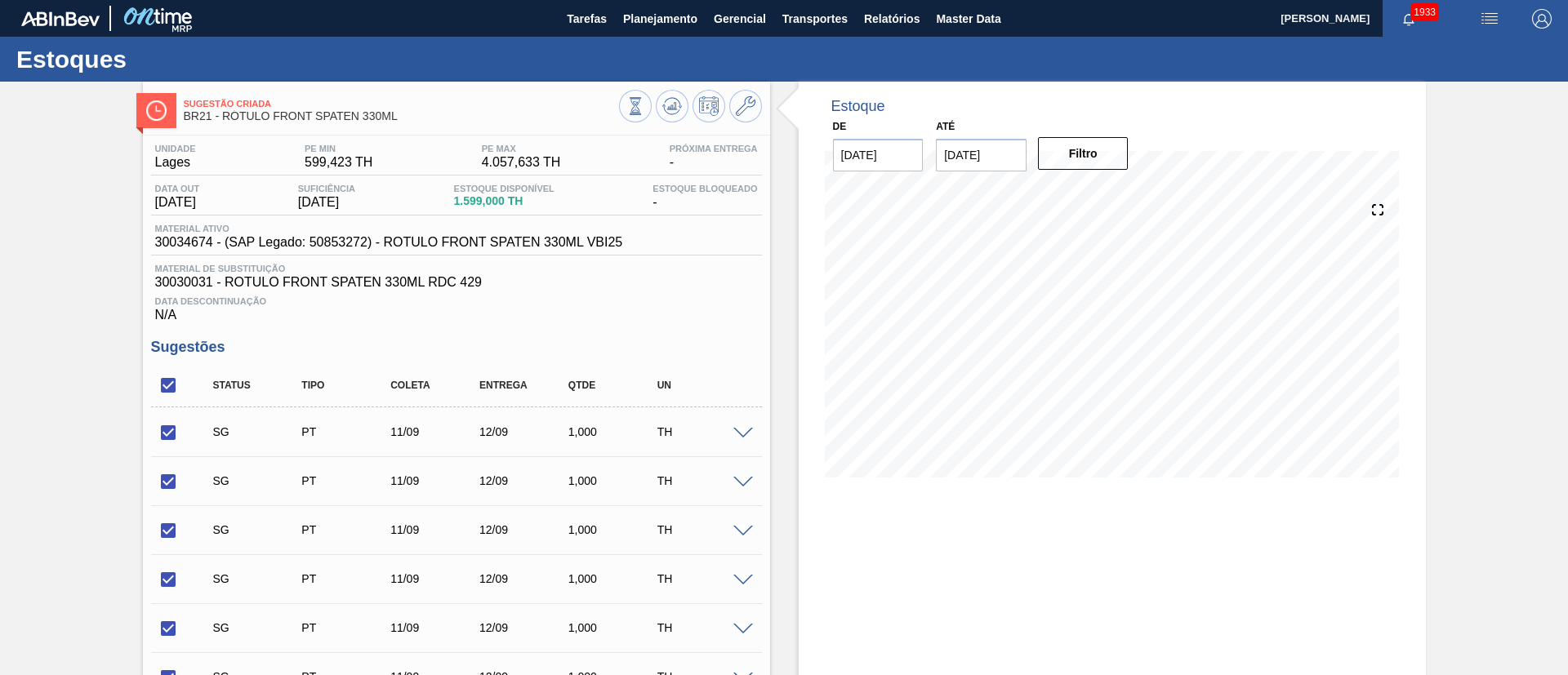
checkbox input "true"
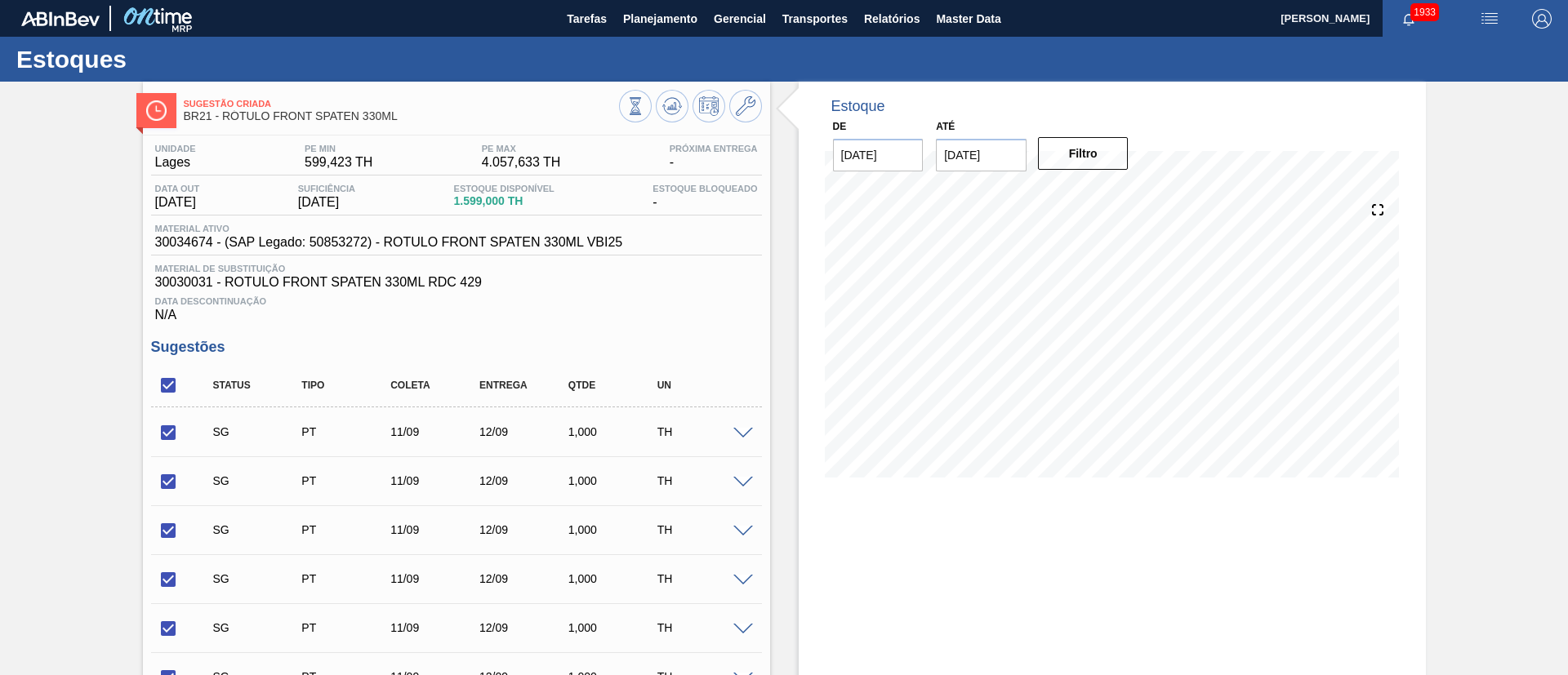
checkbox input "true"
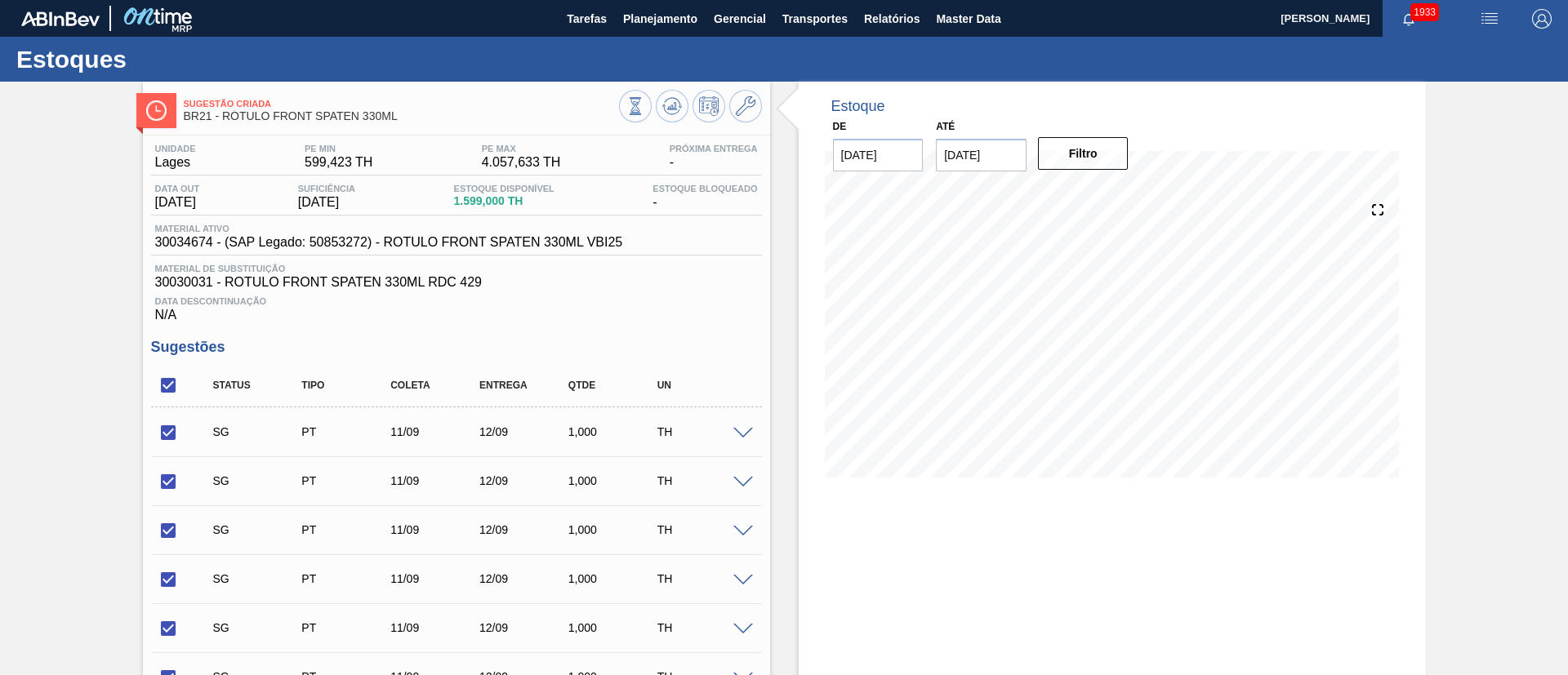
checkbox input "true"
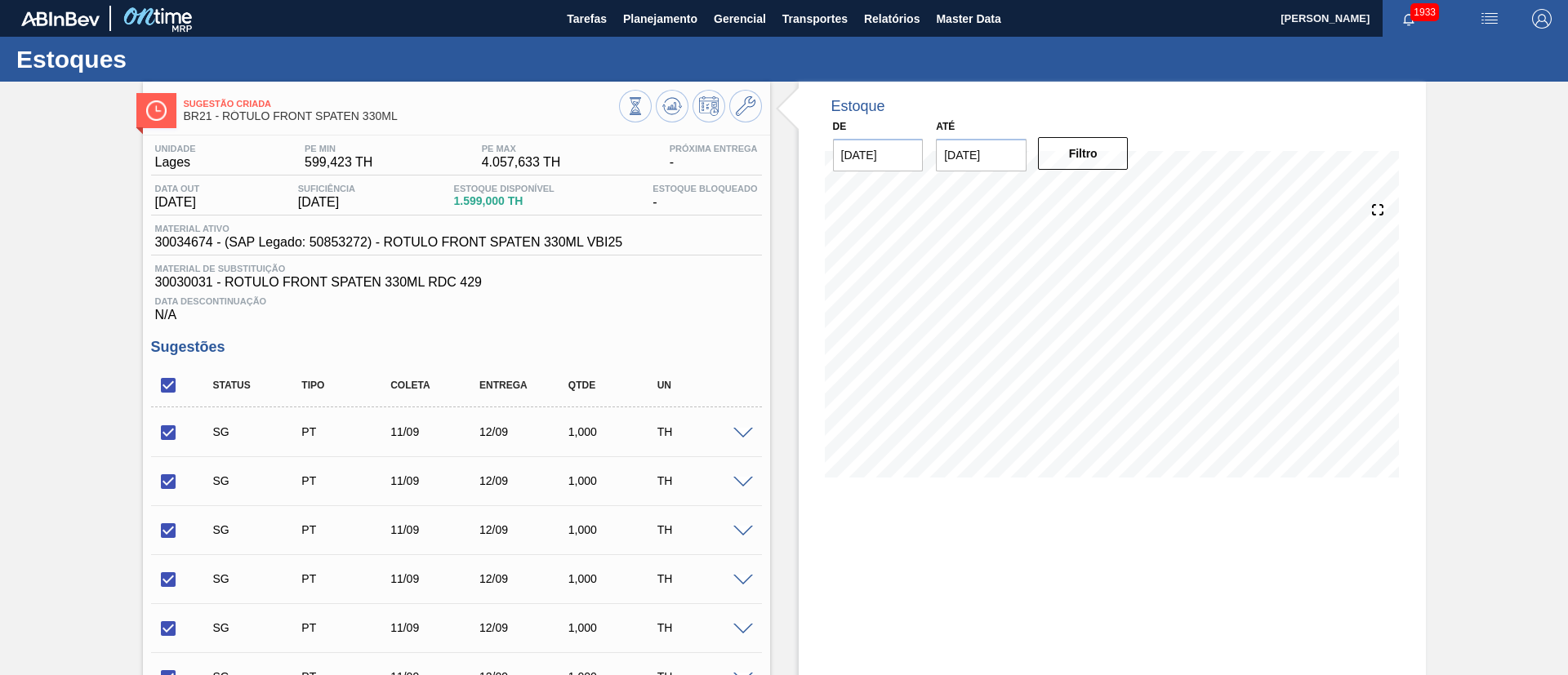
checkbox input "true"
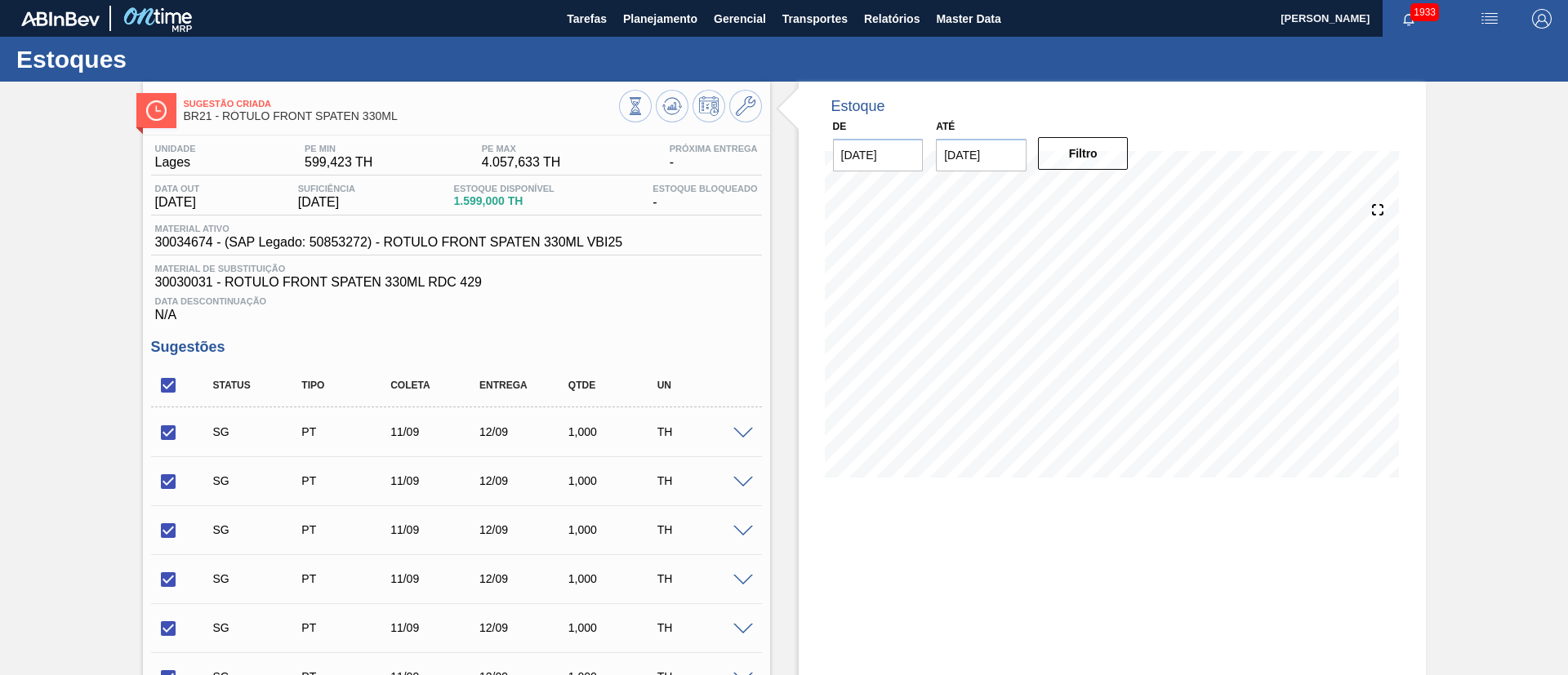
checkbox input "true"
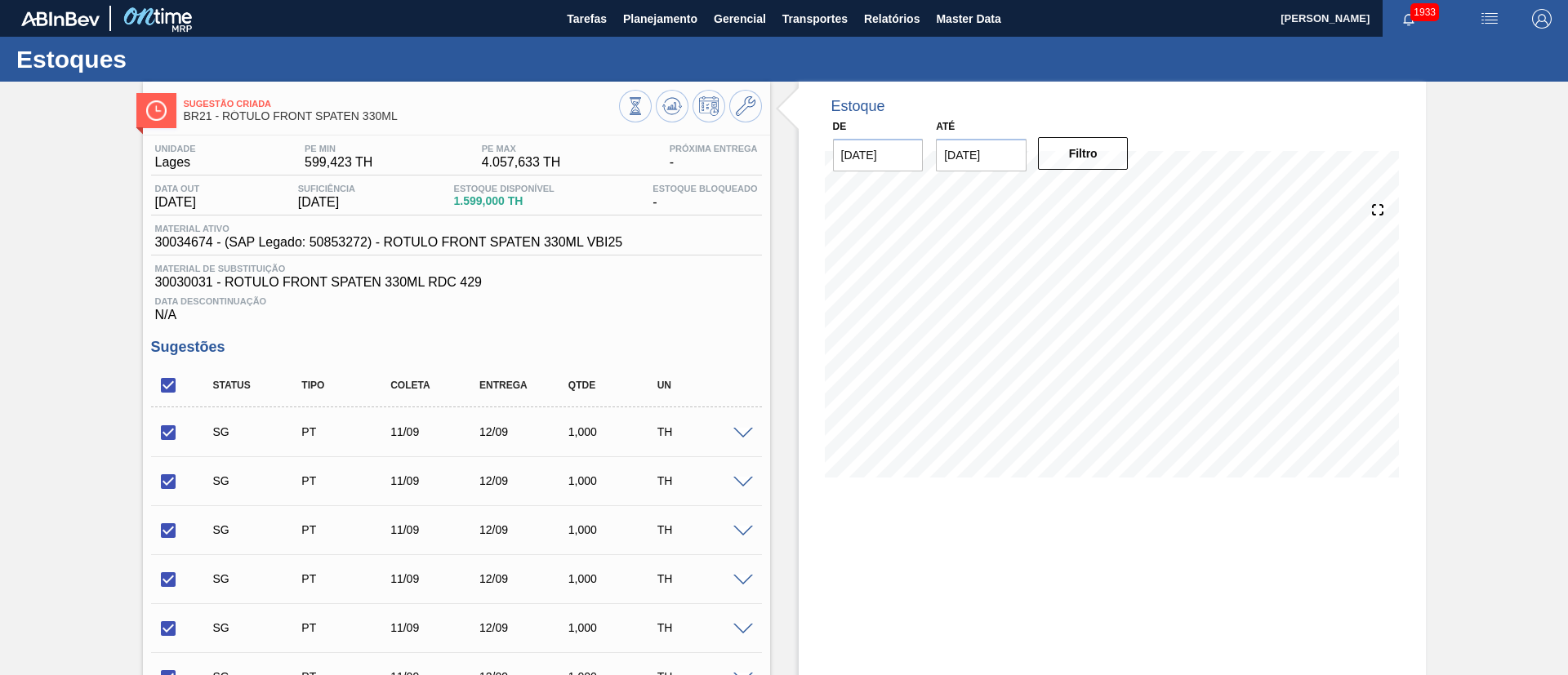
checkbox input "true"
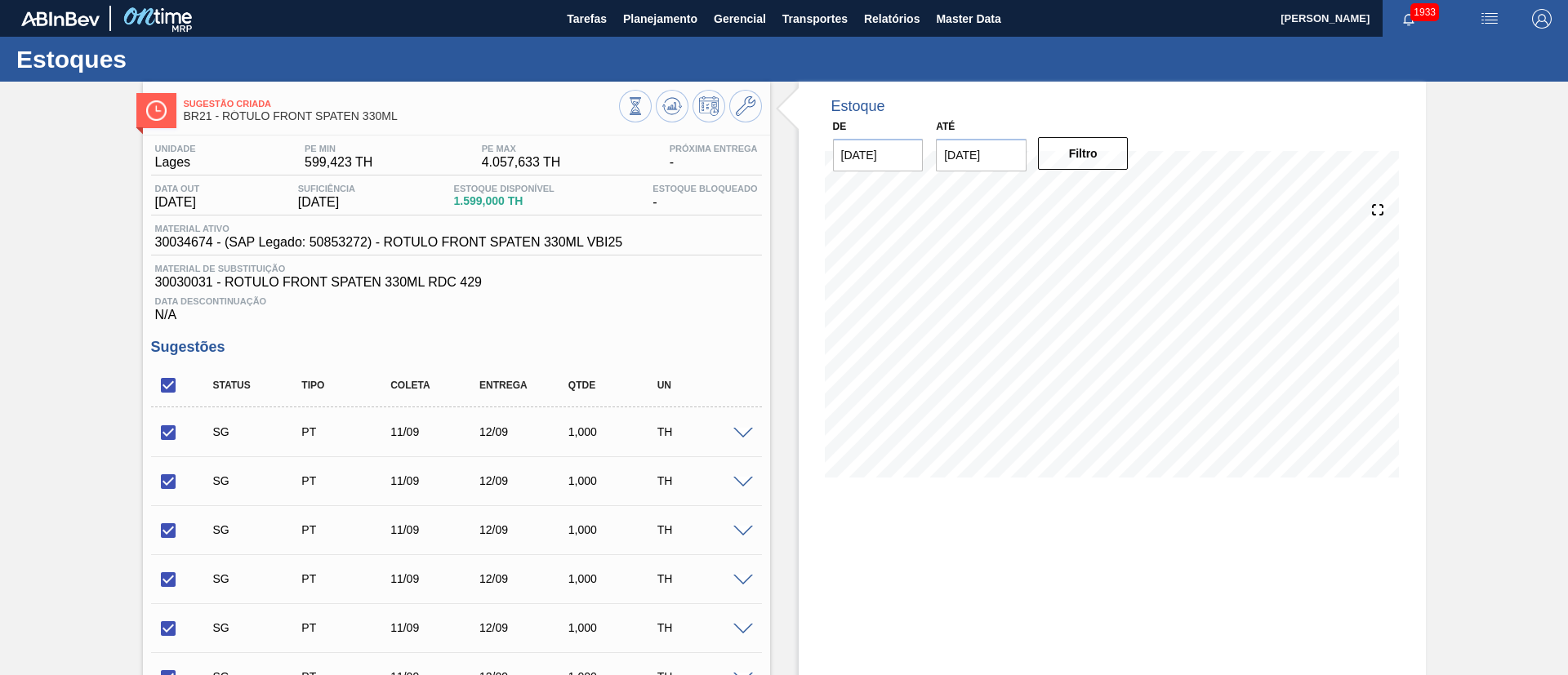
checkbox input "true"
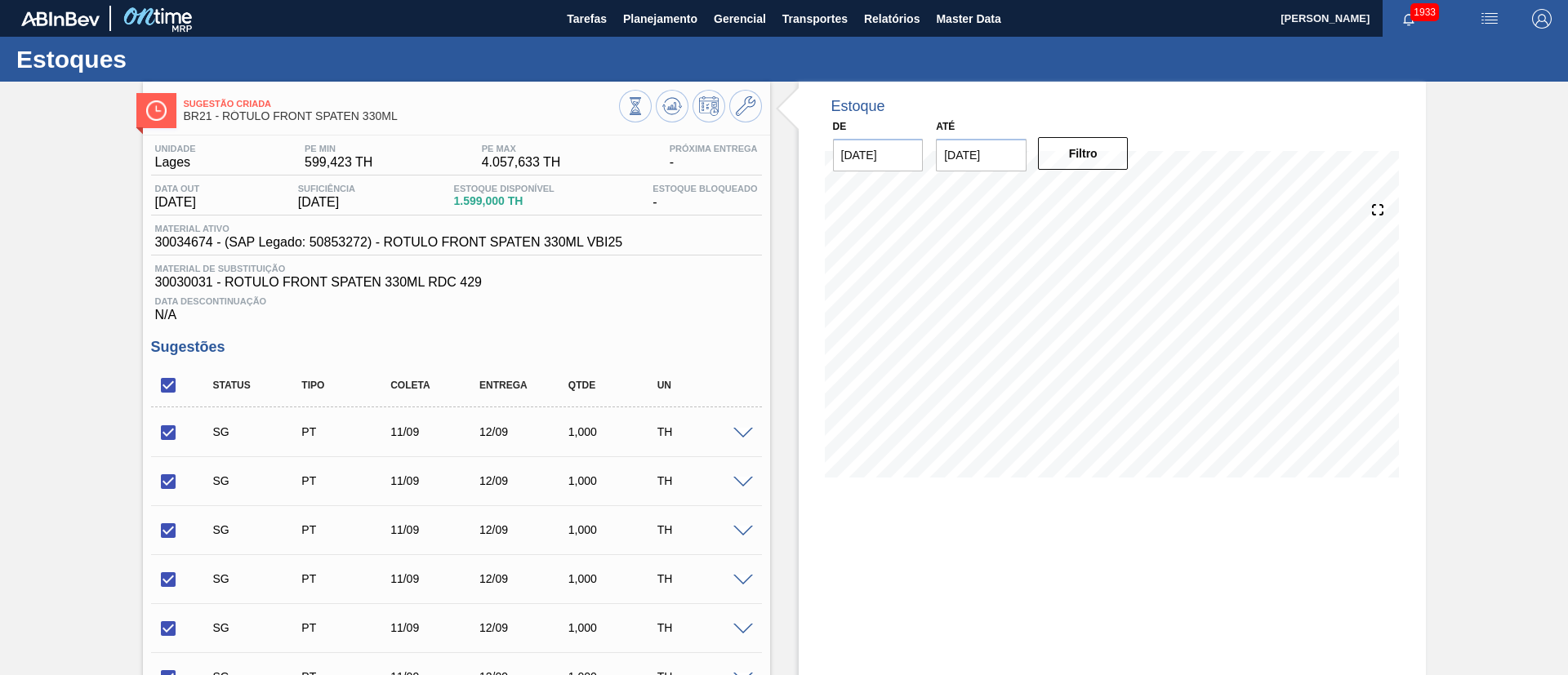
checkbox input "true"
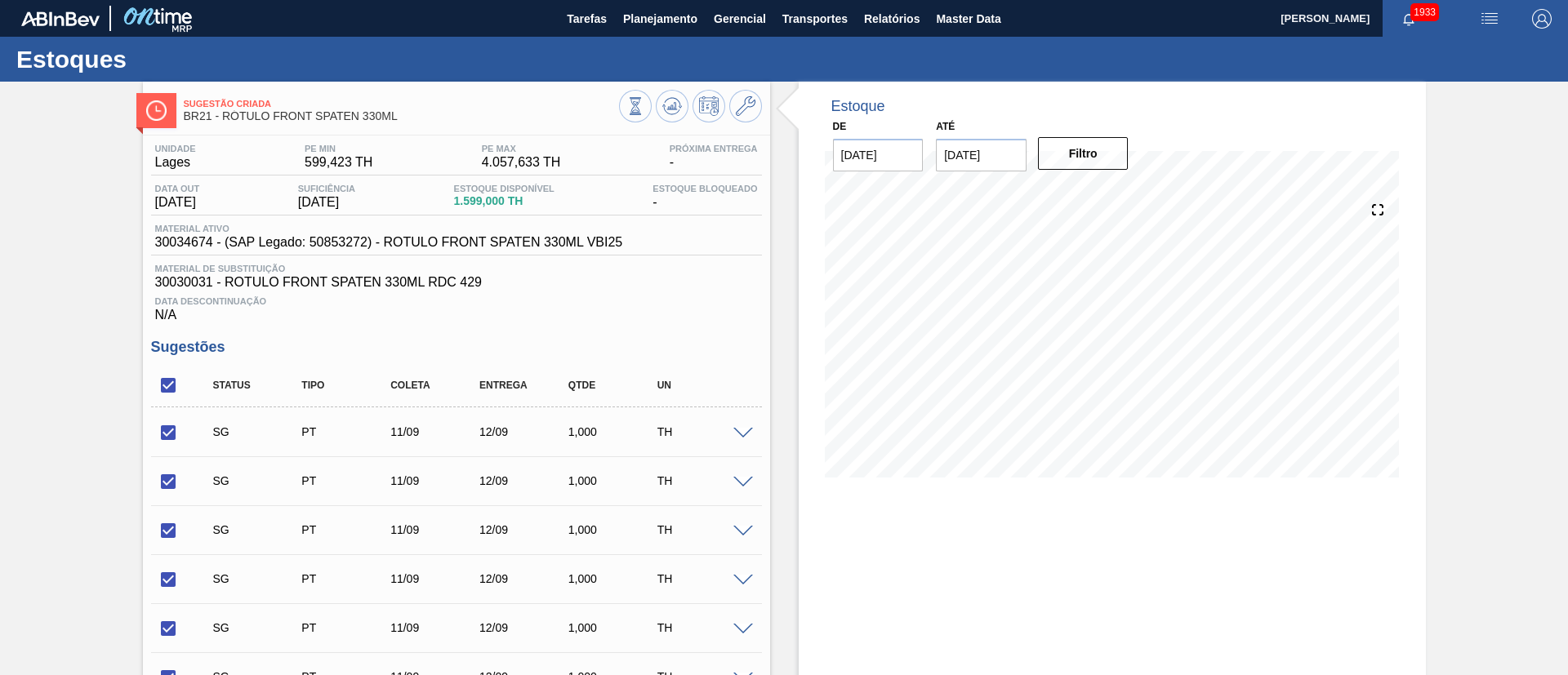
checkbox input "true"
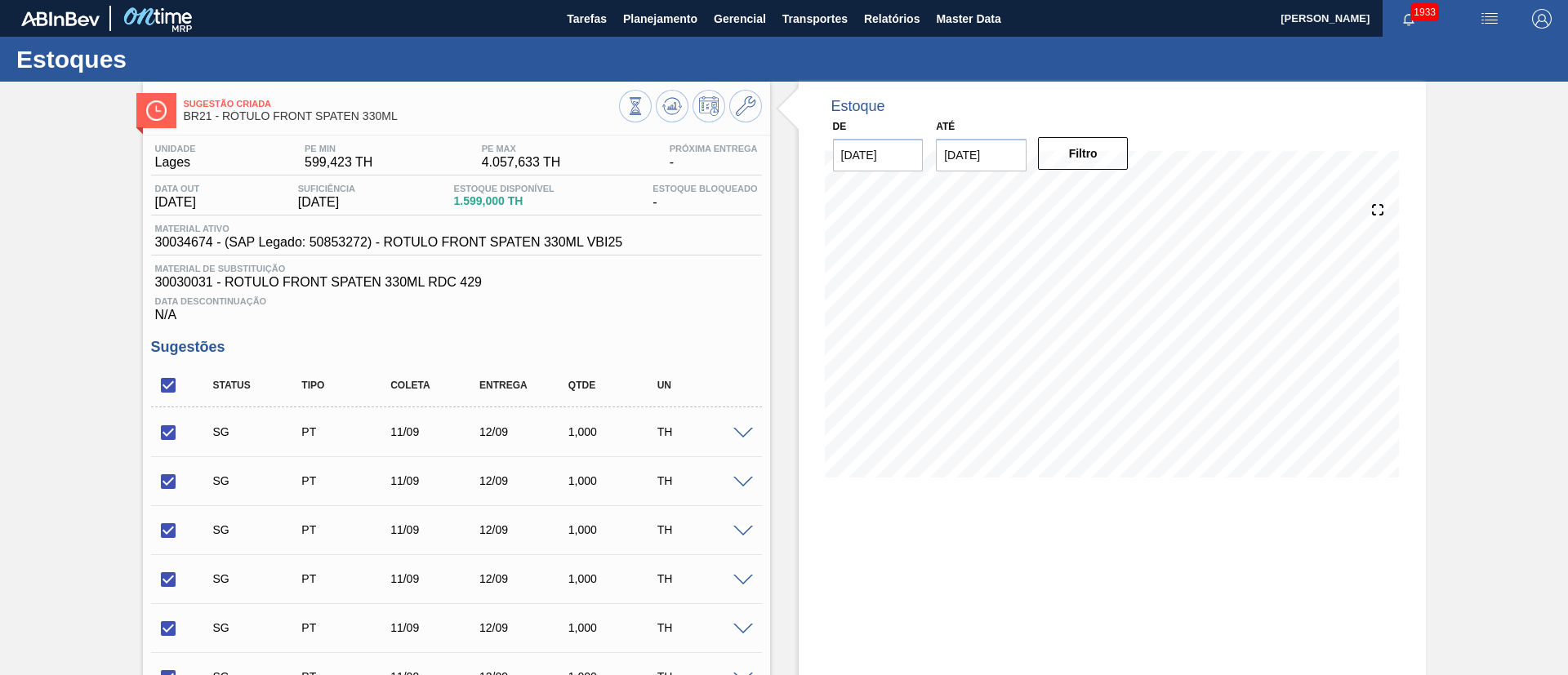
checkbox input "true"
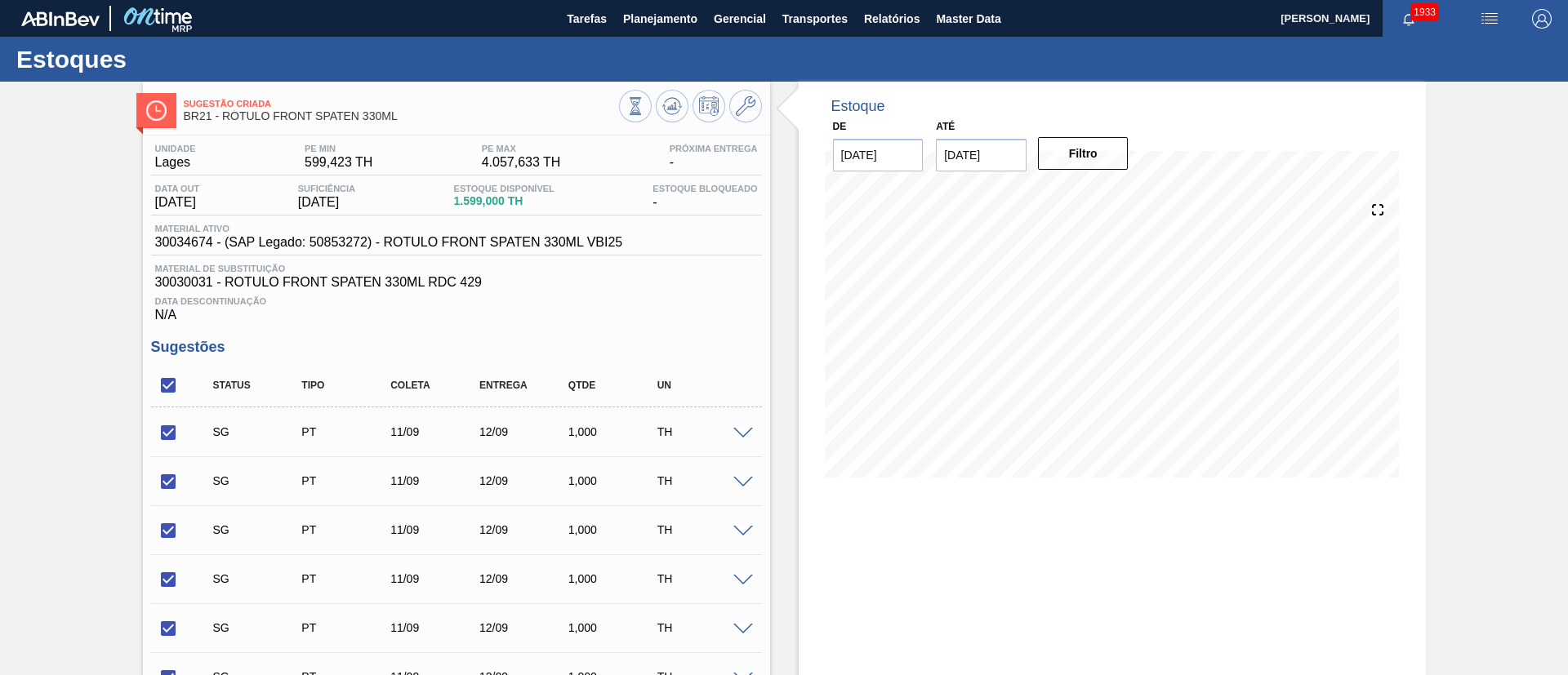
checkbox input "true"
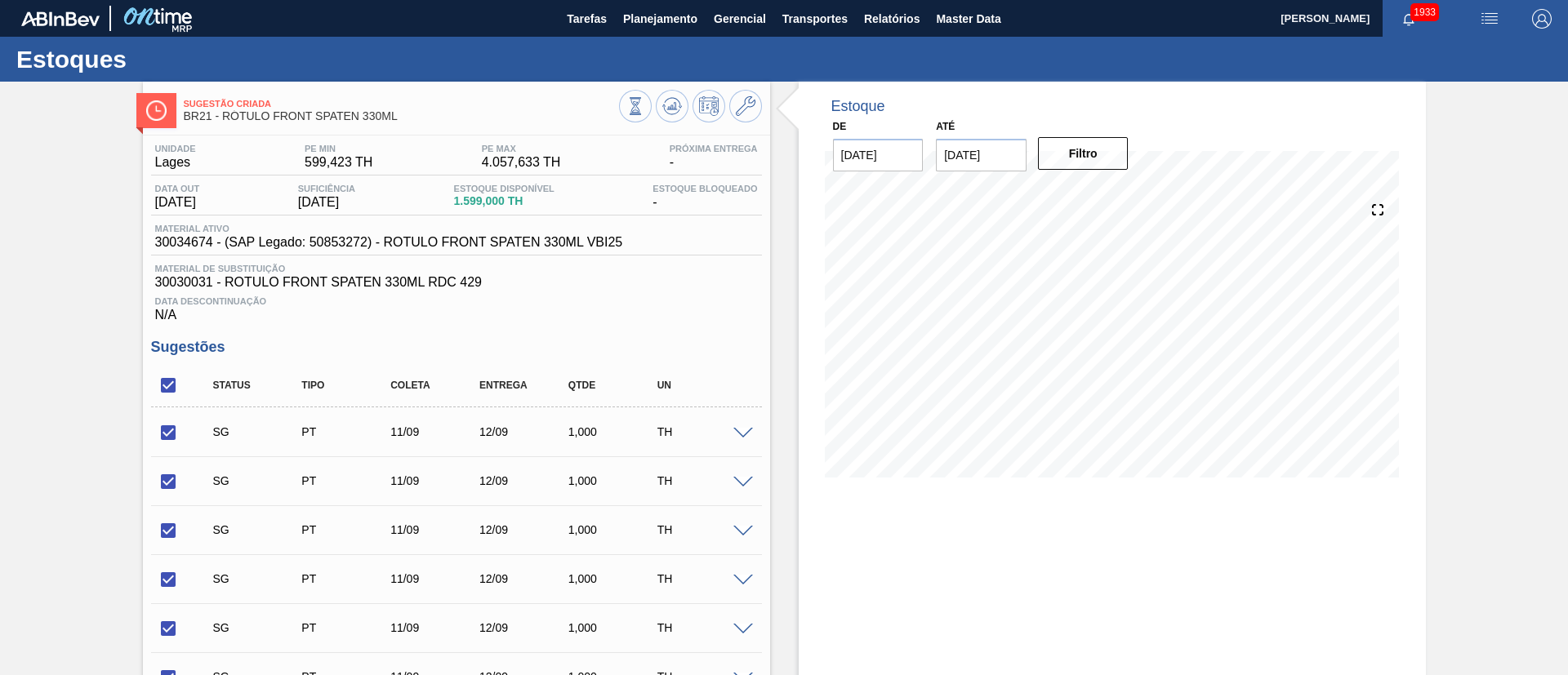
checkbox input "true"
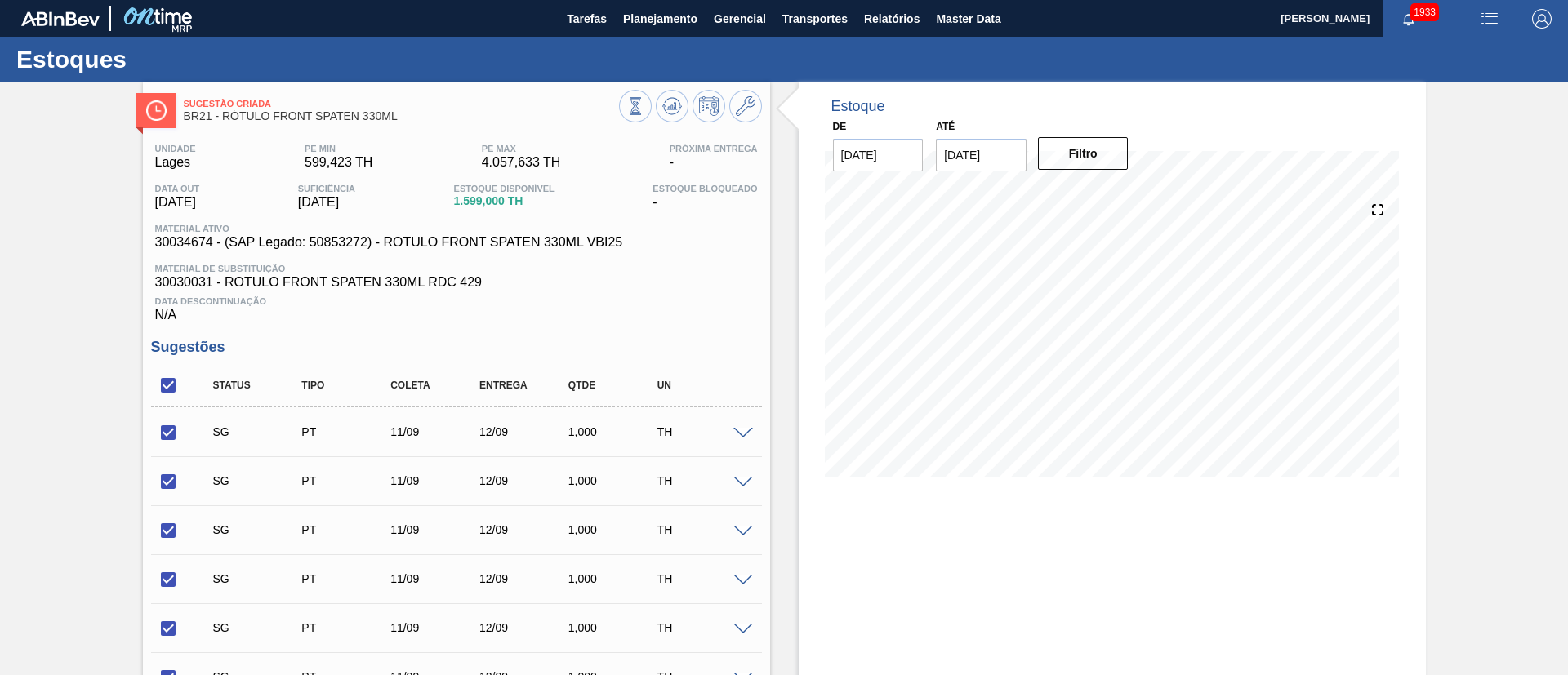
checkbox input "true"
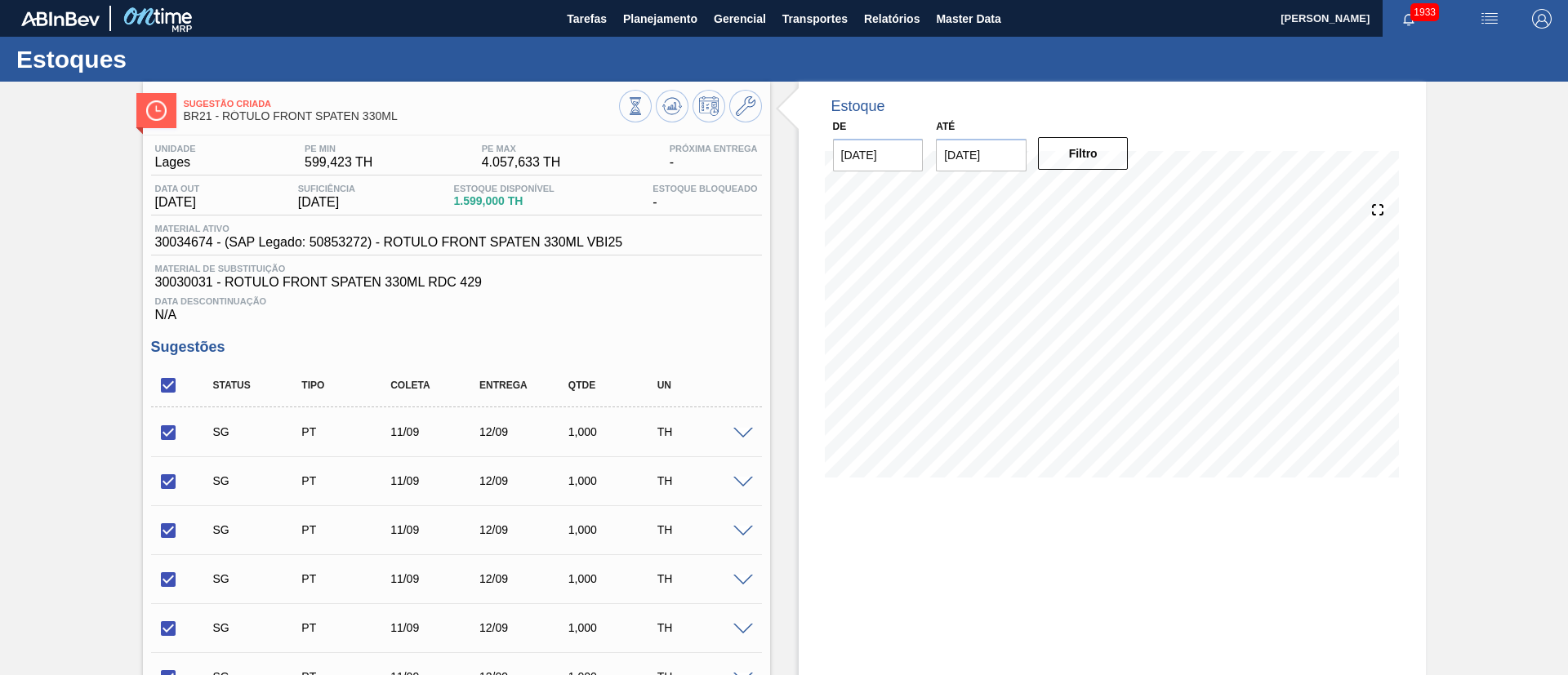
checkbox input "true"
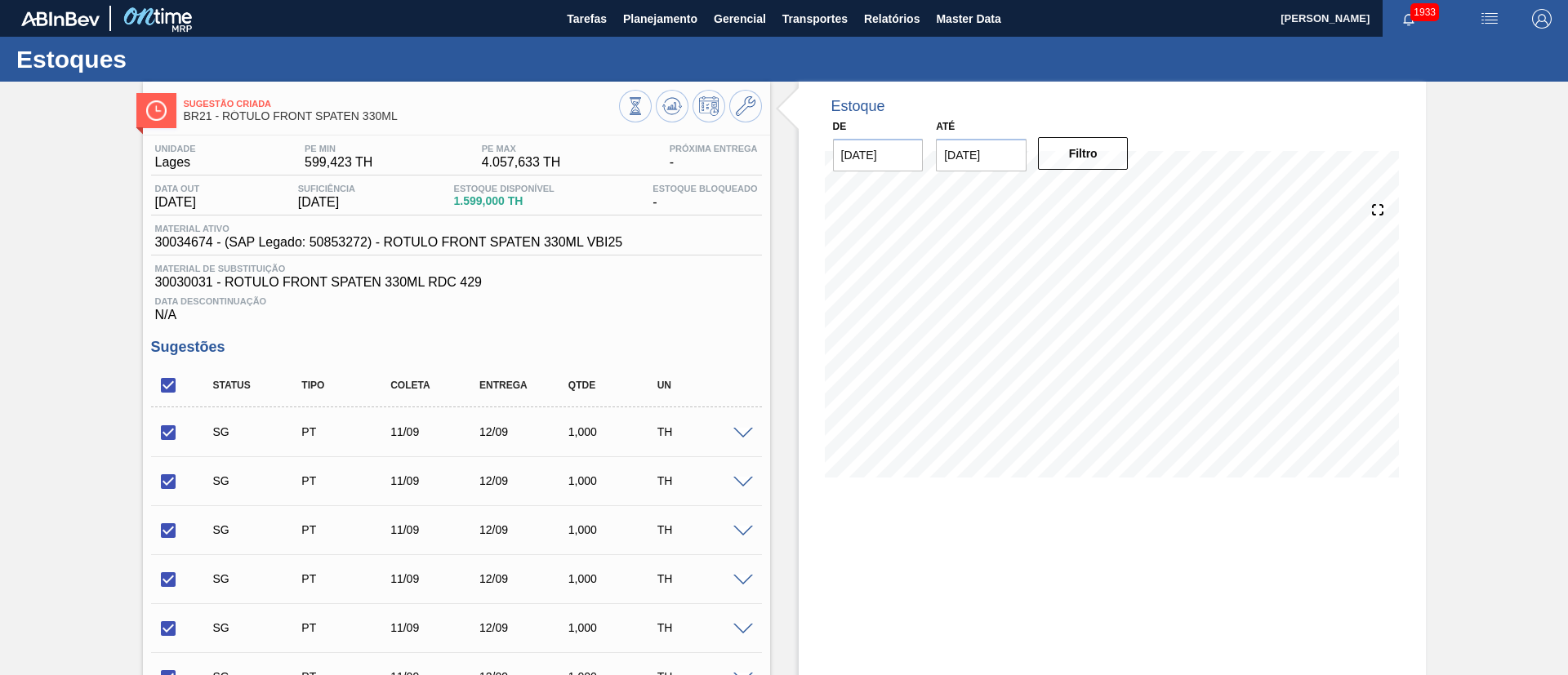
checkbox input "true"
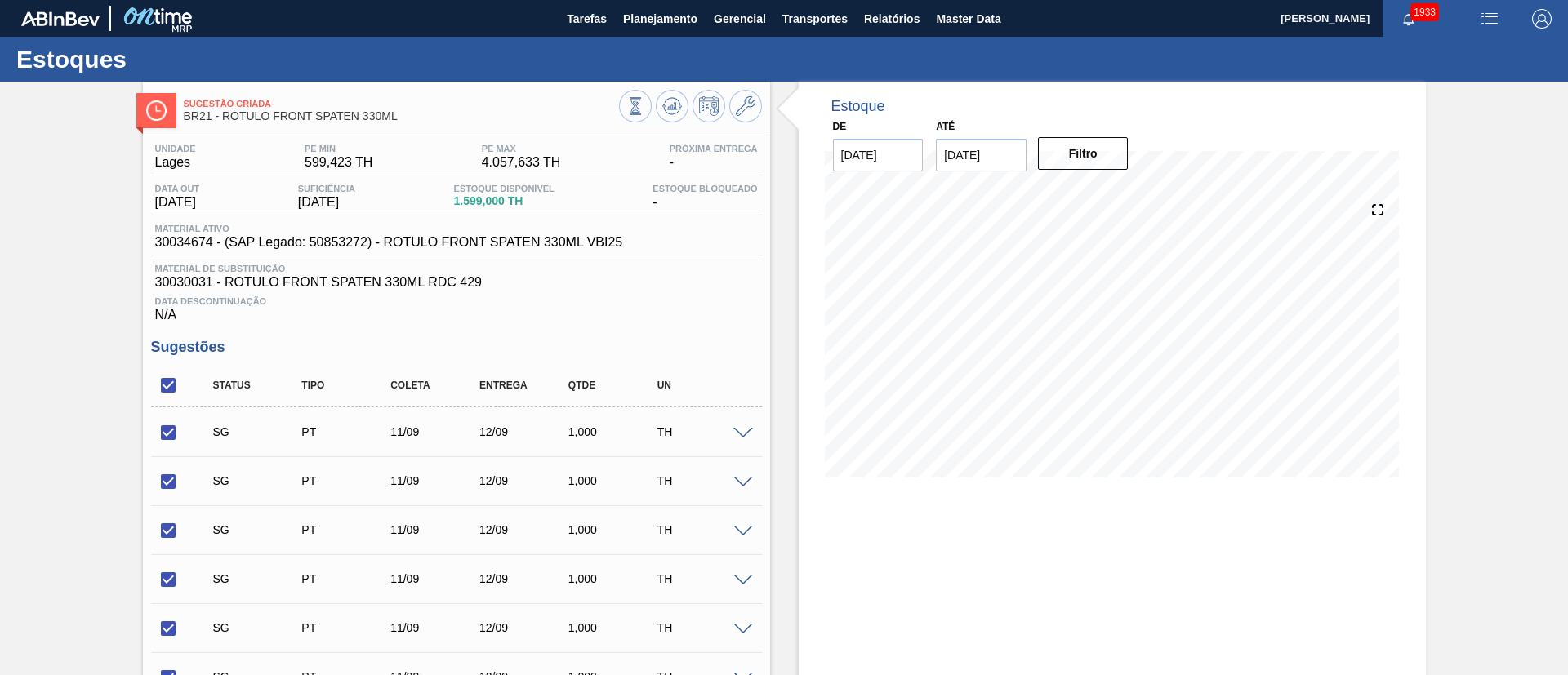
checkbox input "true"
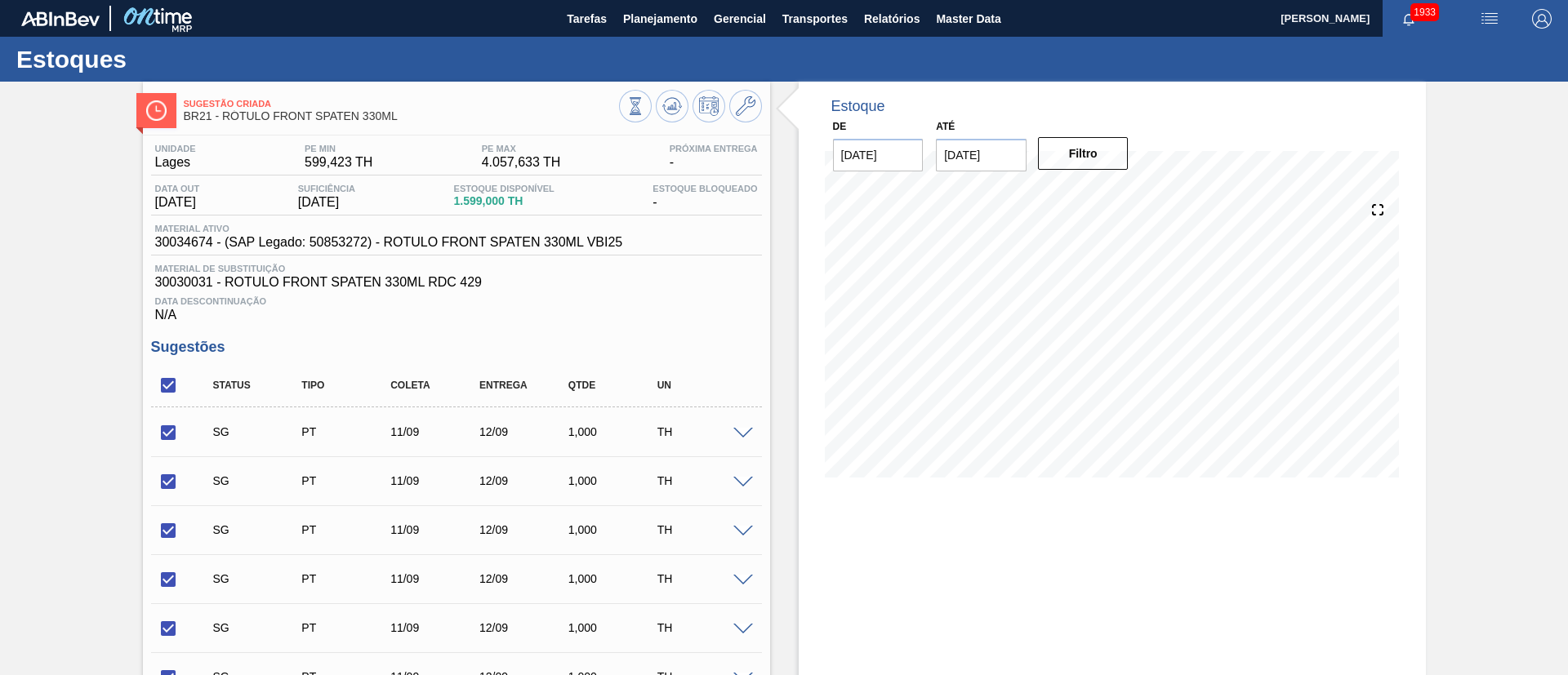
checkbox input "true"
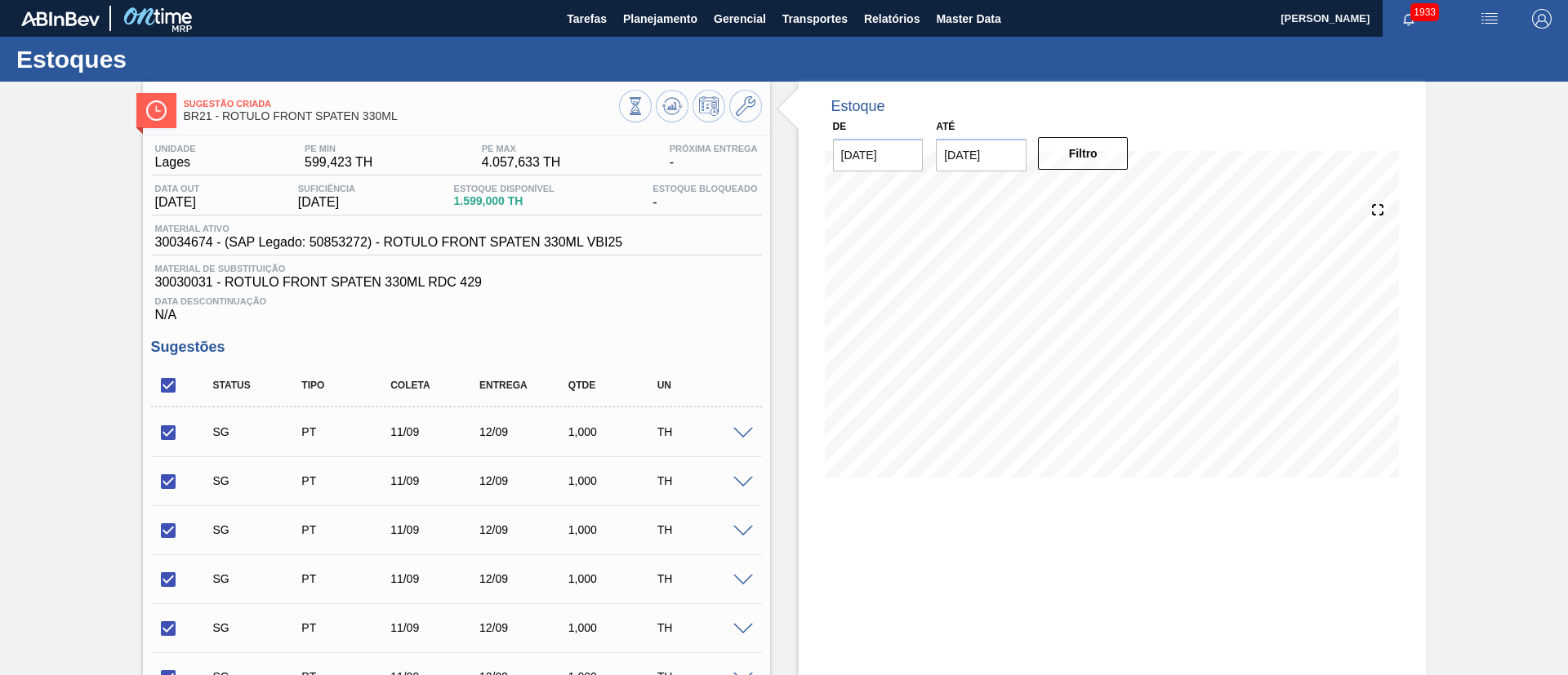
checkbox input "true"
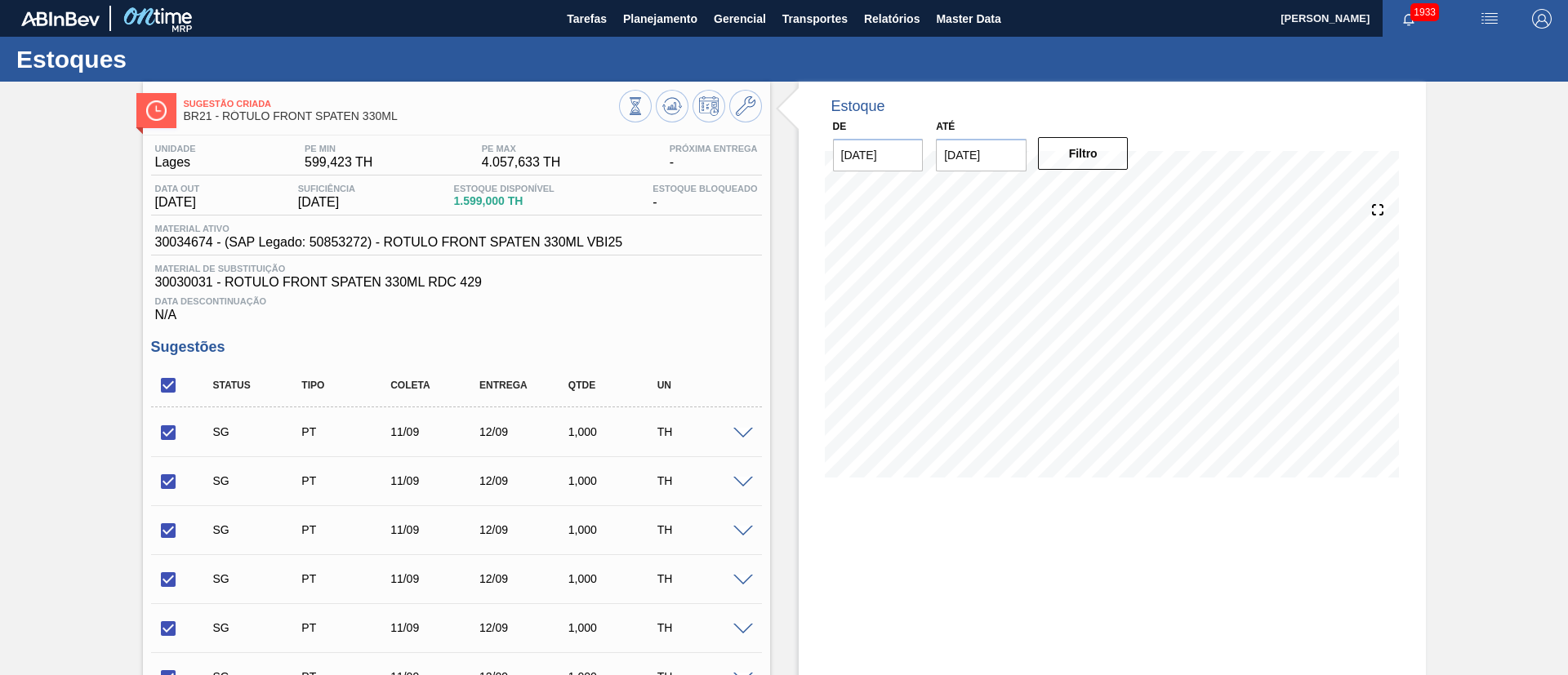
checkbox input "true"
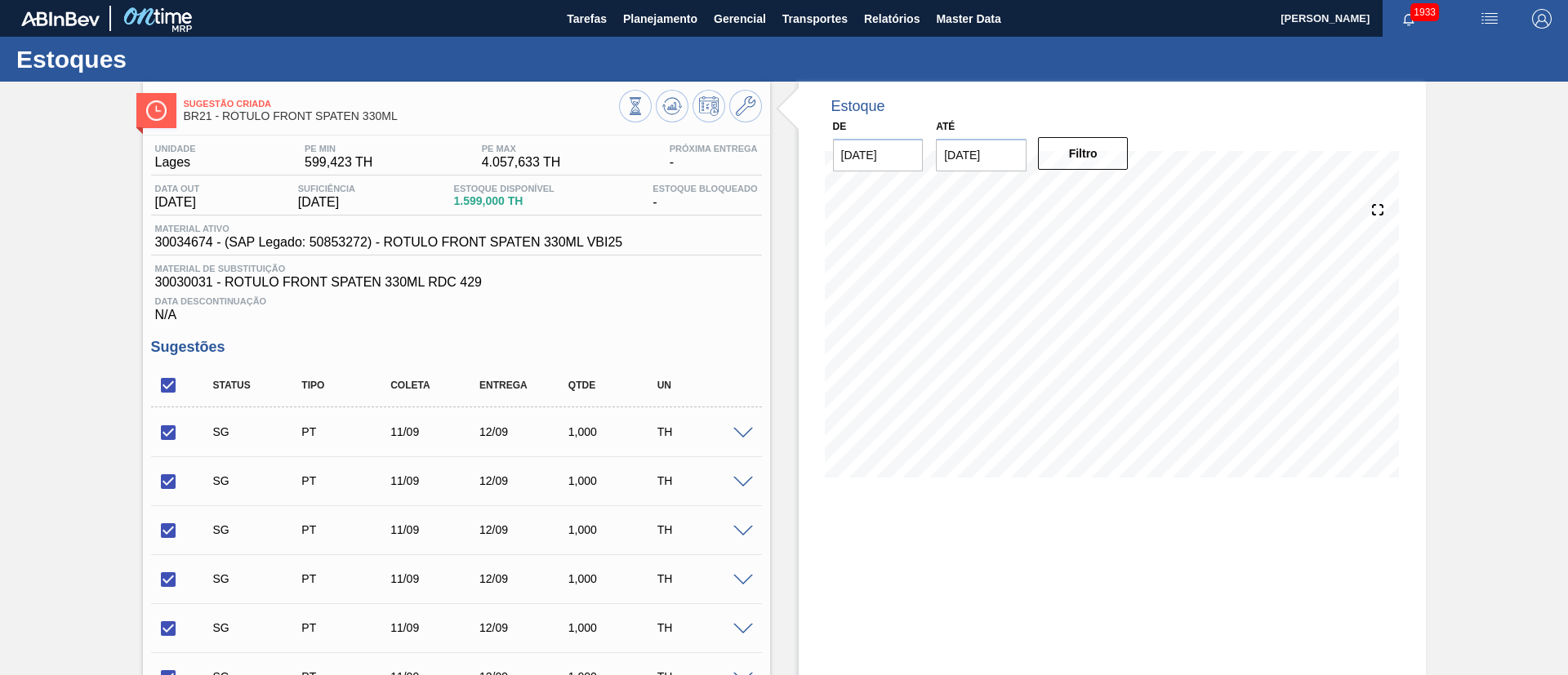
checkbox input "true"
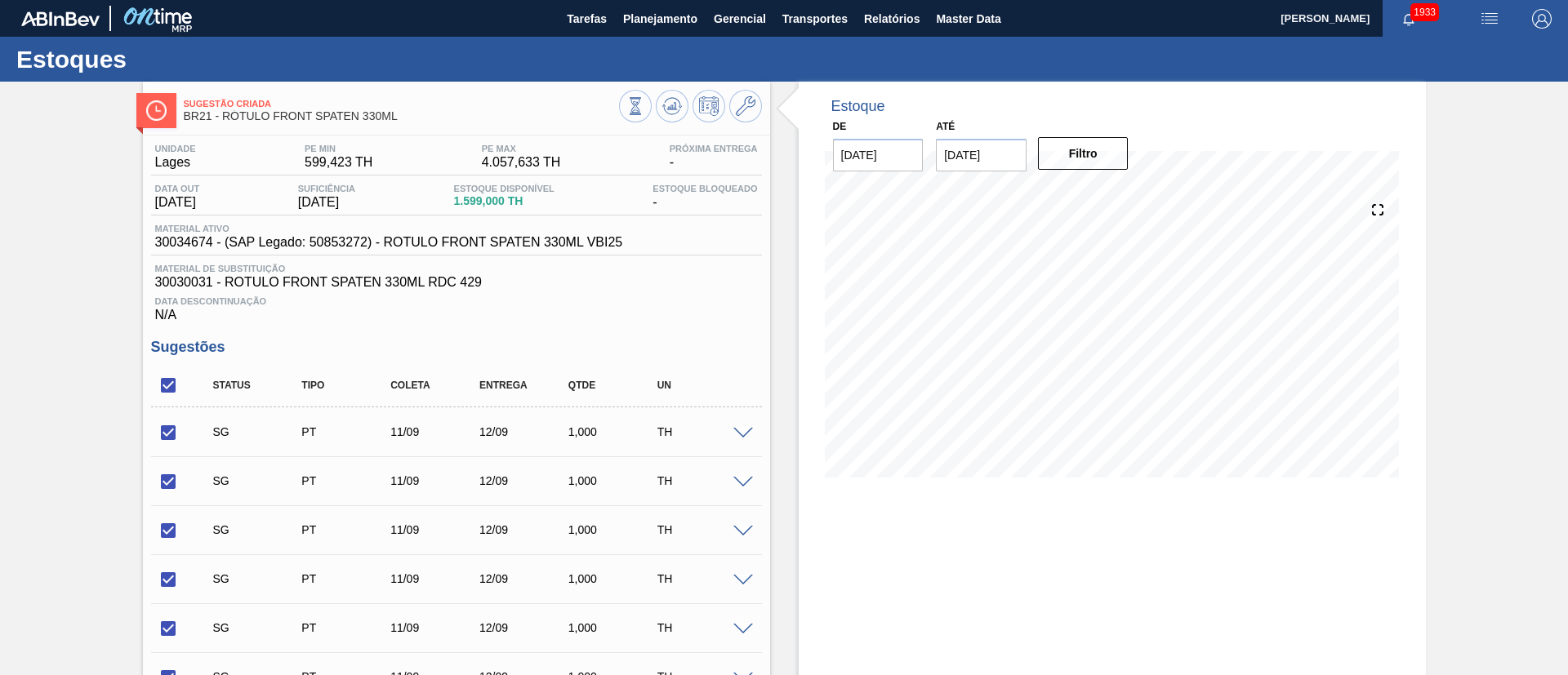
checkbox input "true"
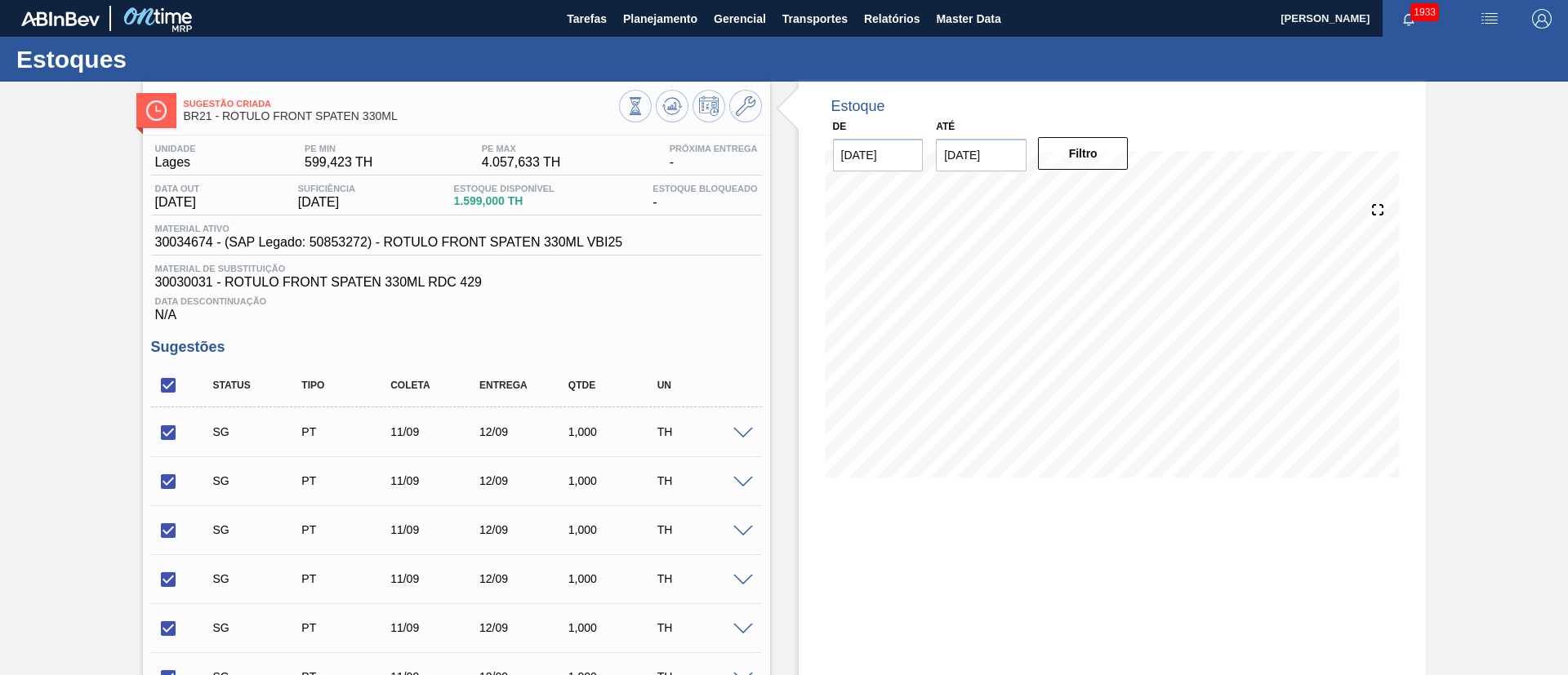
checkbox input "true"
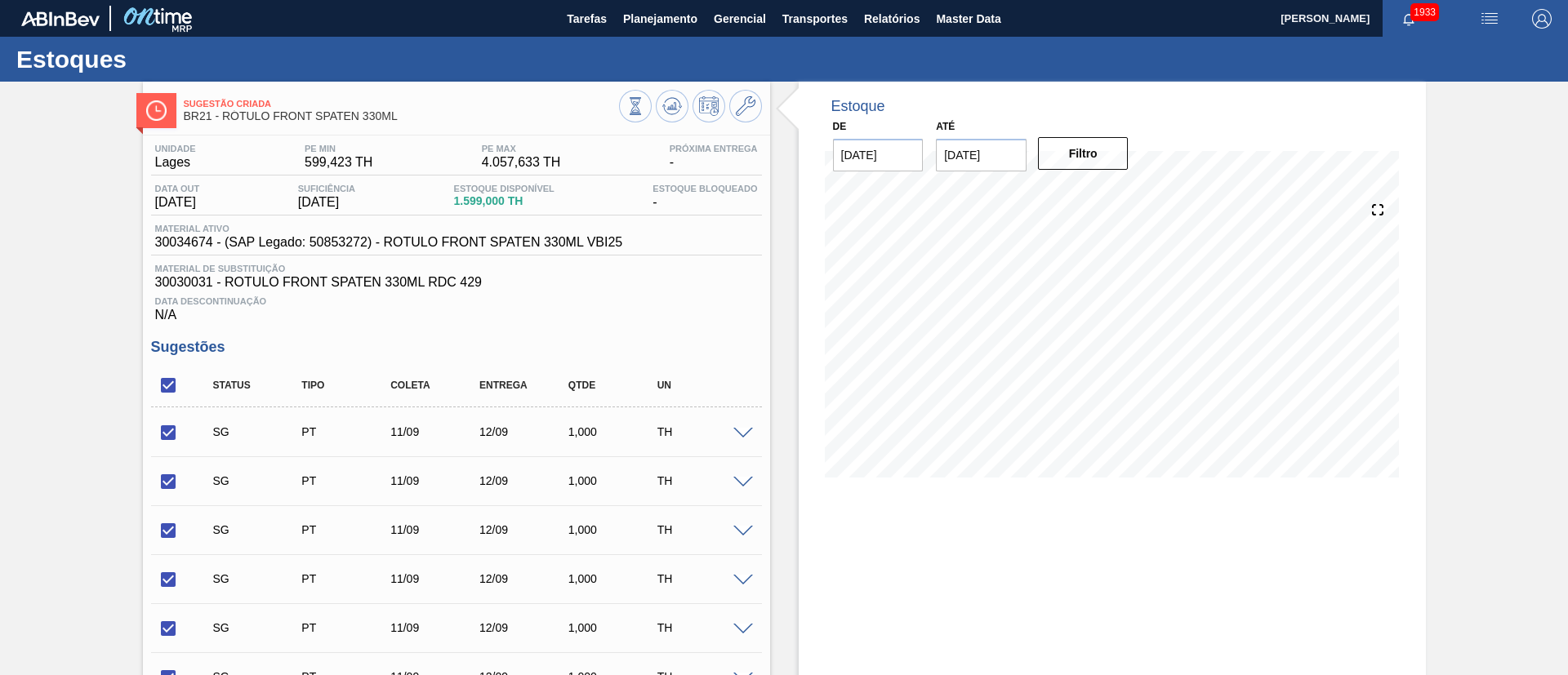
checkbox input "true"
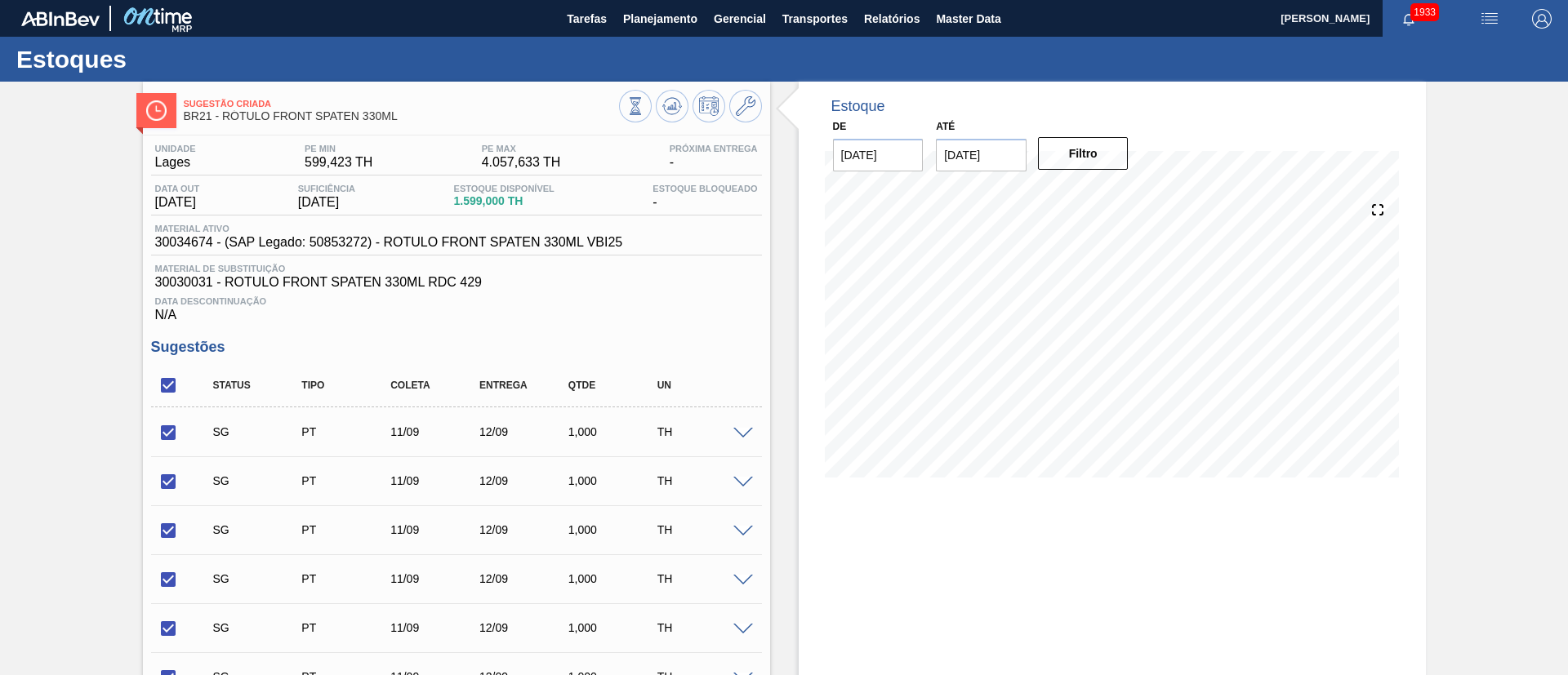
checkbox input "true"
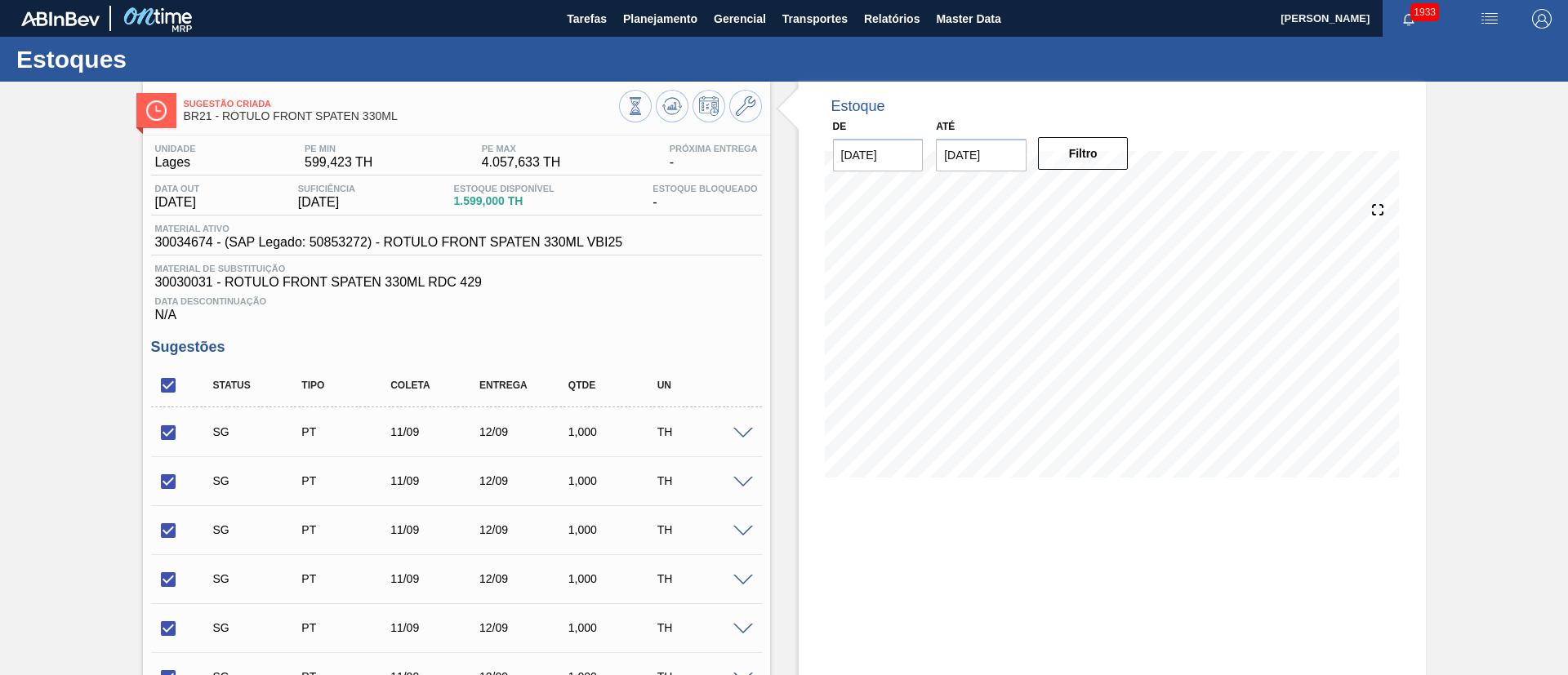
checkbox input "true"
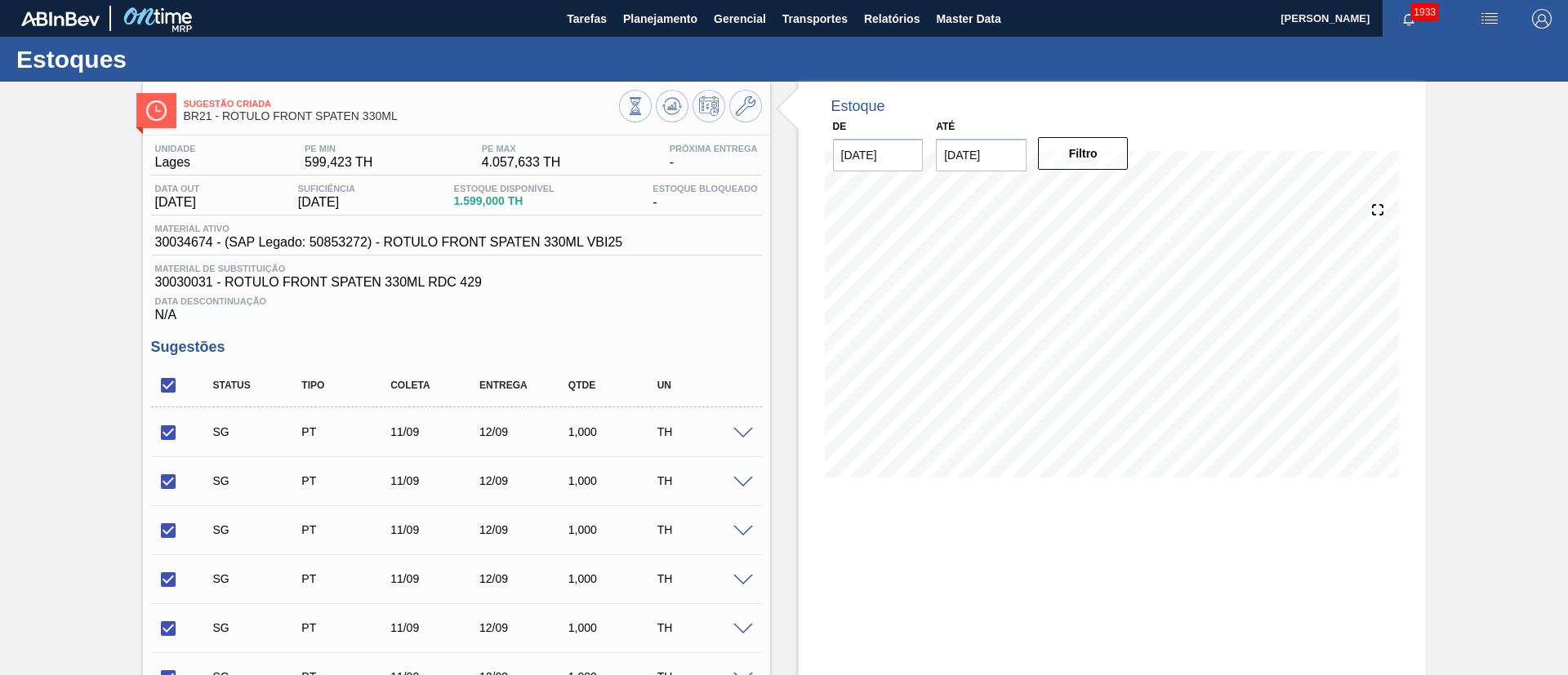
checkbox input "true"
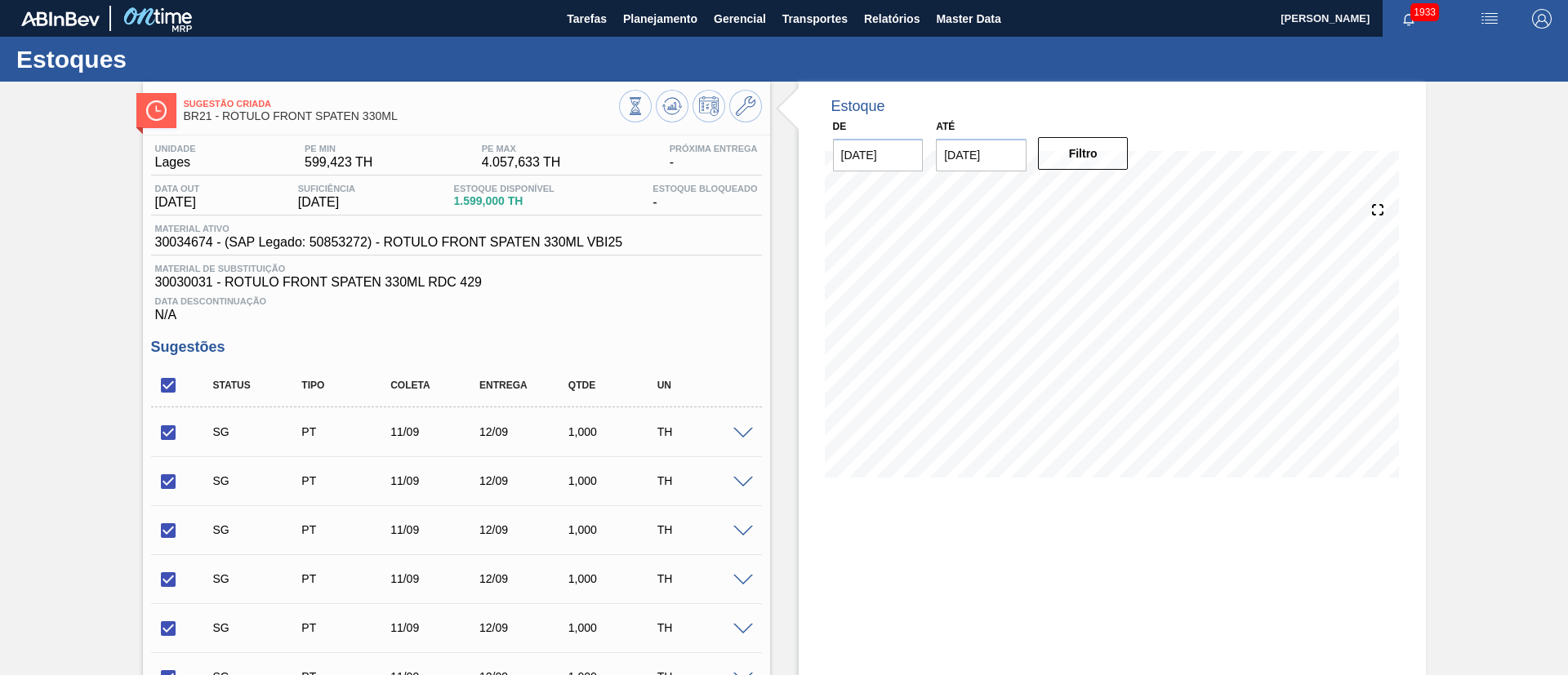
checkbox input "true"
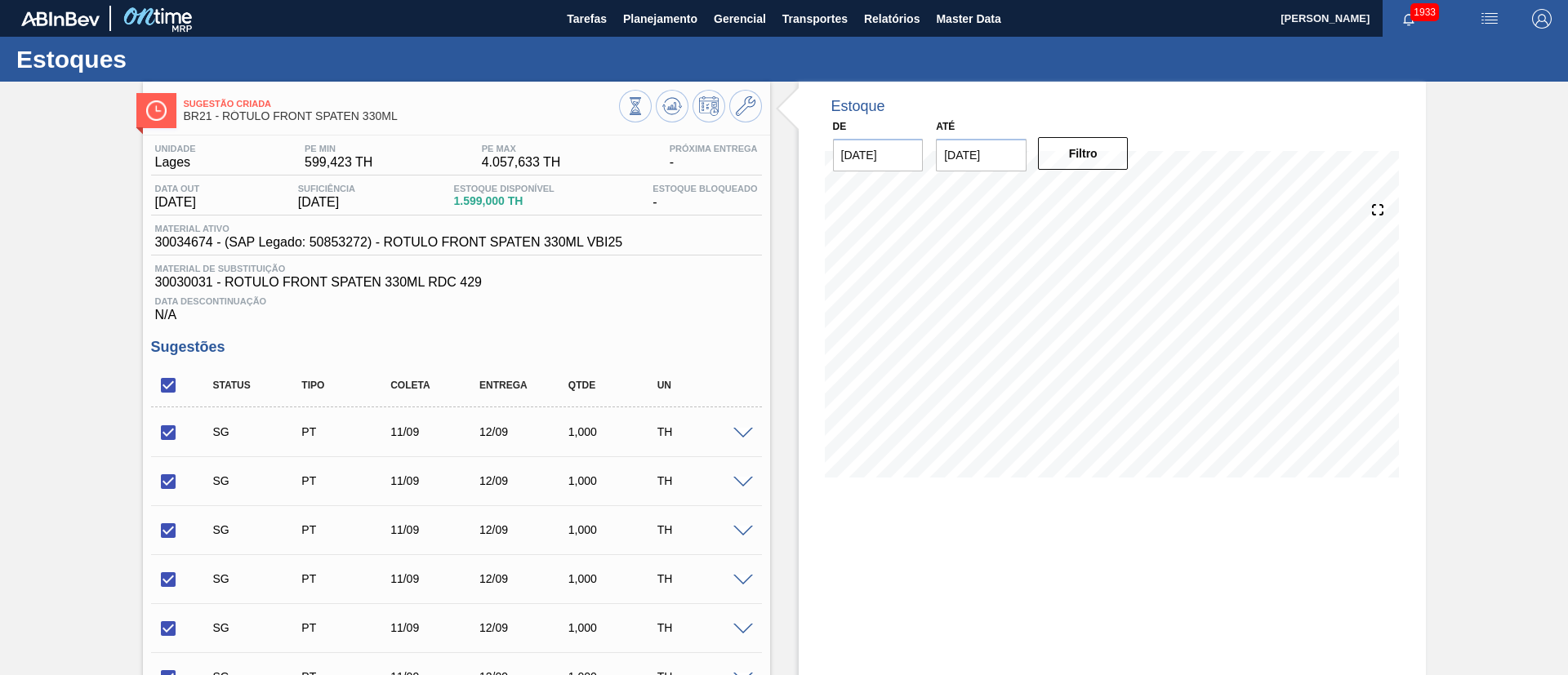
checkbox input "true"
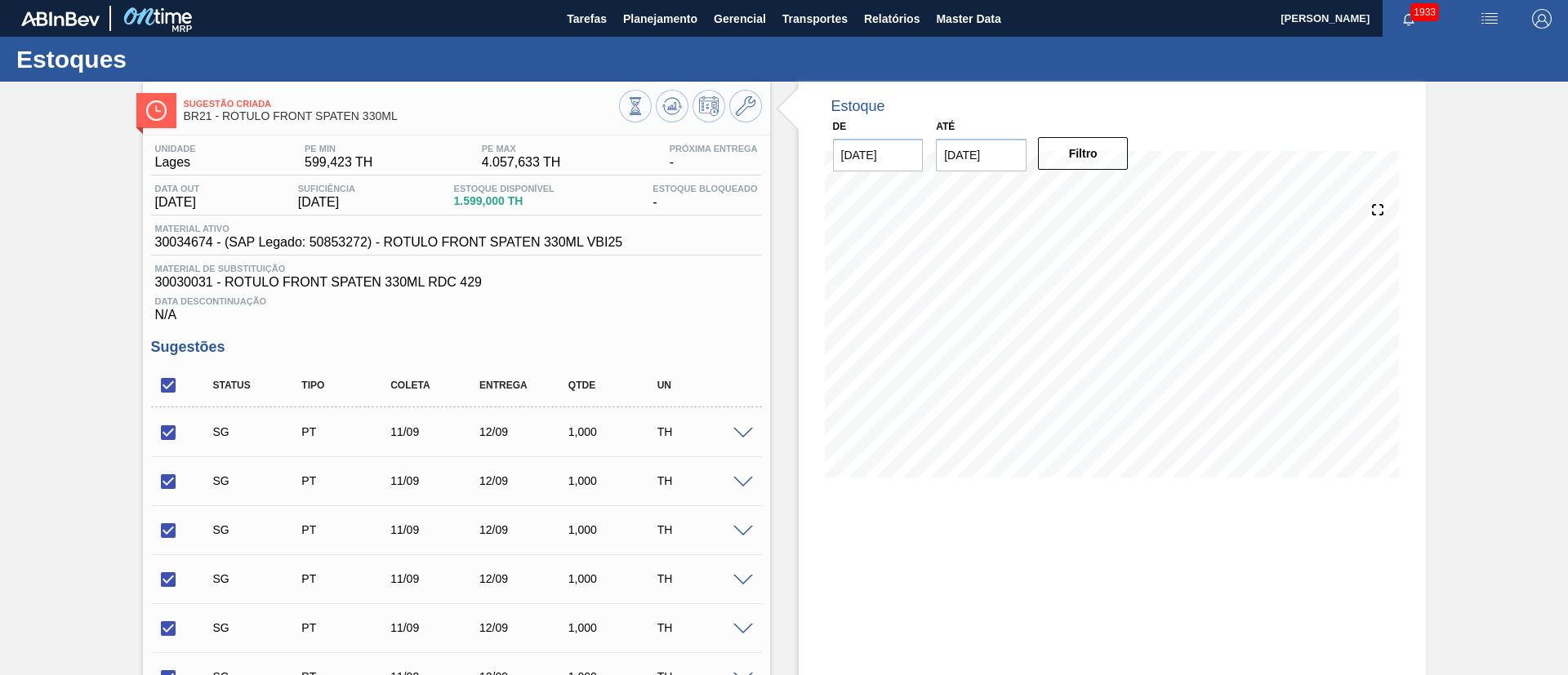
checkbox input "true"
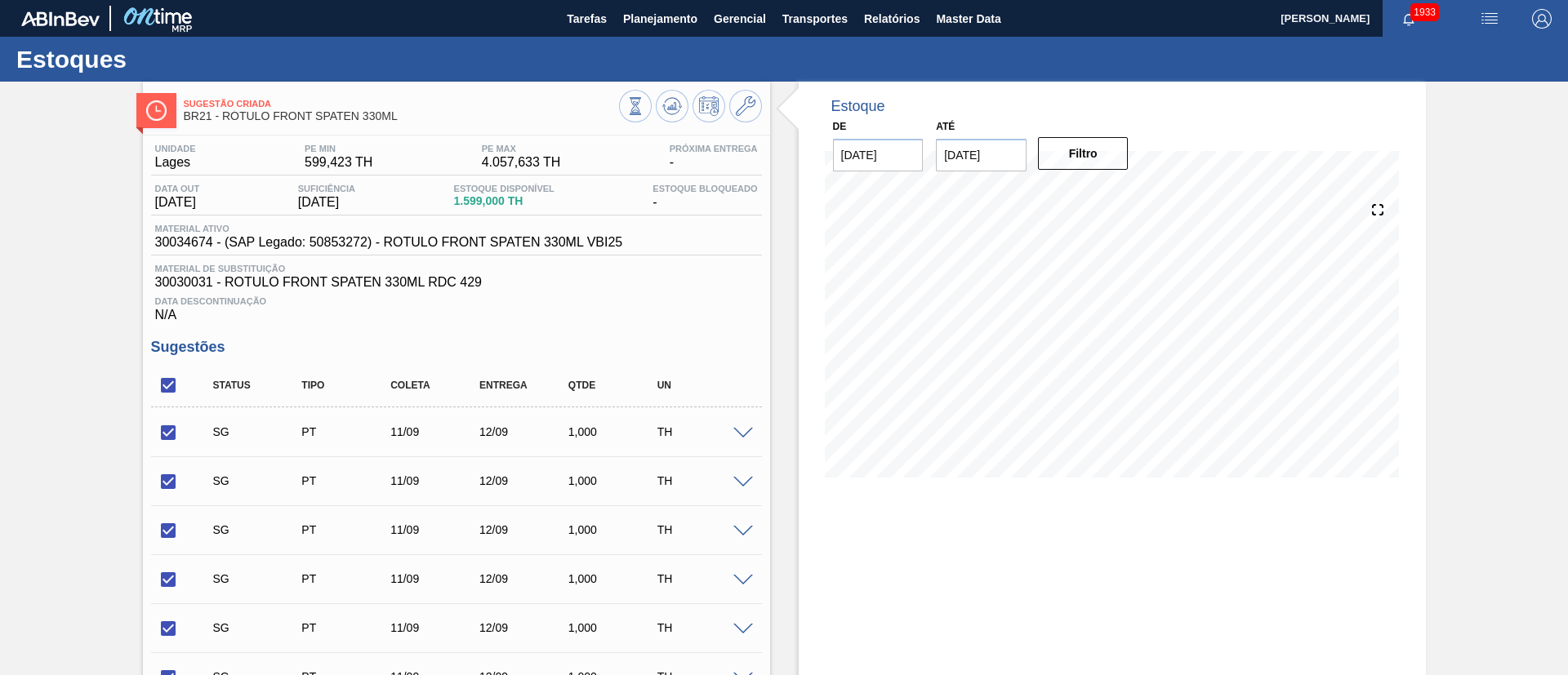
checkbox input "true"
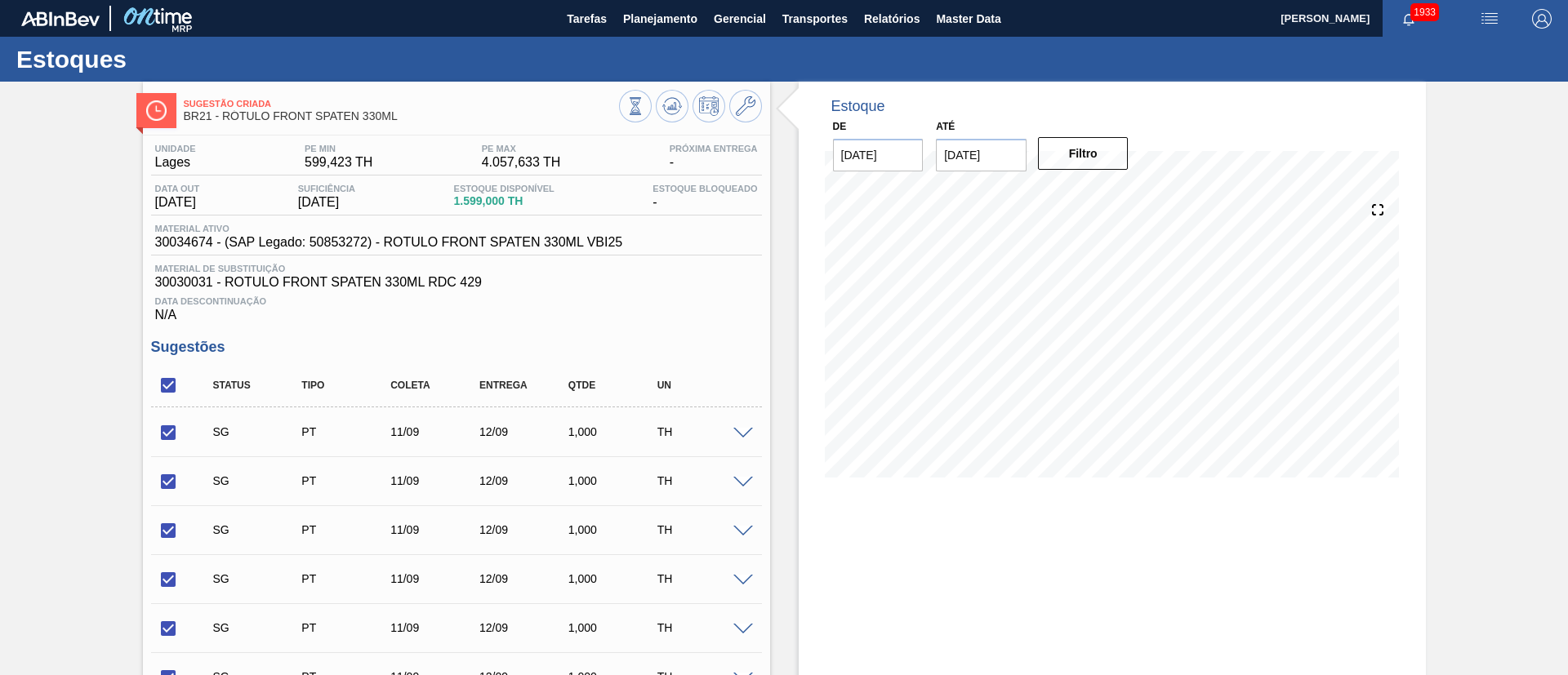
checkbox input "true"
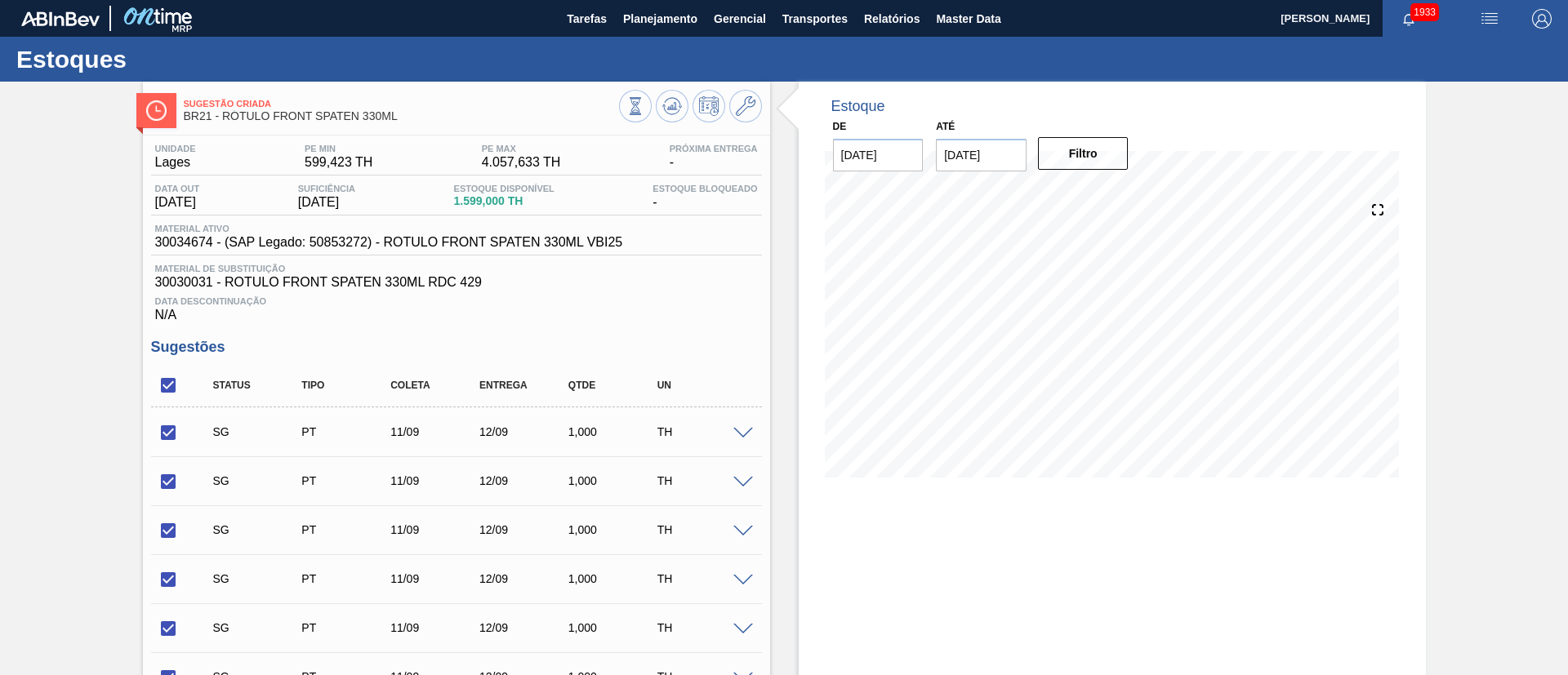
checkbox input "true"
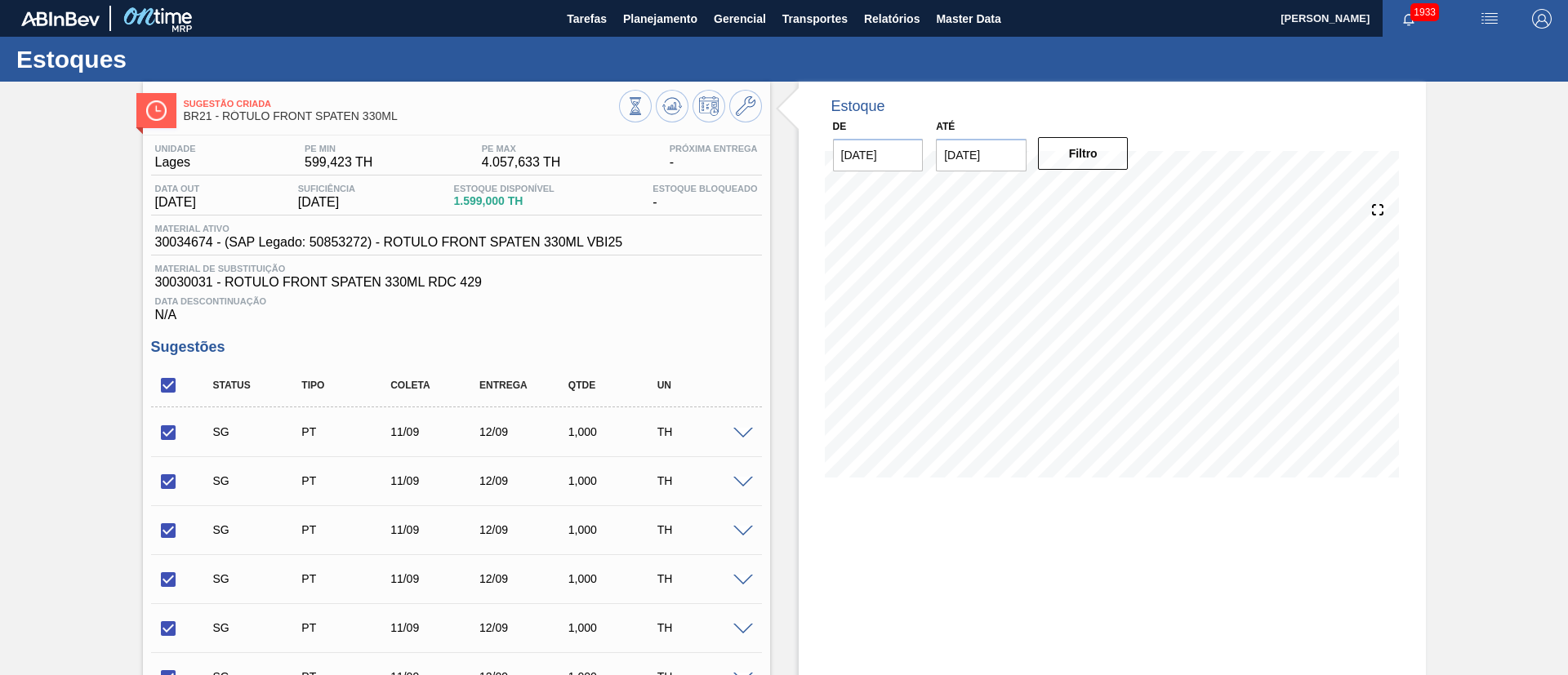
checkbox input "true"
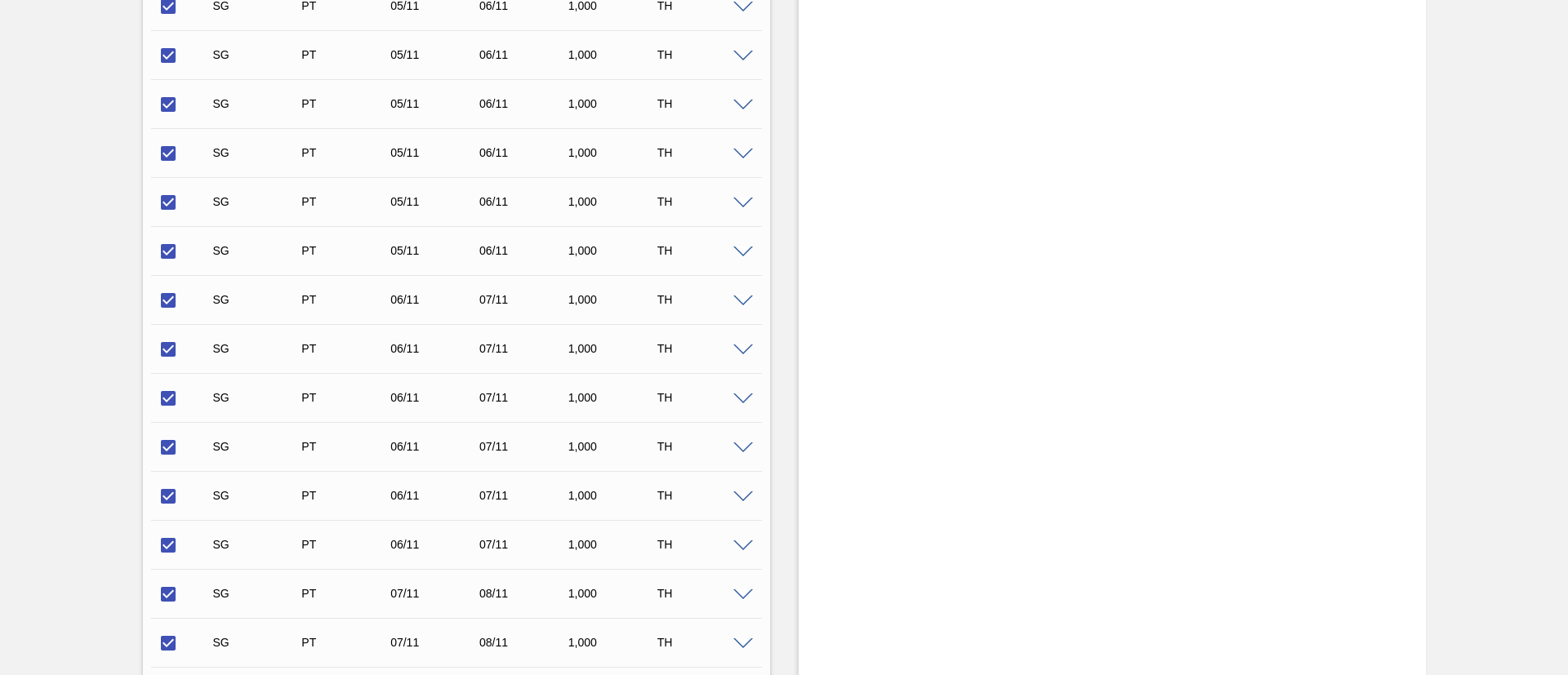
scroll to position [14487, 0]
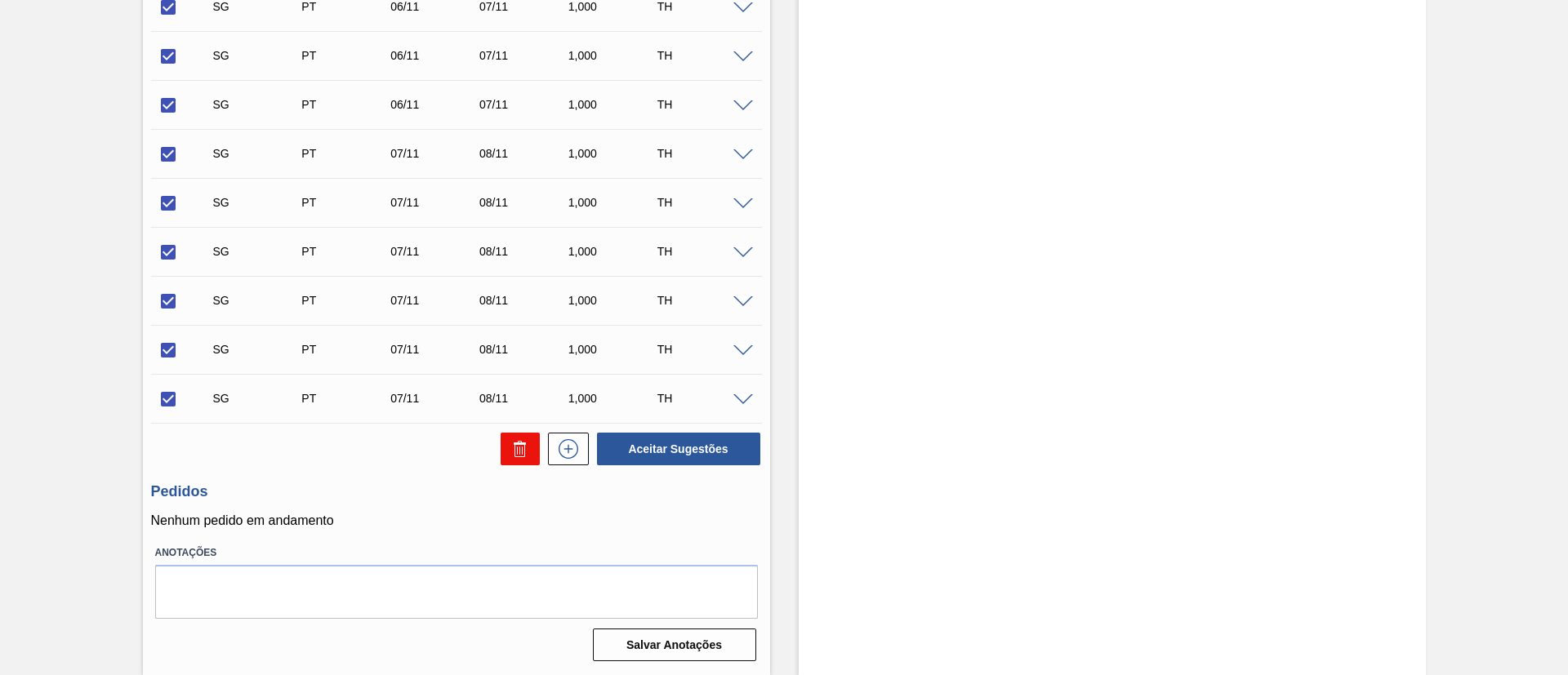
click at [515, 447] on icon at bounding box center [520, 451] width 11 height 12
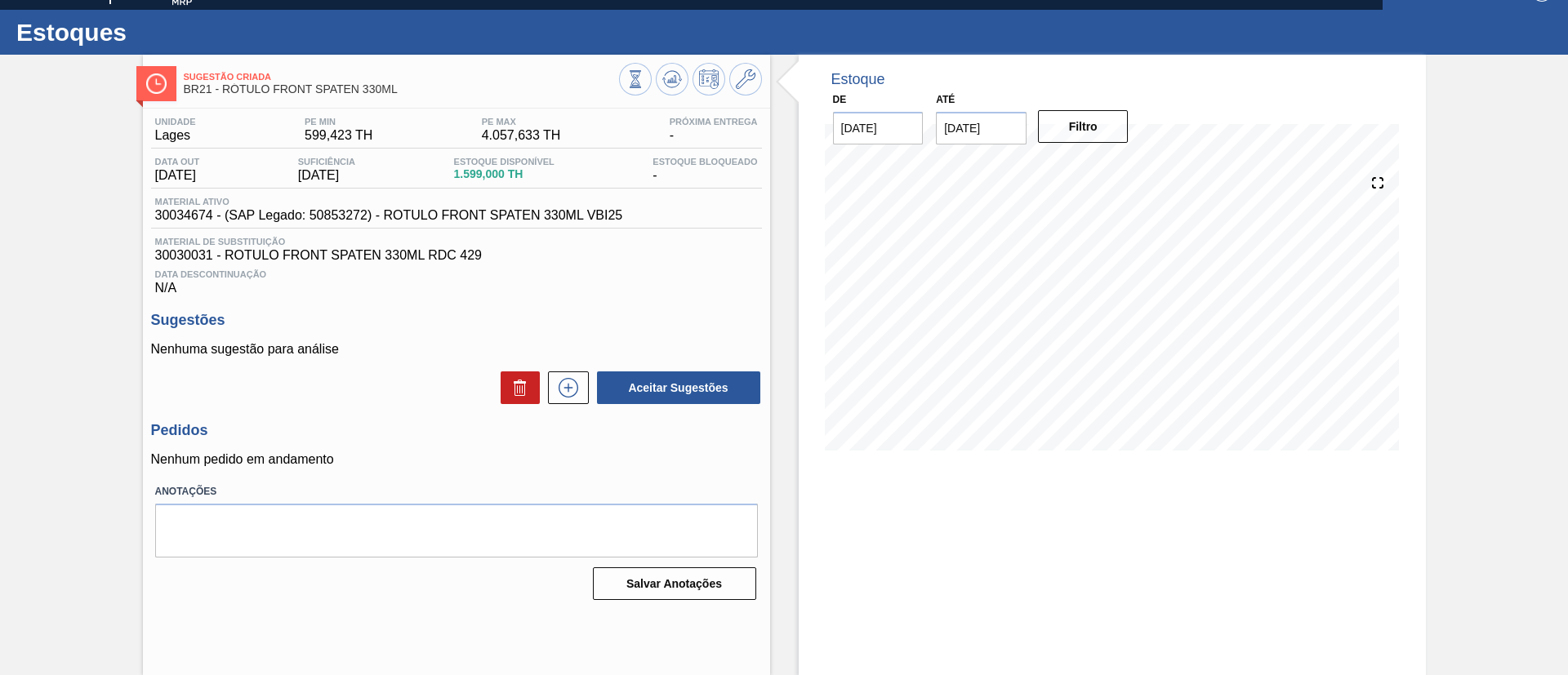
scroll to position [27, 0]
click at [552, 379] on button at bounding box center [567, 387] width 41 height 33
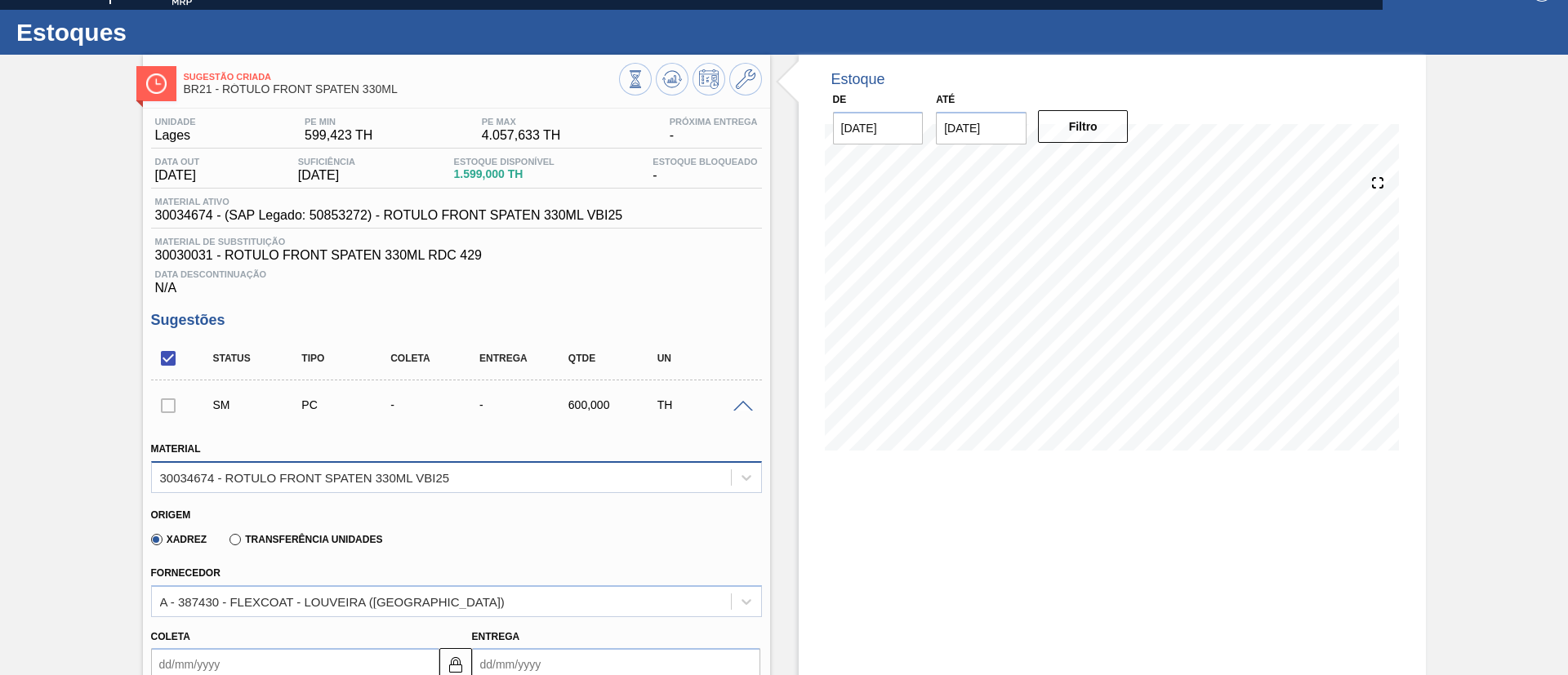
scroll to position [272, 0]
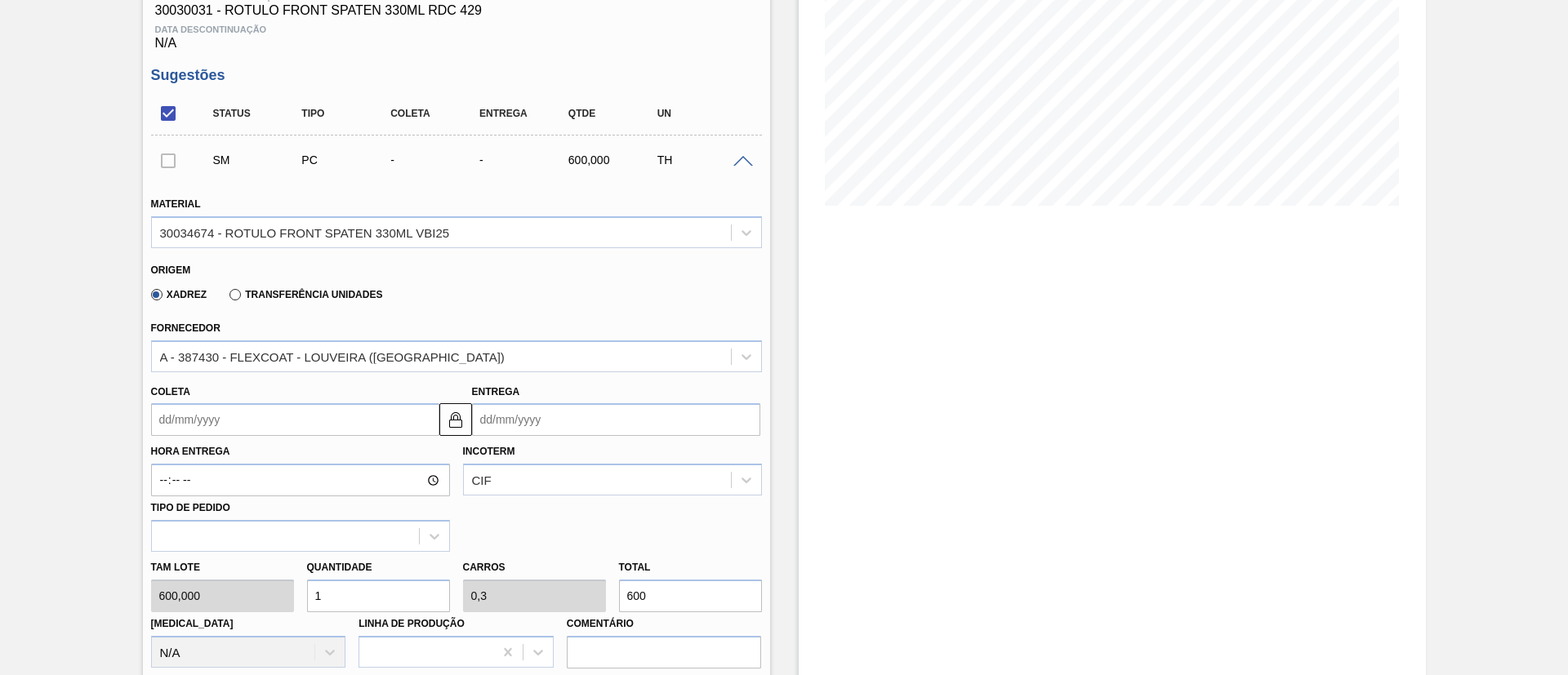
click at [218, 407] on input "Coleta" at bounding box center [296, 419] width 289 height 33
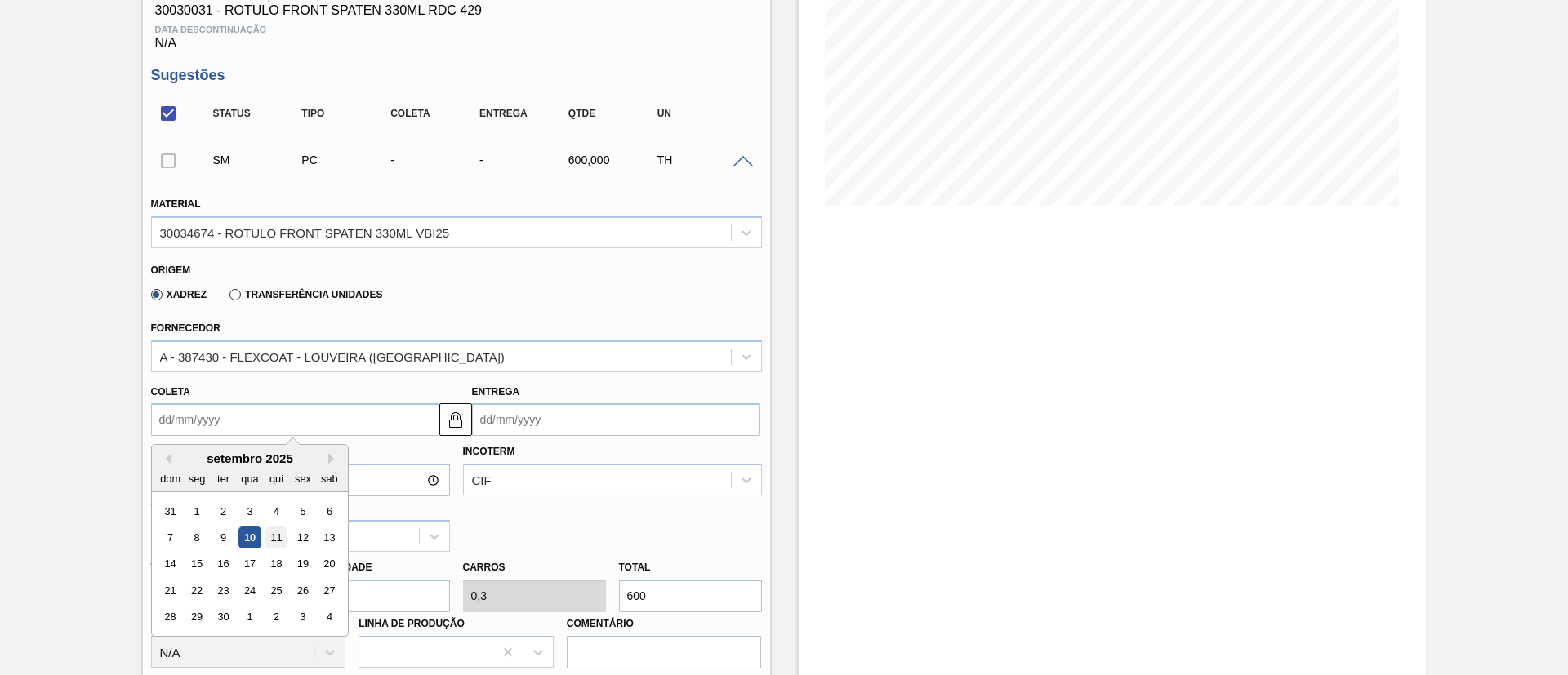
click at [283, 534] on div "11" at bounding box center [276, 538] width 22 height 22
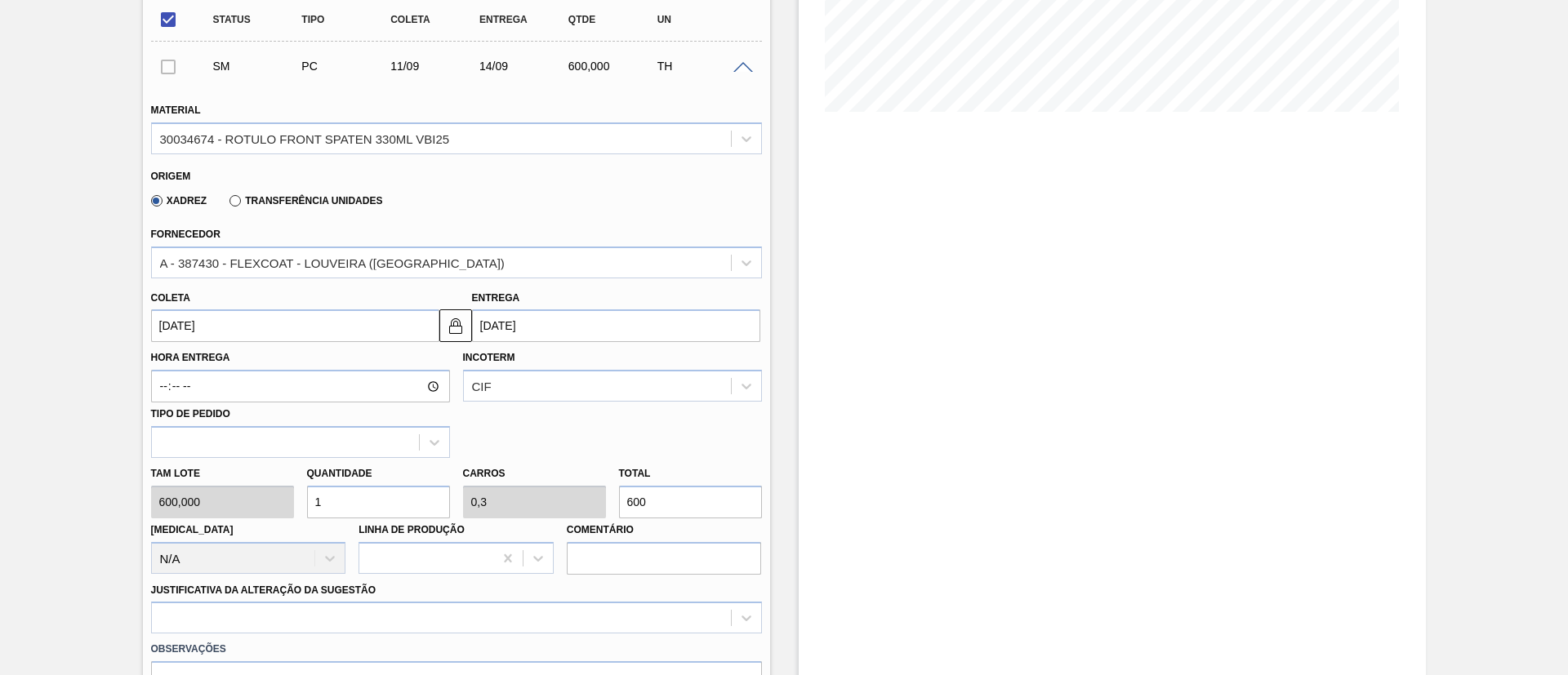
scroll to position [394, 0]
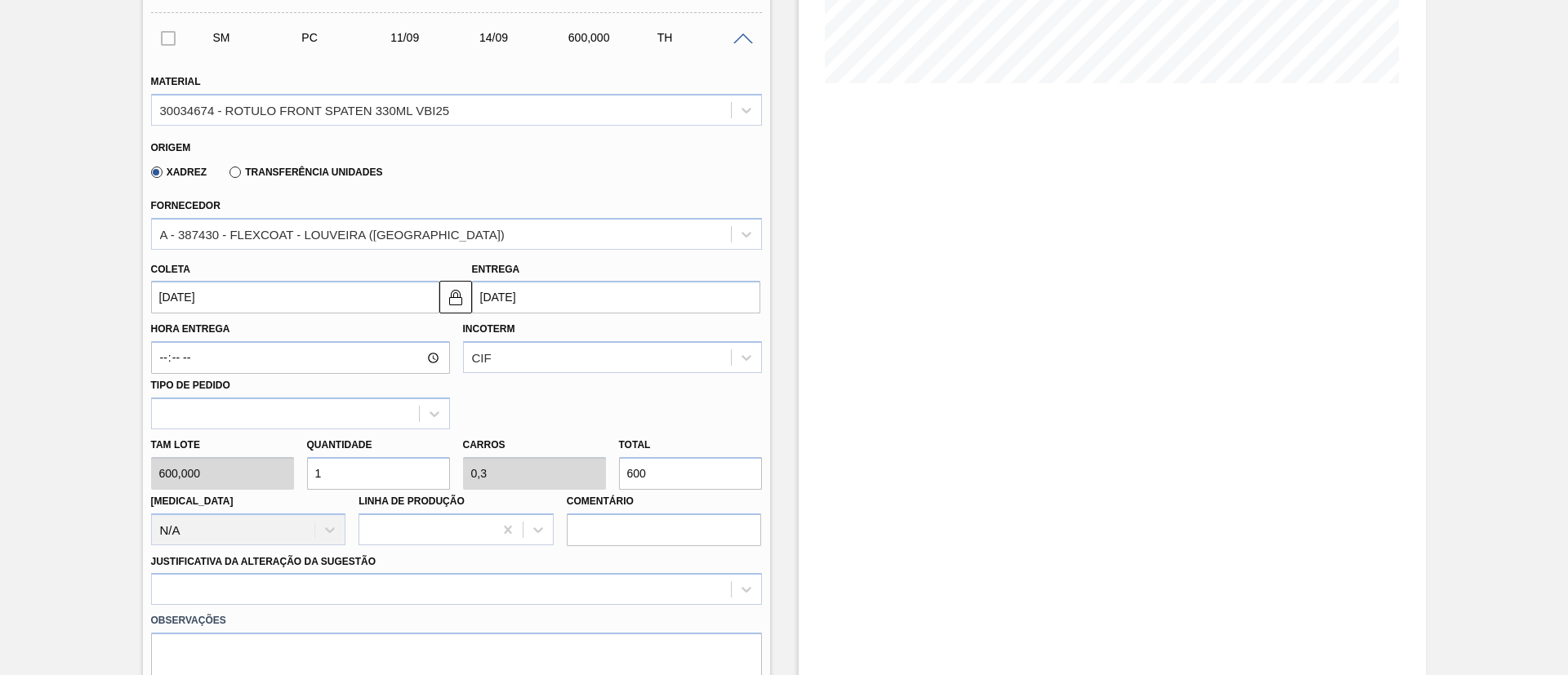
click at [301, 473] on div "Quantidade 1" at bounding box center [378, 462] width 156 height 57
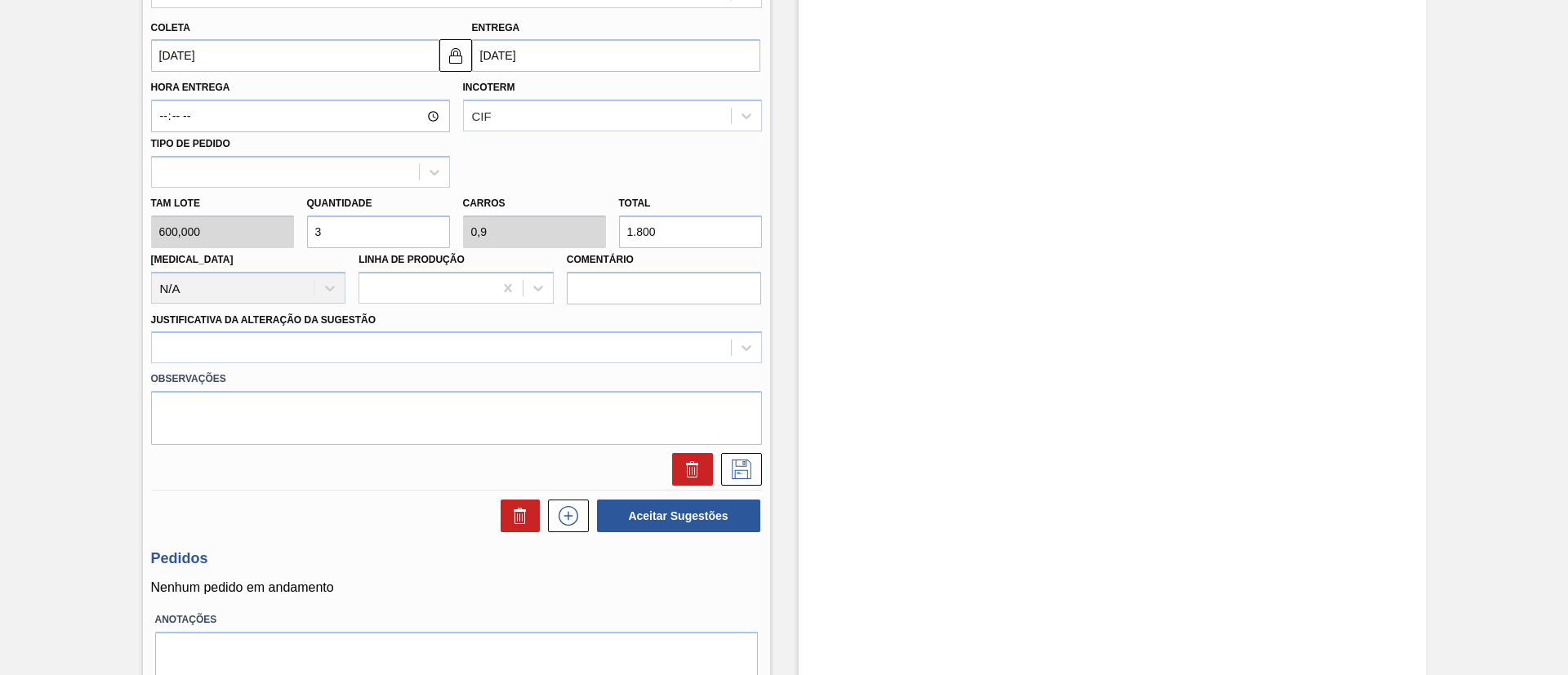
scroll to position [639, 0]
click at [311, 358] on div at bounding box center [457, 344] width 611 height 32
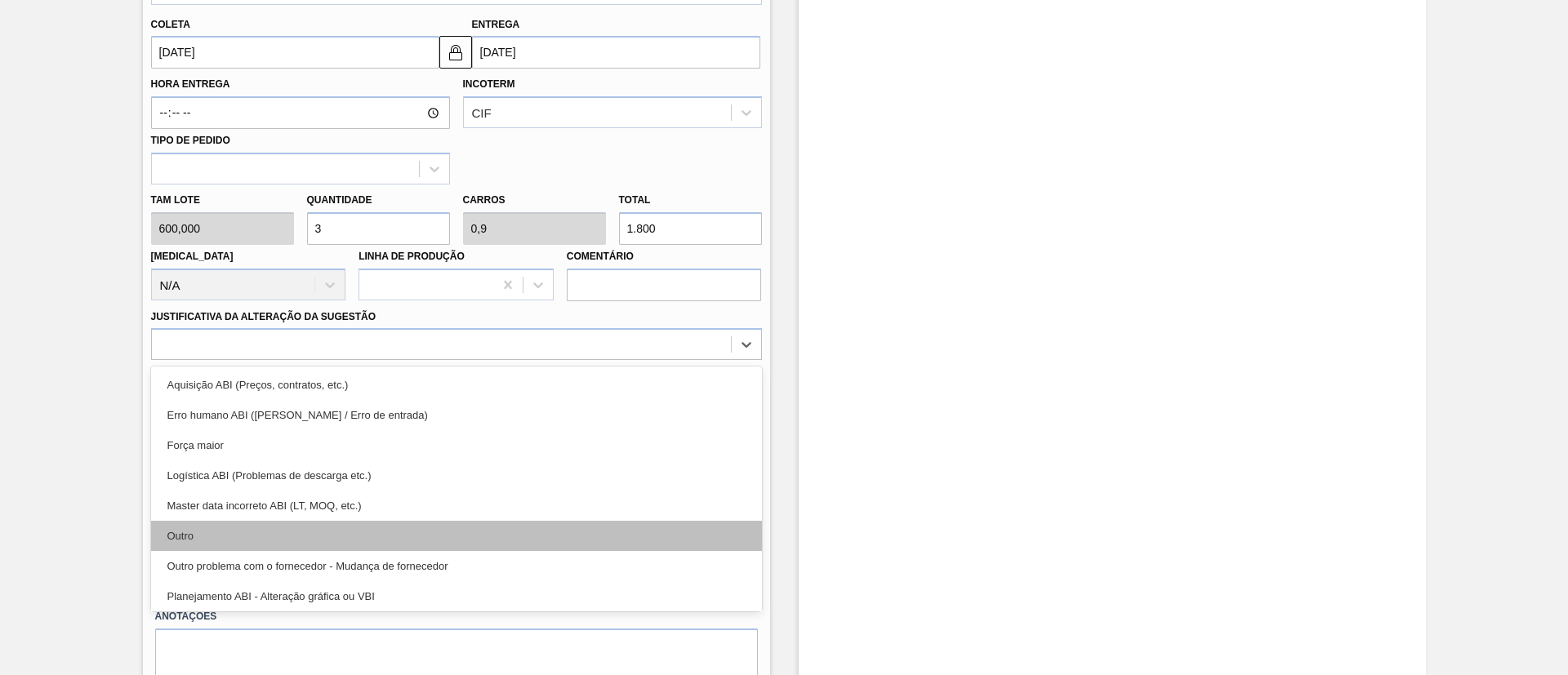
click at [293, 526] on div "Outro" at bounding box center [457, 536] width 611 height 30
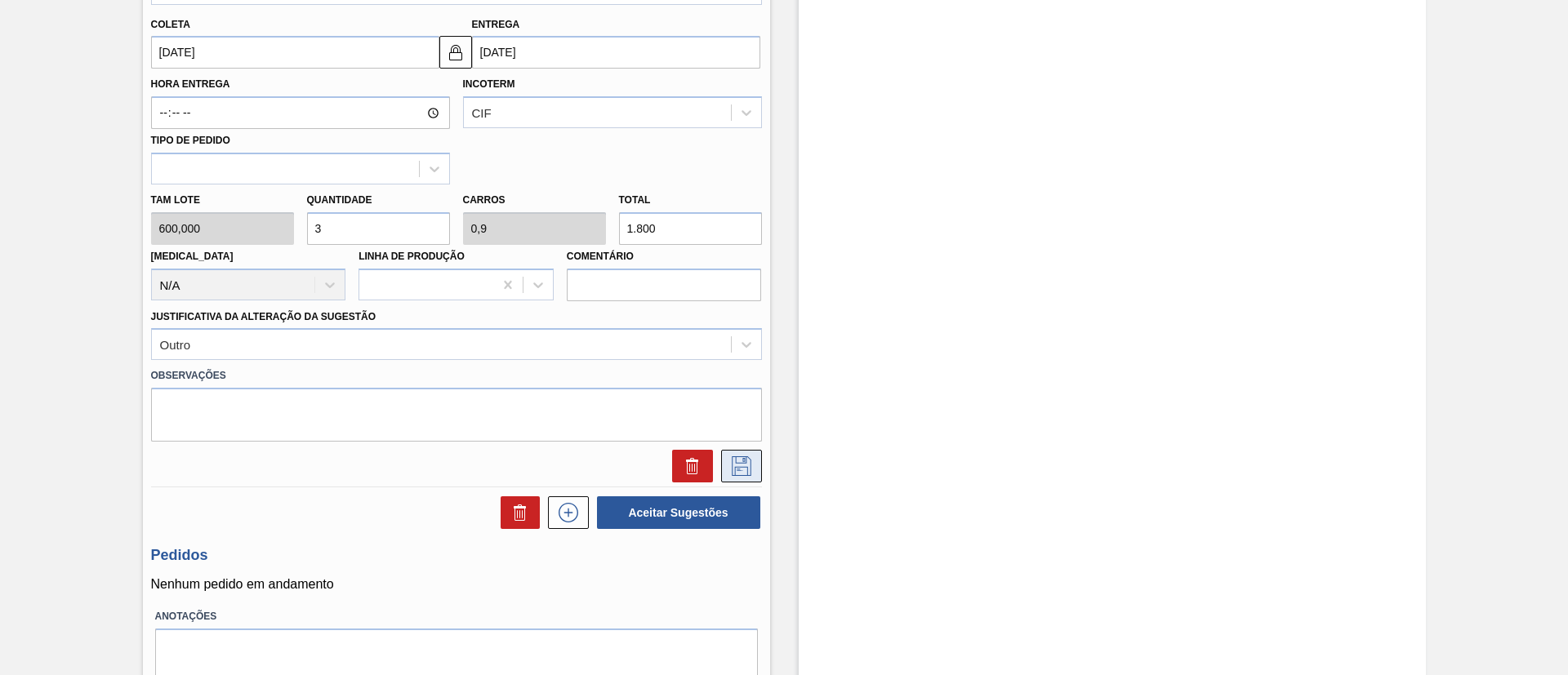
click at [729, 467] on icon at bounding box center [742, 467] width 26 height 20
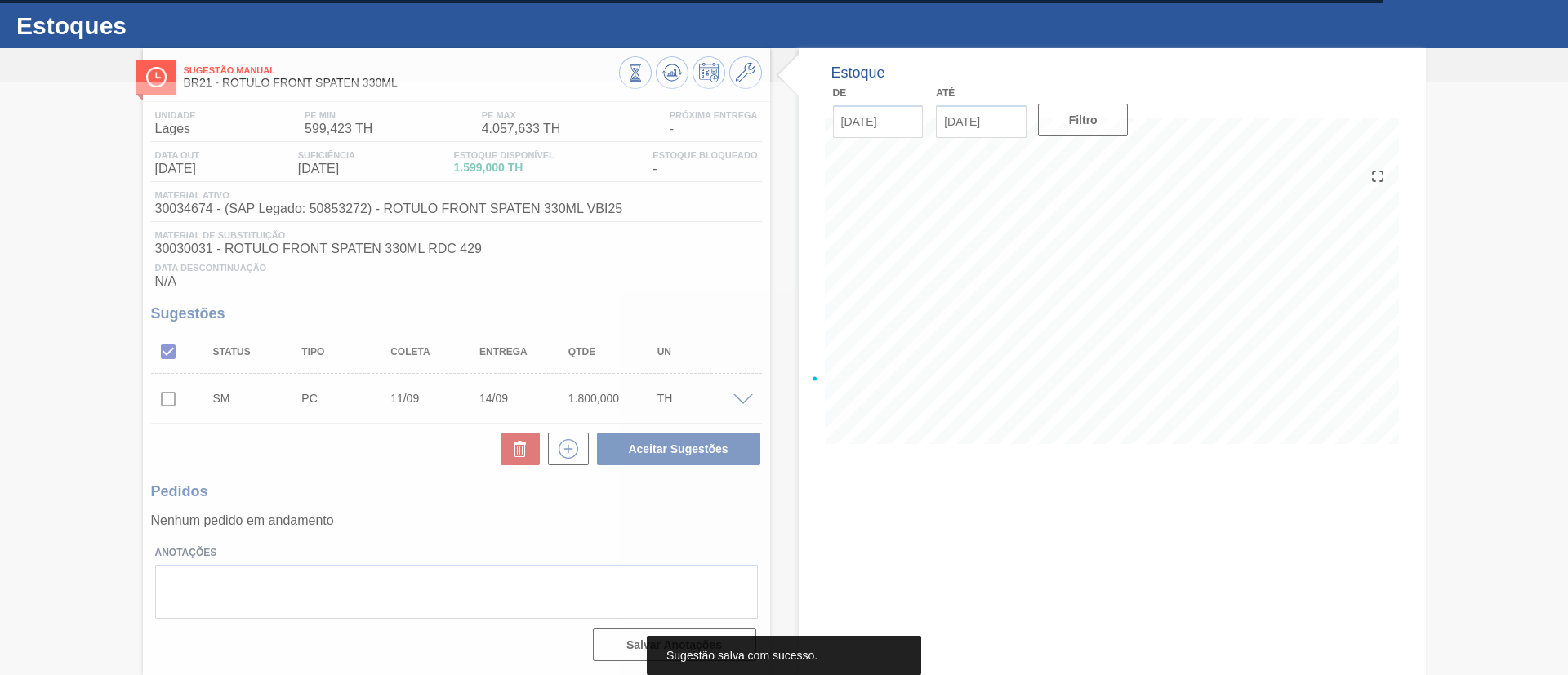
scroll to position [34, 0]
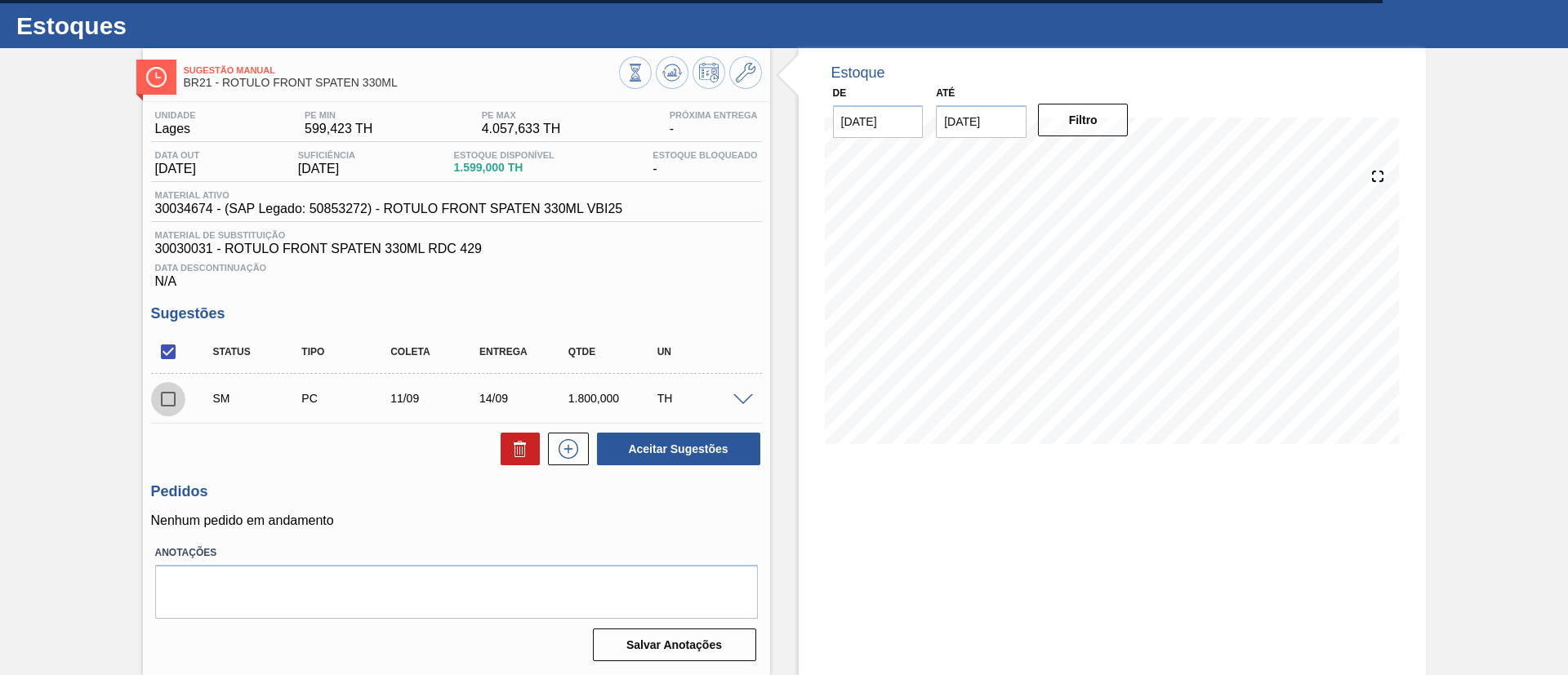
click at [167, 405] on input "checkbox" at bounding box center [168, 399] width 34 height 34
click at [702, 448] on button "Aceitar Sugestões" at bounding box center [679, 449] width 163 height 33
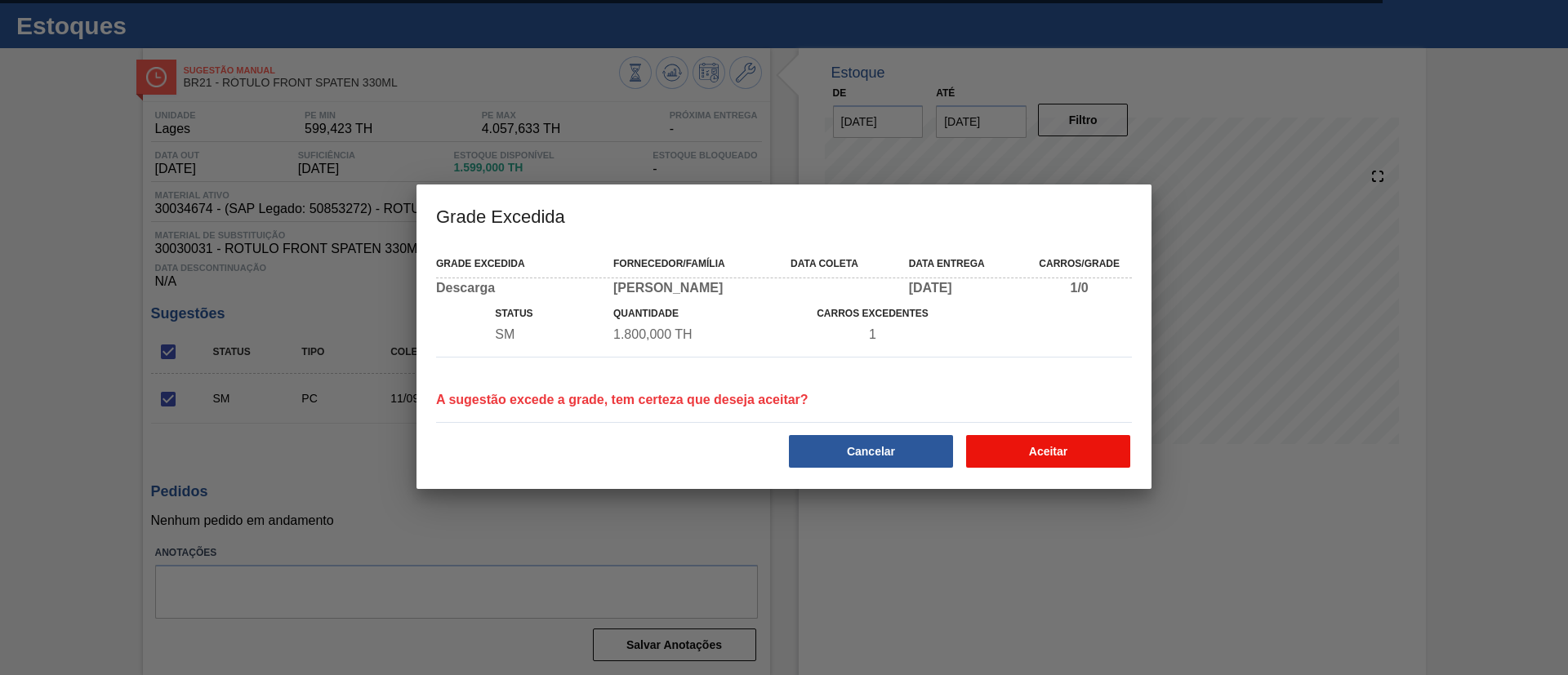
click at [1013, 447] on button "Aceitar" at bounding box center [1047, 451] width 164 height 33
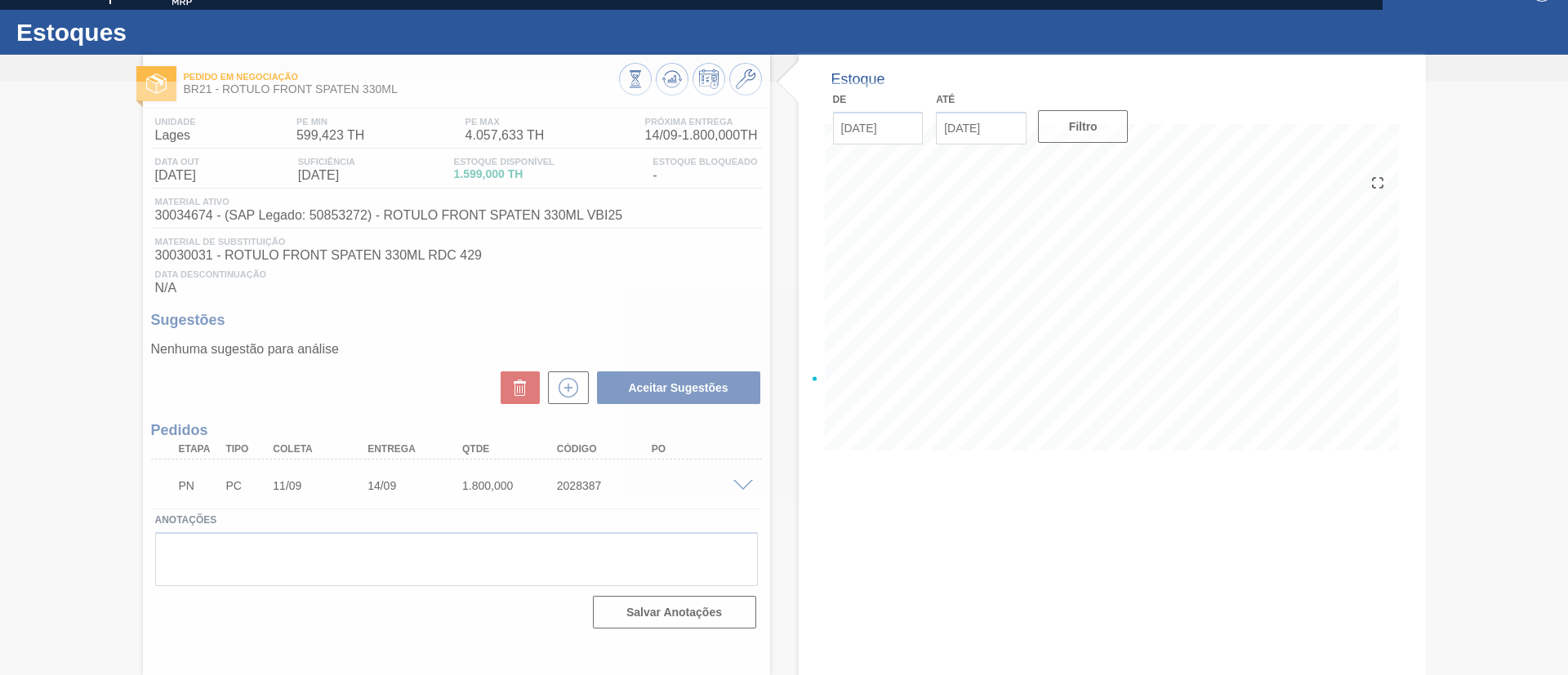
scroll to position [27, 0]
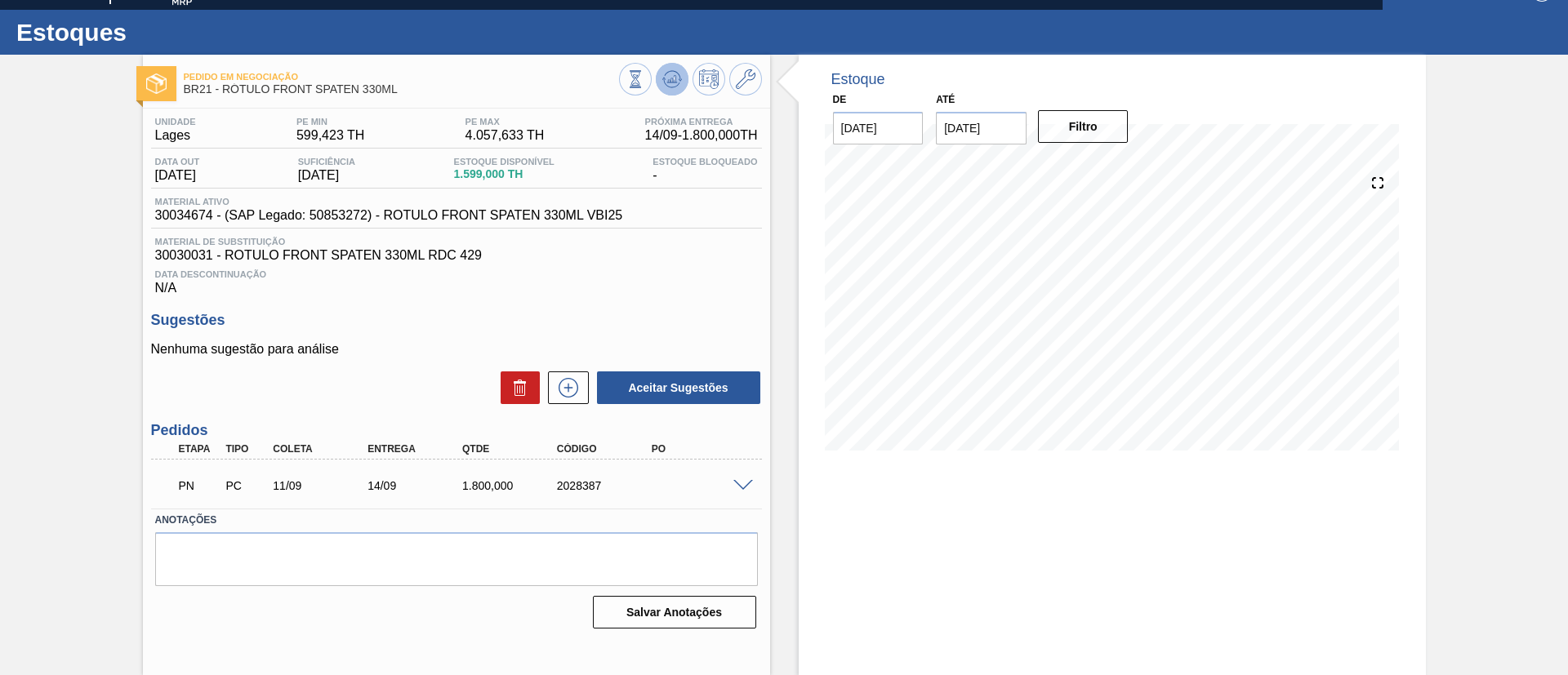
click at [669, 77] on icon at bounding box center [672, 80] width 20 height 20
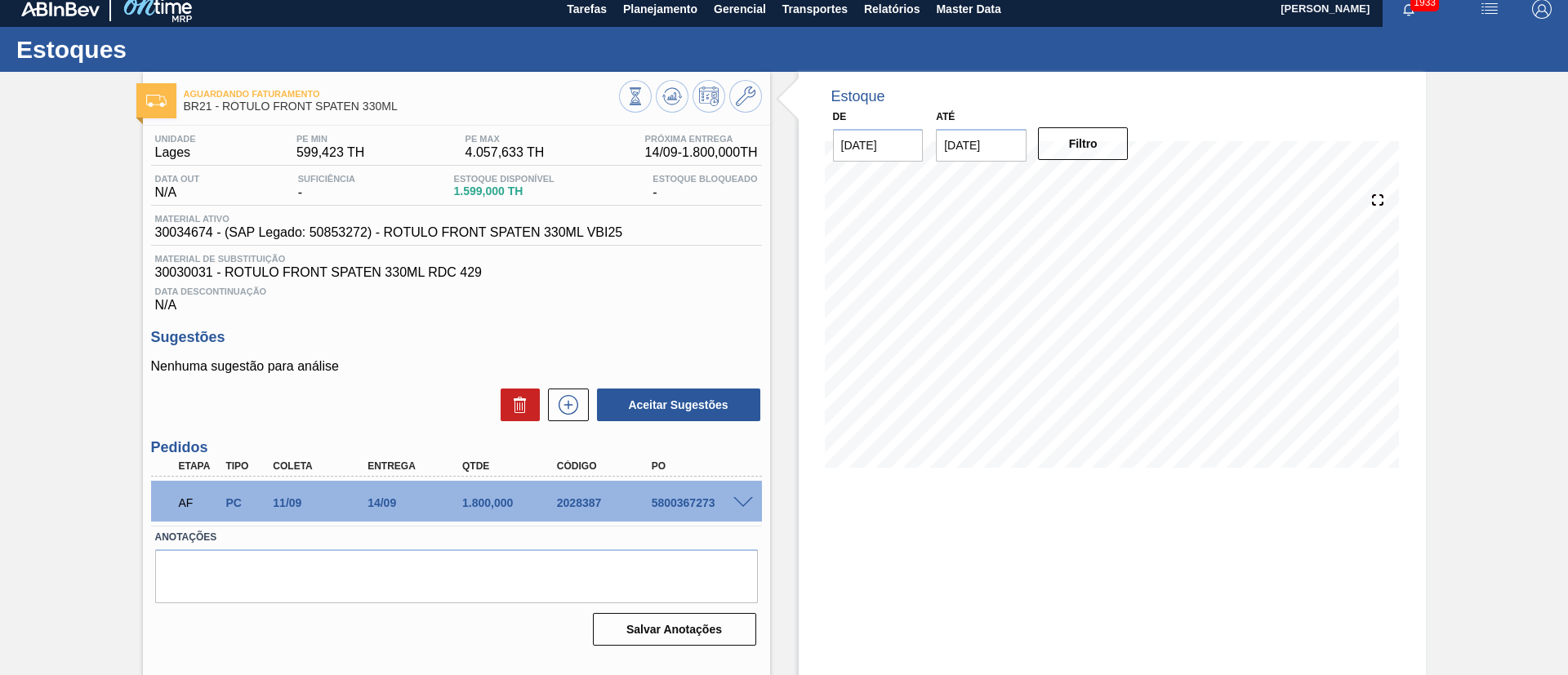
scroll to position [0, 0]
